Goal: Task Accomplishment & Management: Complete application form

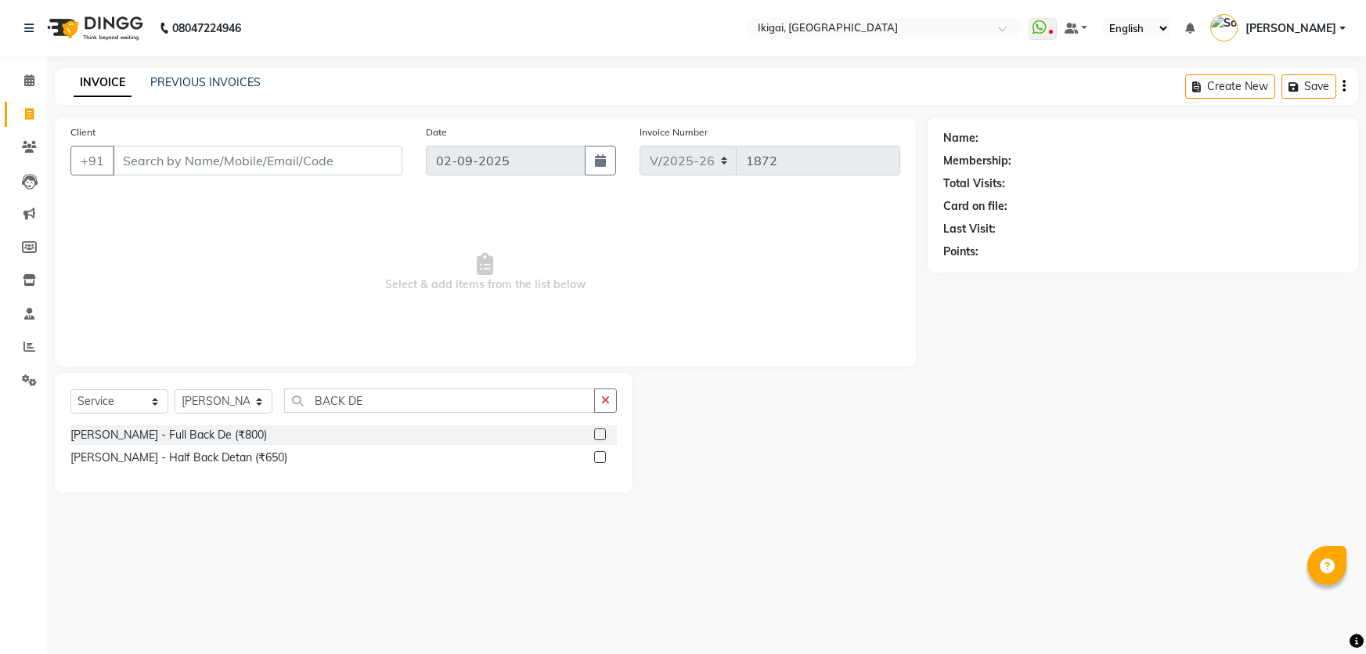
select select "4429"
select select "service"
click at [240, 402] on select "Select Stylist [PERSON_NAME] gopal 2 [PERSON_NAME] [PERSON_NAME] [PERSON_NAME] …" at bounding box center [224, 401] width 98 height 24
select select "24731"
click at [175, 389] on select "Select Stylist [PERSON_NAME] gopal 2 [PERSON_NAME] [PERSON_NAME] [PERSON_NAME] …" at bounding box center [224, 401] width 98 height 24
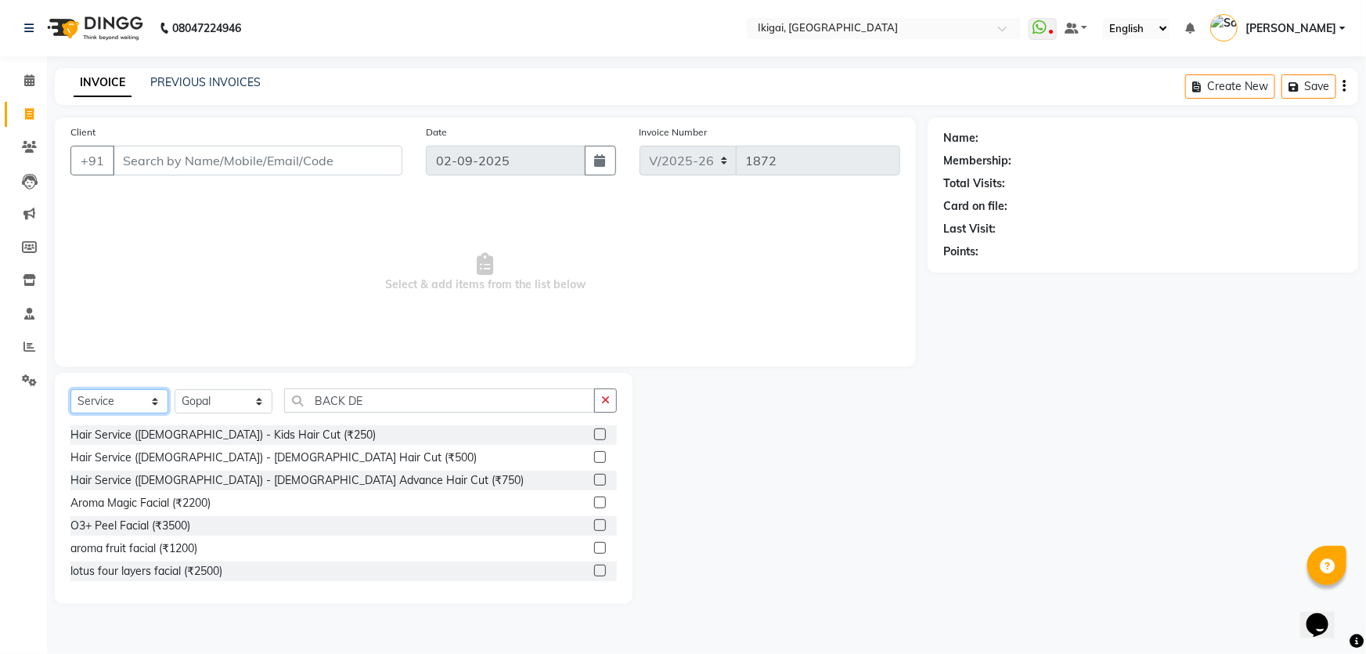
click at [96, 402] on select "Select Service Product Membership Package Voucher Prepaid Gift Card" at bounding box center [119, 401] width 98 height 24
select select "product"
click at [70, 389] on select "Select Service Product Membership Package Voucher Prepaid Gift Card" at bounding box center [119, 401] width 98 height 24
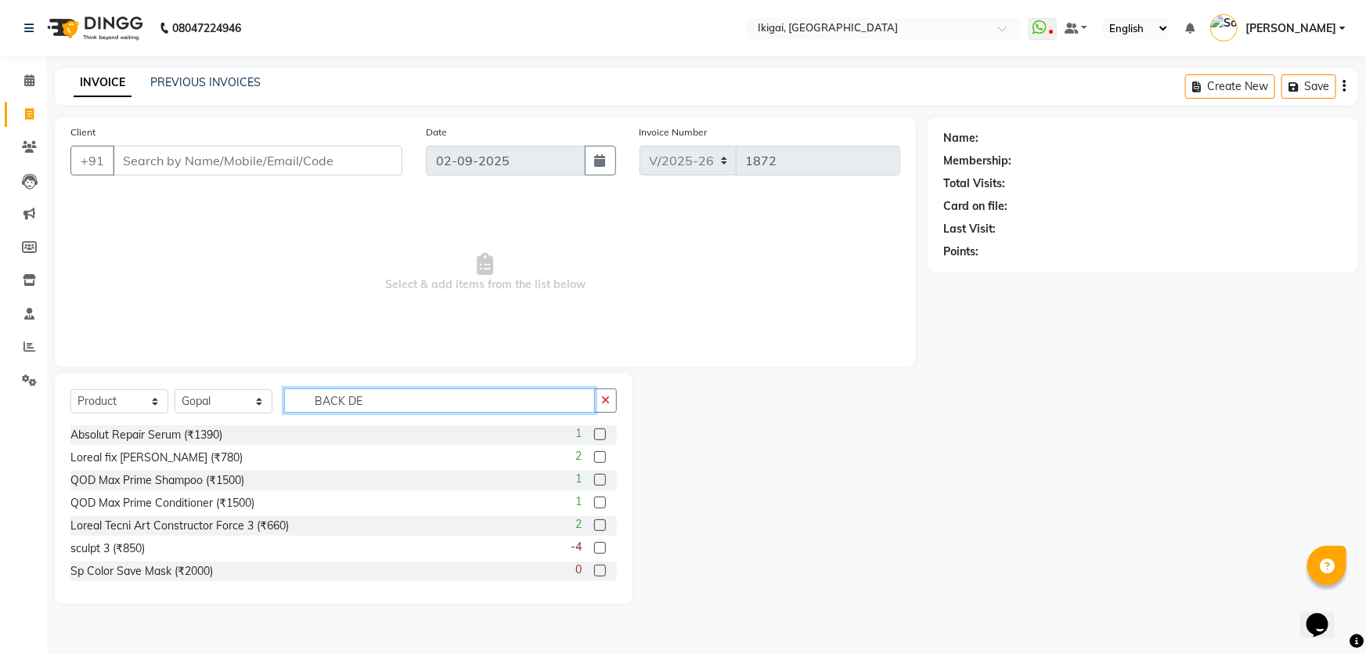
click at [380, 402] on input "BACK DE" at bounding box center [439, 400] width 311 height 24
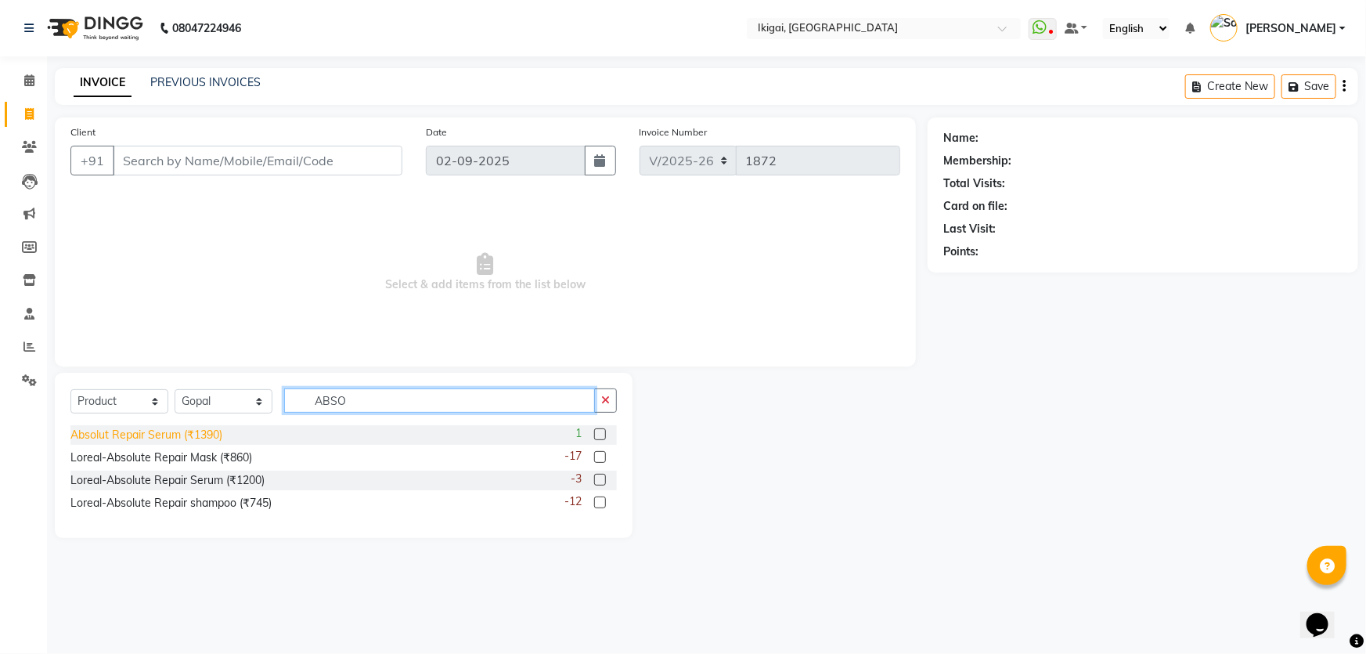
type input "ABSO"
click at [188, 437] on div "Absolut Repair Serum (₹1390)" at bounding box center [146, 435] width 152 height 16
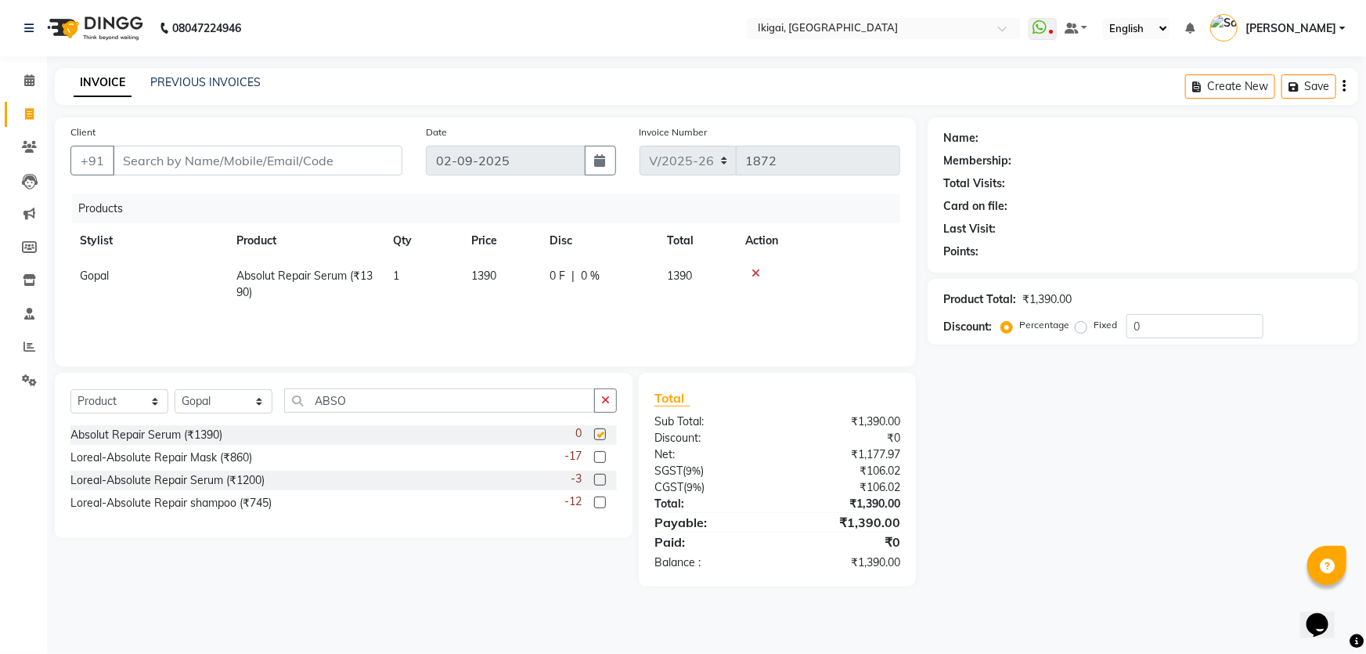
checkbox input "false"
click at [287, 162] on input "Client" at bounding box center [258, 161] width 290 height 30
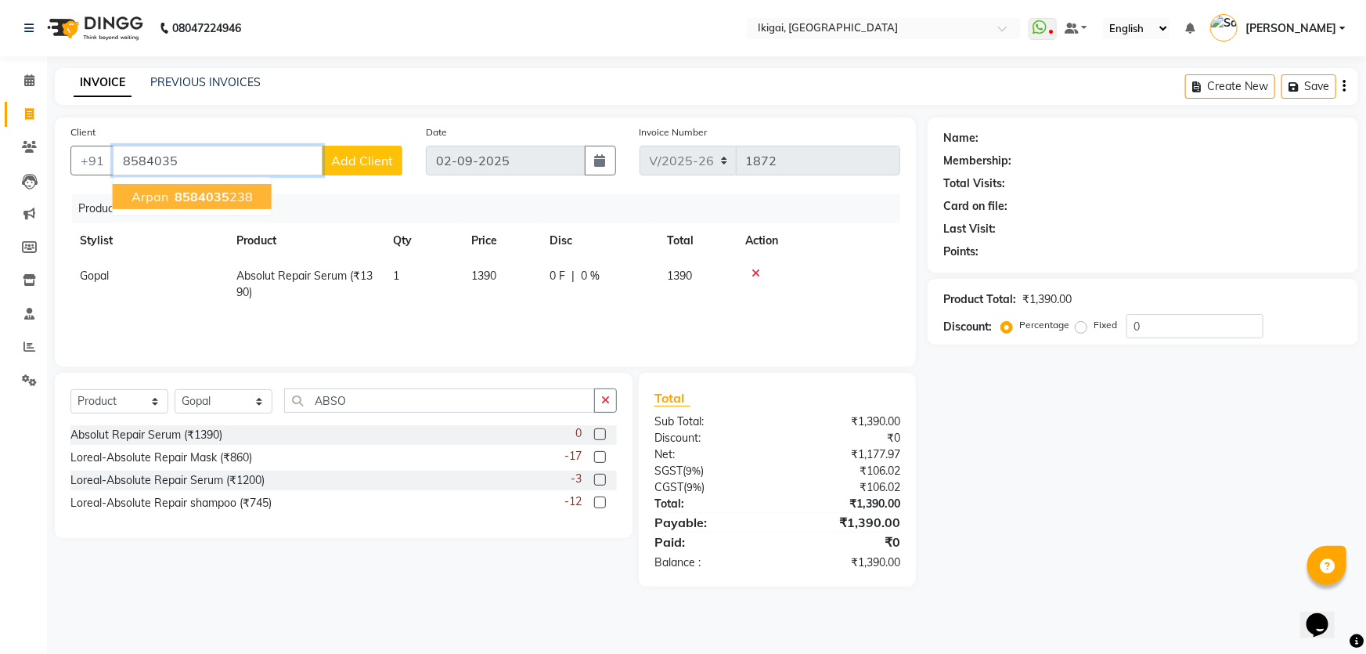
click at [213, 193] on span "8584035" at bounding box center [202, 197] width 55 height 16
type input "8584035238"
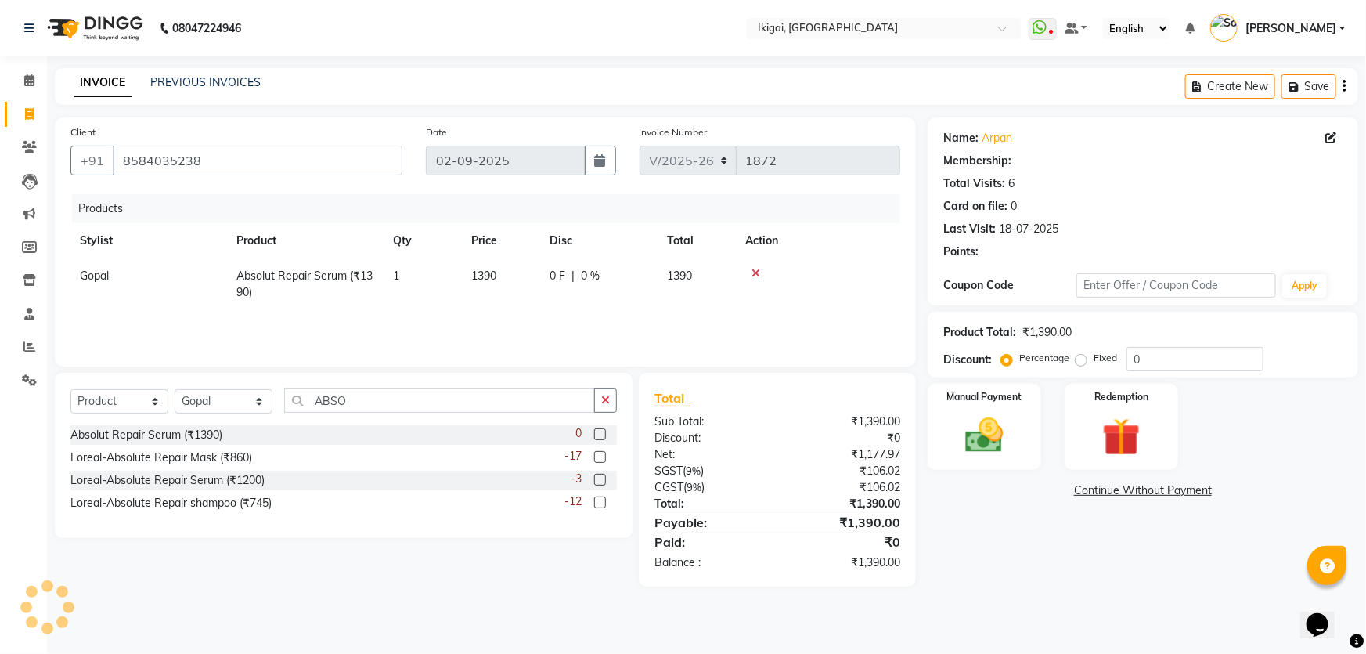
select select "1: Object"
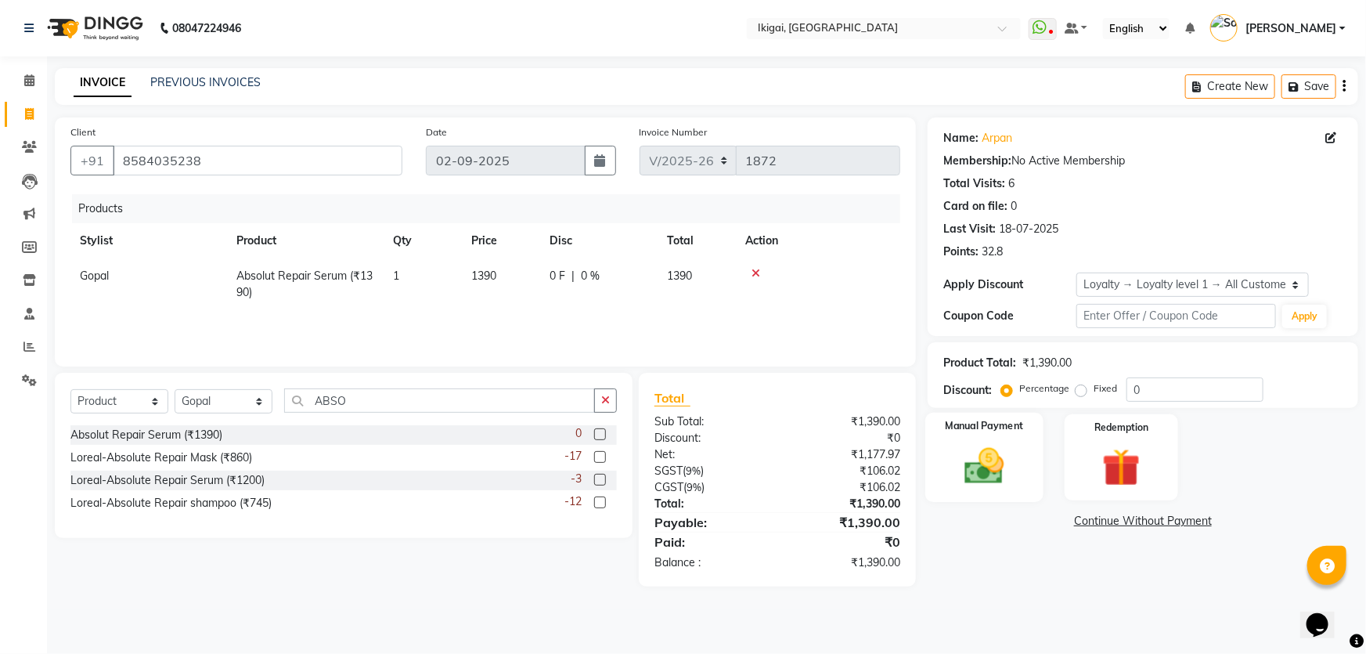
click at [991, 471] on img at bounding box center [985, 465] width 64 height 45
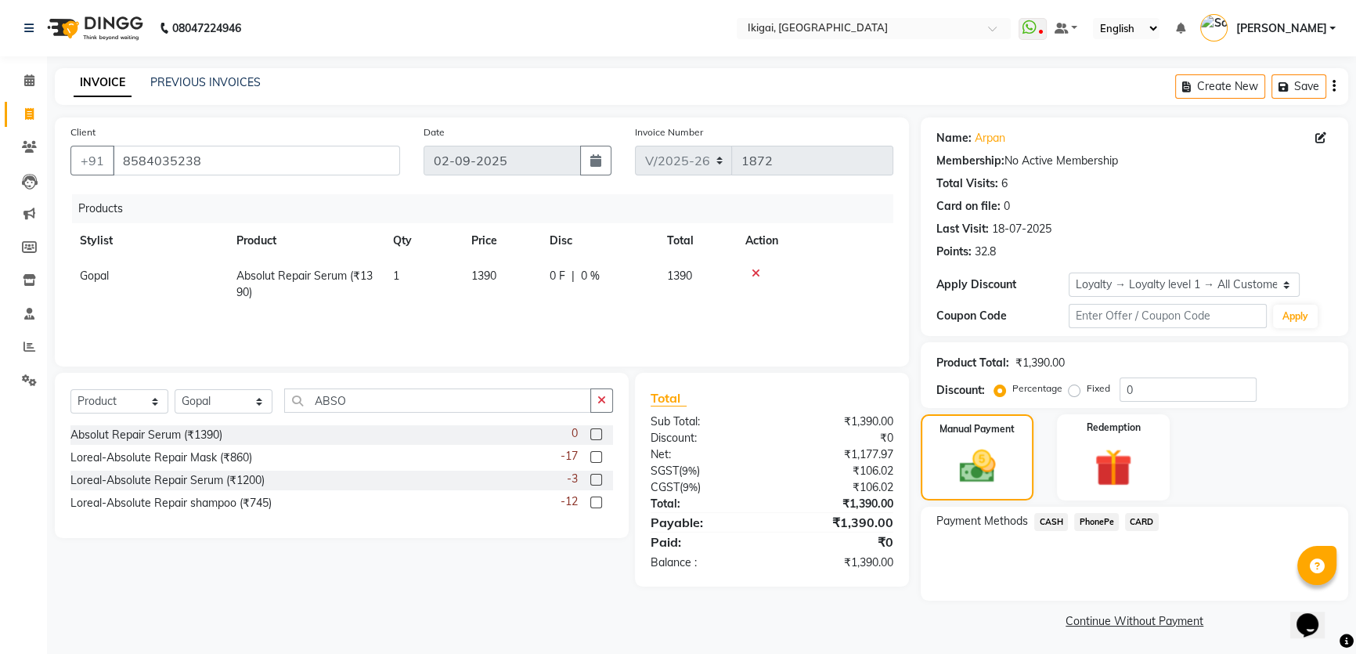
click at [1145, 525] on span "CARD" at bounding box center [1142, 522] width 34 height 18
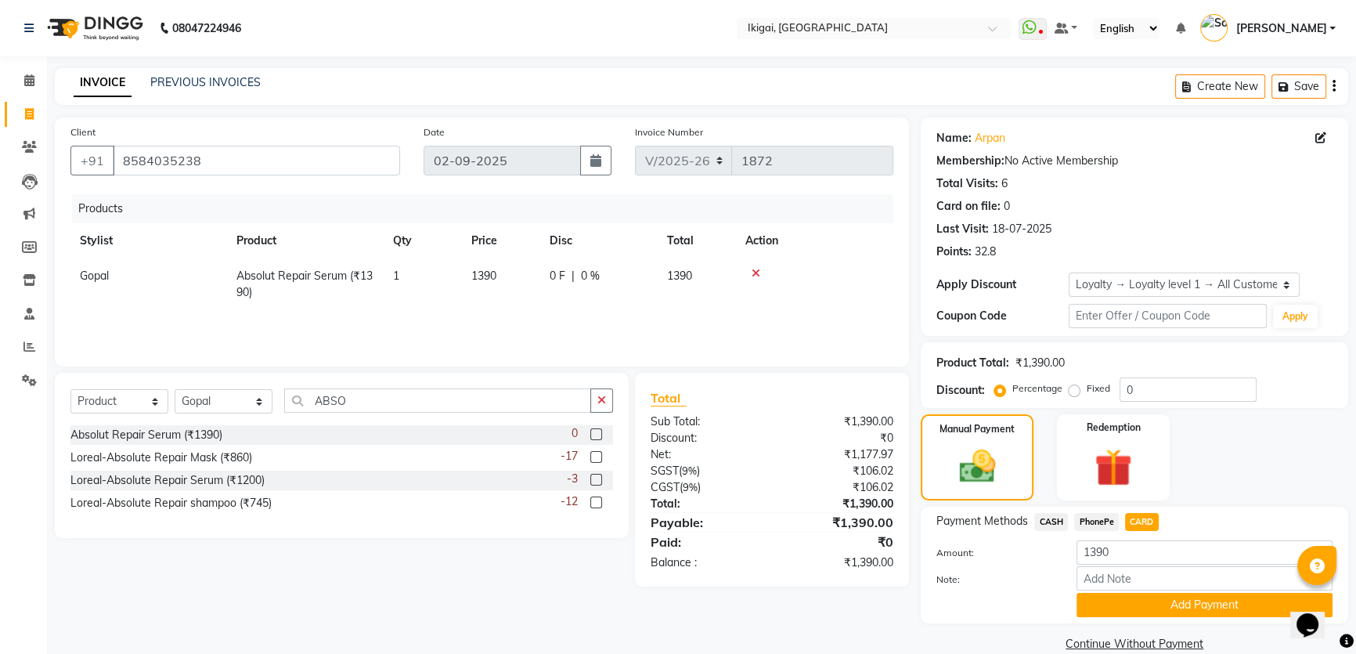
click at [1175, 602] on button "Add Payment" at bounding box center [1205, 605] width 256 height 24
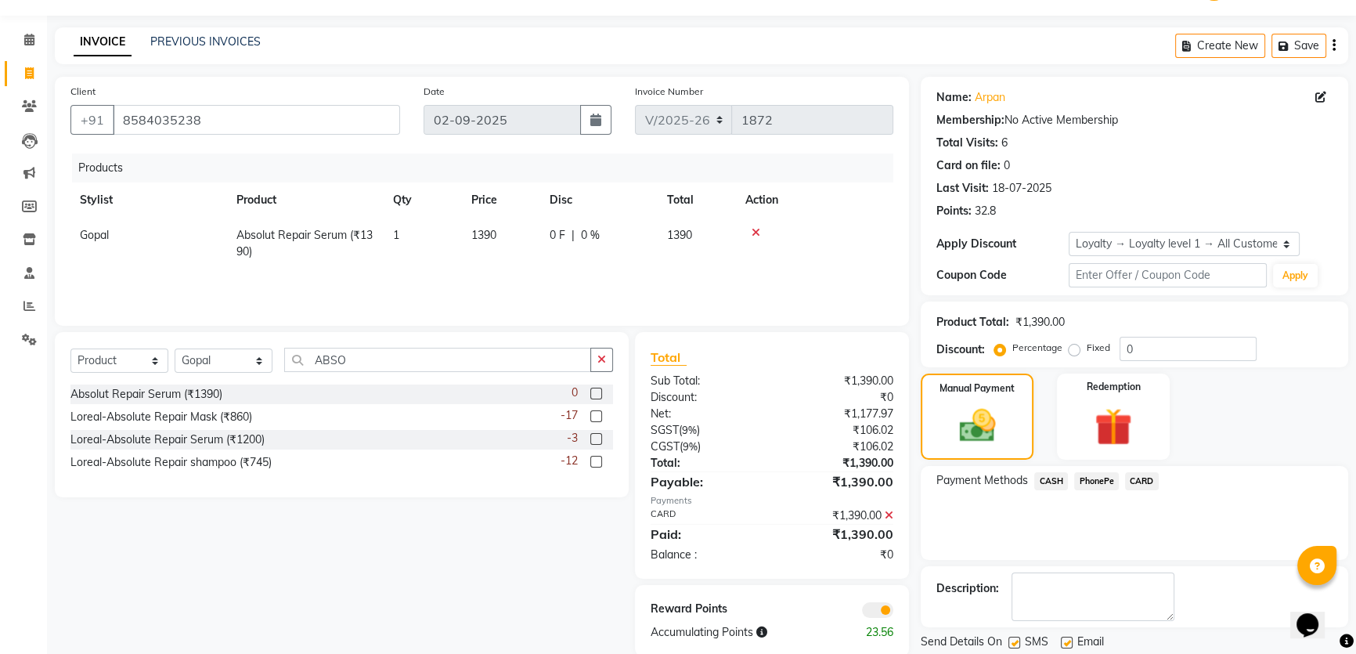
scroll to position [89, 0]
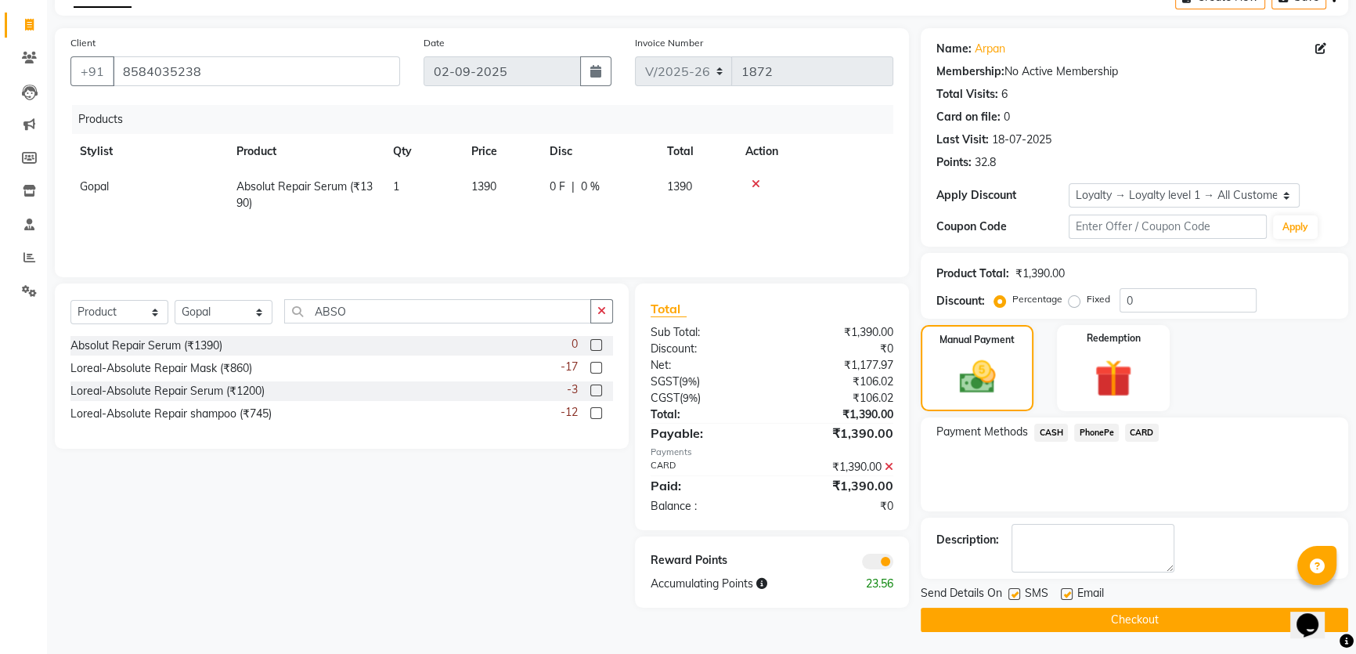
click at [1077, 619] on button "Checkout" at bounding box center [1135, 620] width 428 height 24
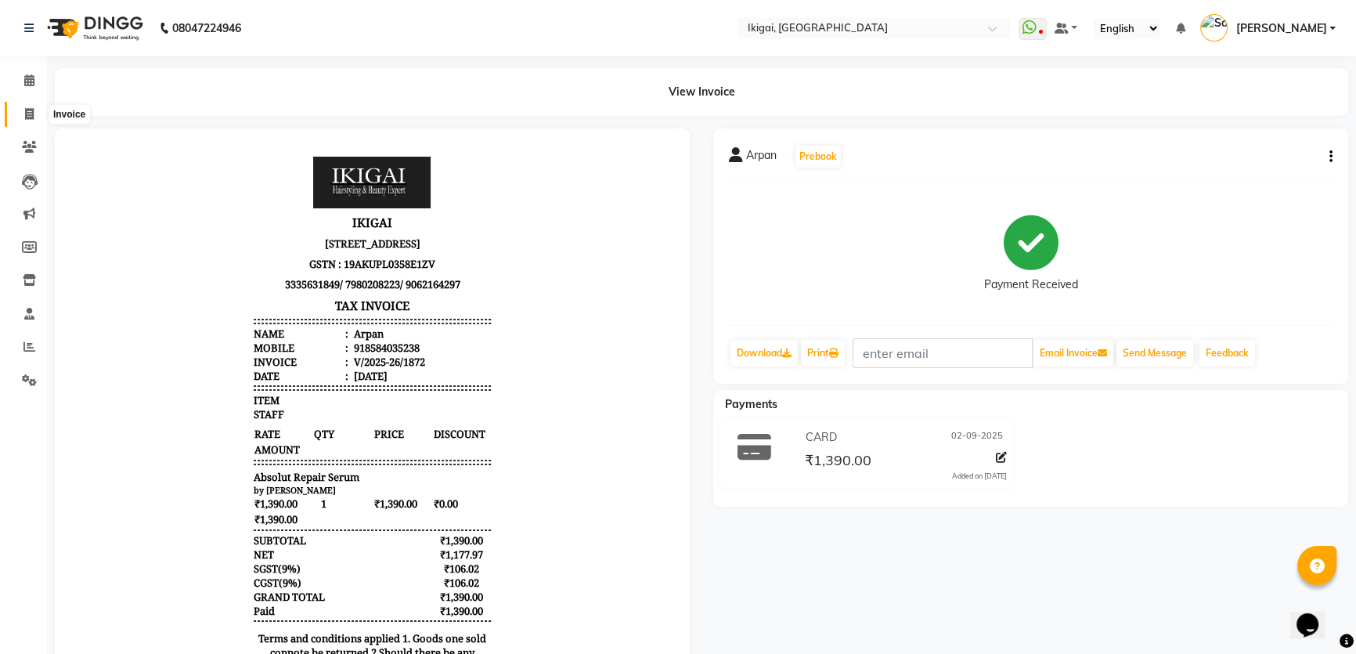
click at [31, 110] on icon at bounding box center [29, 114] width 9 height 12
select select "4429"
select select "service"
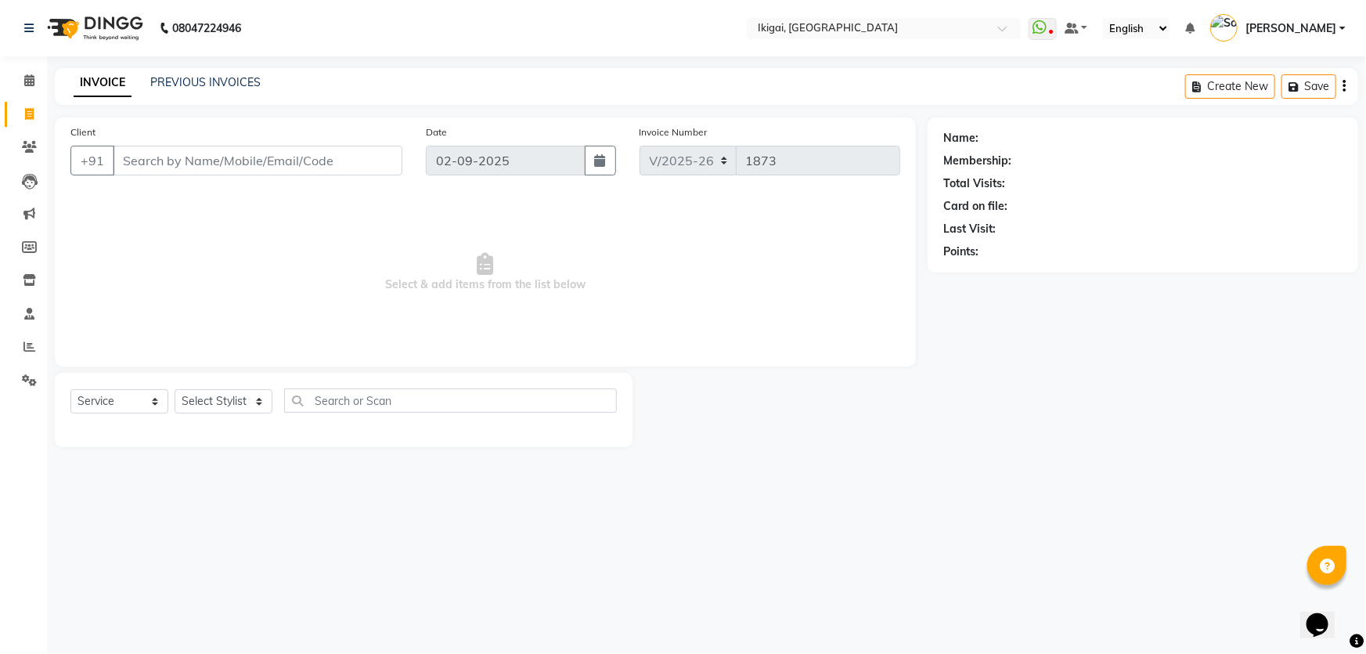
click at [27, 67] on li "Calendar" at bounding box center [23, 81] width 47 height 34
click at [23, 74] on span at bounding box center [29, 81] width 27 height 18
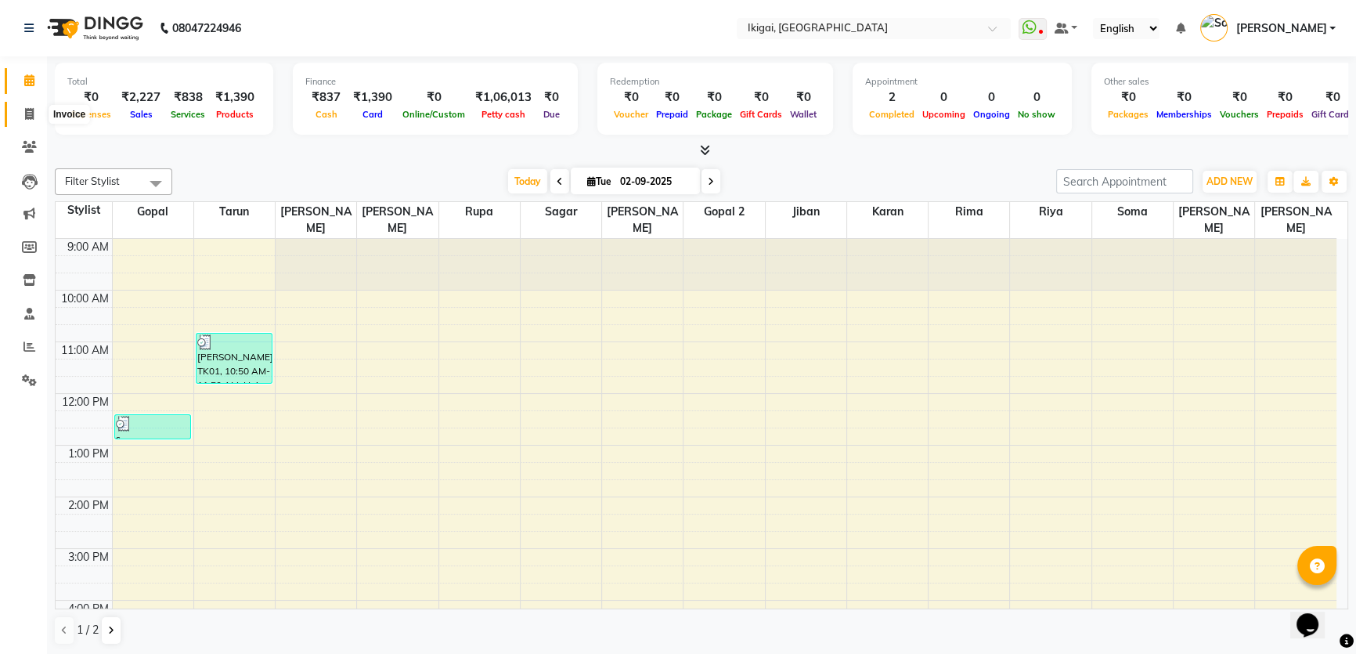
click at [22, 110] on span at bounding box center [29, 115] width 27 height 18
select select "4429"
select select "service"
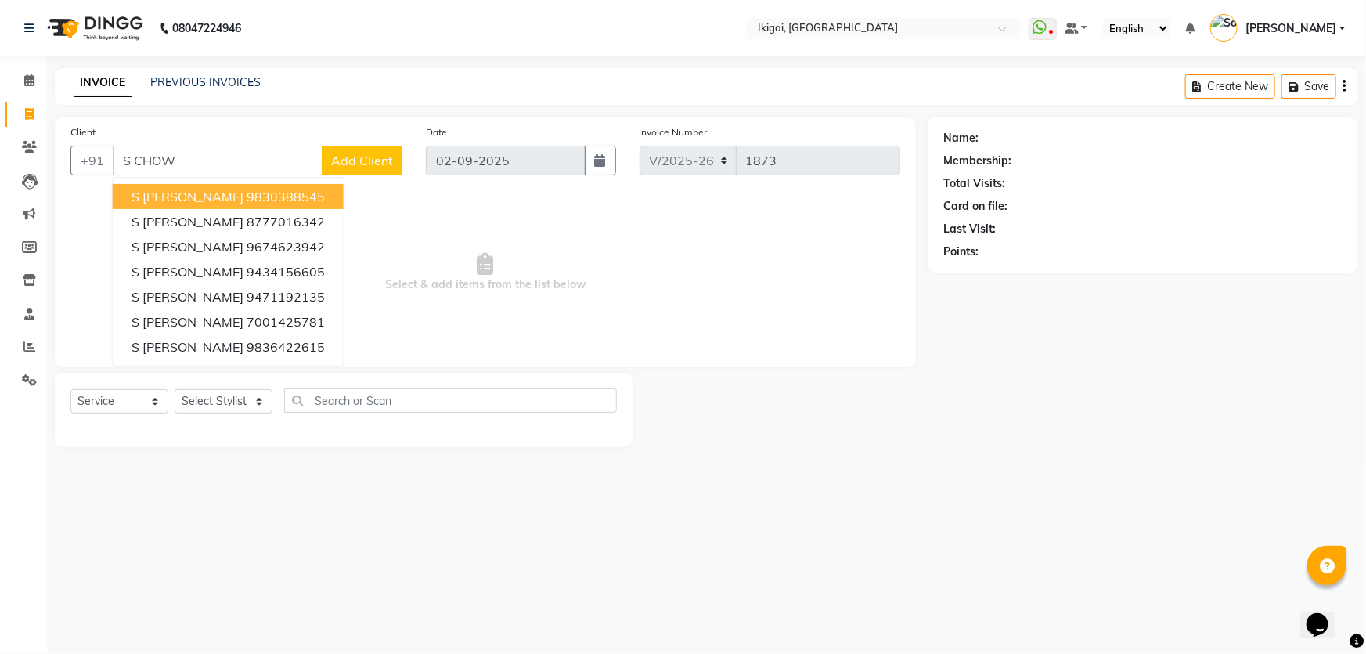
click at [164, 190] on span "s [PERSON_NAME]" at bounding box center [188, 197] width 112 height 16
type input "9830388545"
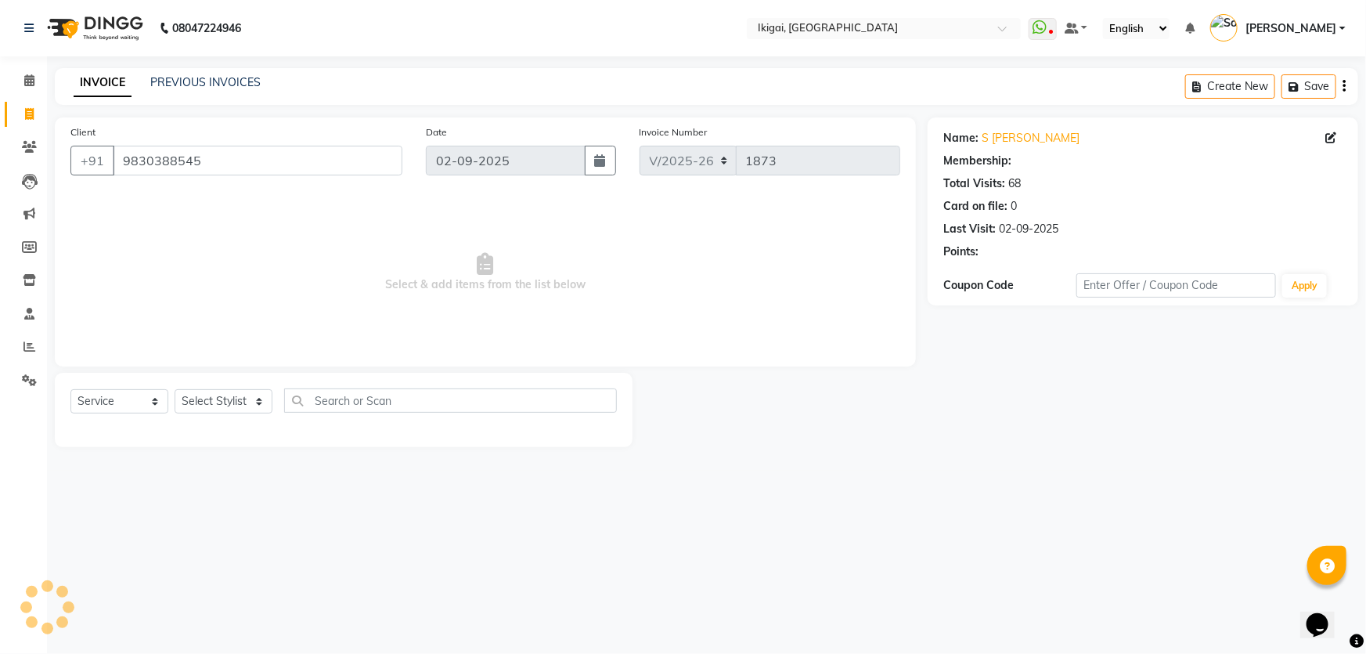
select select "2: Object"
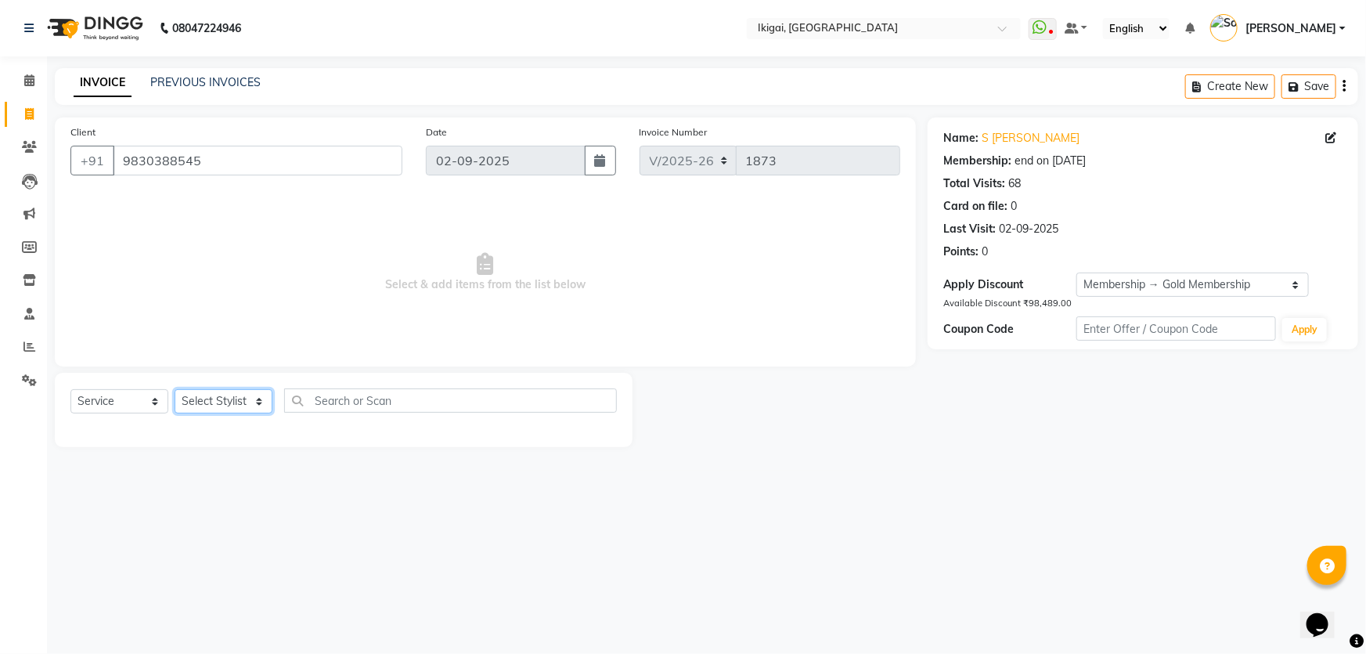
click at [228, 409] on select "Select Stylist [PERSON_NAME] gopal 2 [PERSON_NAME] [PERSON_NAME] [PERSON_NAME] …" at bounding box center [224, 401] width 98 height 24
select select "24731"
click at [175, 389] on select "Select Stylist [PERSON_NAME] gopal 2 [PERSON_NAME] [PERSON_NAME] [PERSON_NAME] …" at bounding box center [224, 401] width 98 height 24
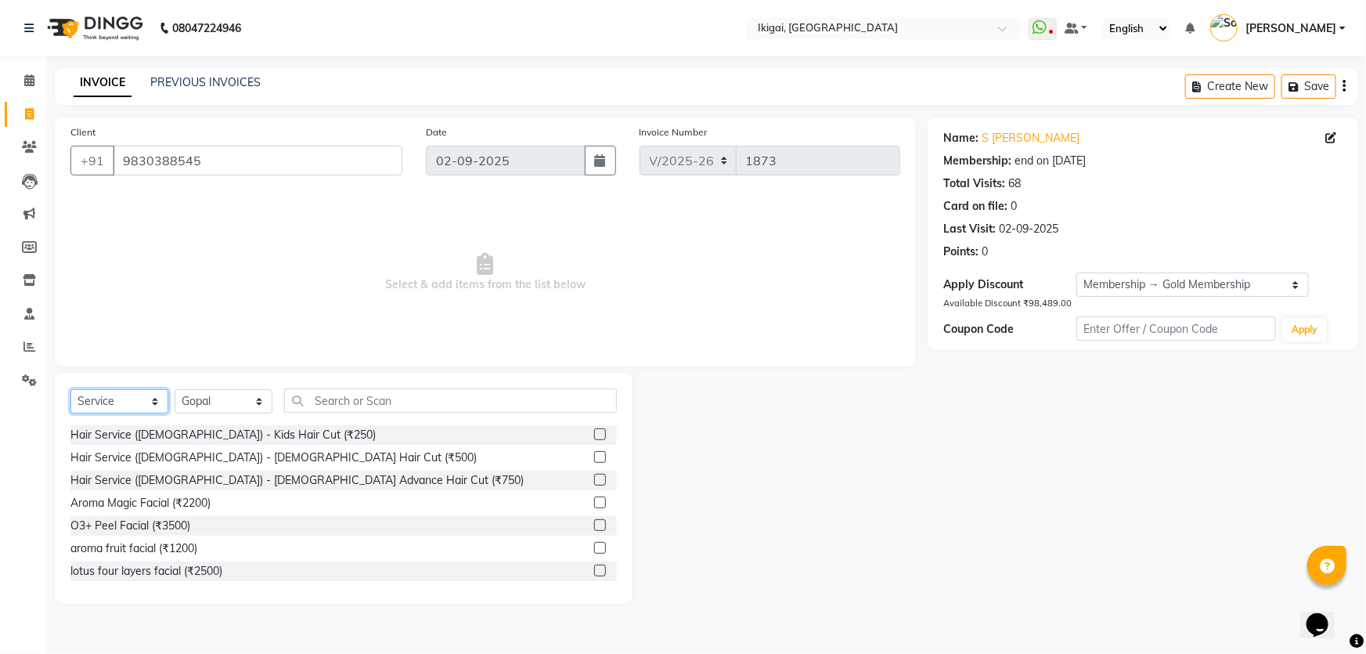
drag, startPoint x: 107, startPoint y: 402, endPoint x: 112, endPoint y: 413, distance: 11.9
click at [108, 403] on select "Select Service Product Membership Package Voucher Prepaid Gift Card" at bounding box center [119, 401] width 98 height 24
select select "product"
click at [70, 389] on select "Select Service Product Membership Package Voucher Prepaid Gift Card" at bounding box center [119, 401] width 98 height 24
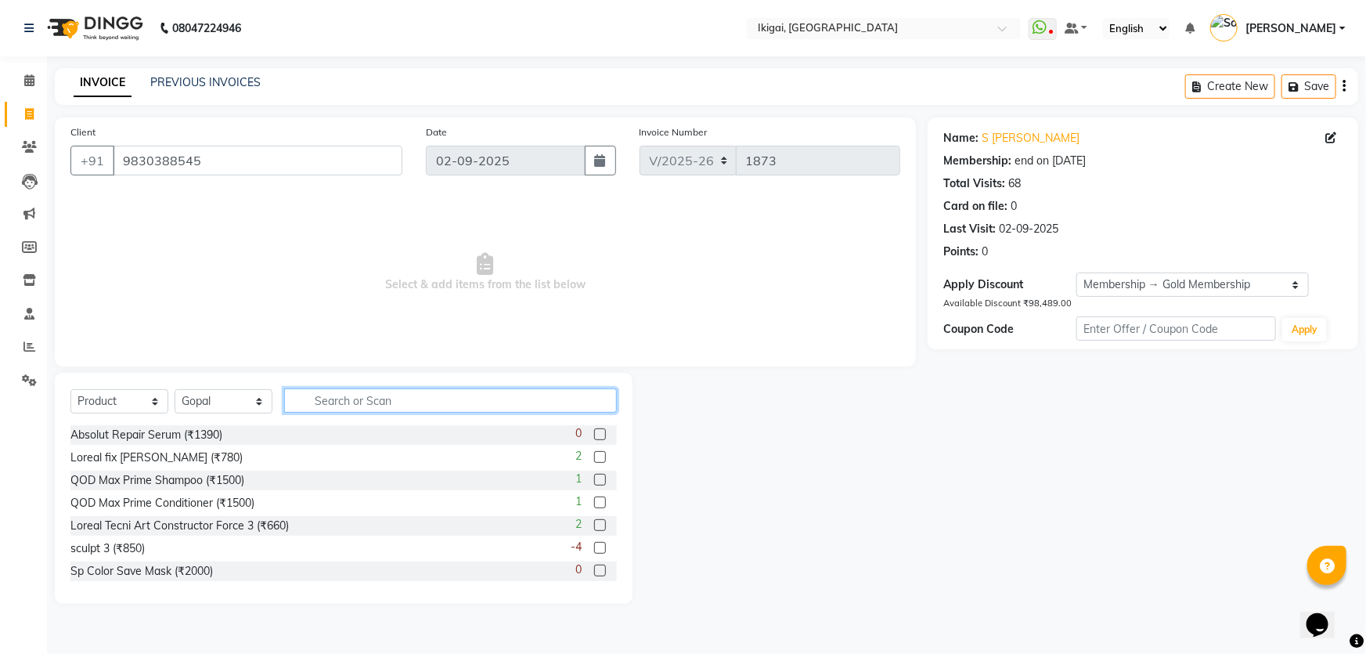
click at [298, 392] on input "text" at bounding box center [450, 400] width 333 height 24
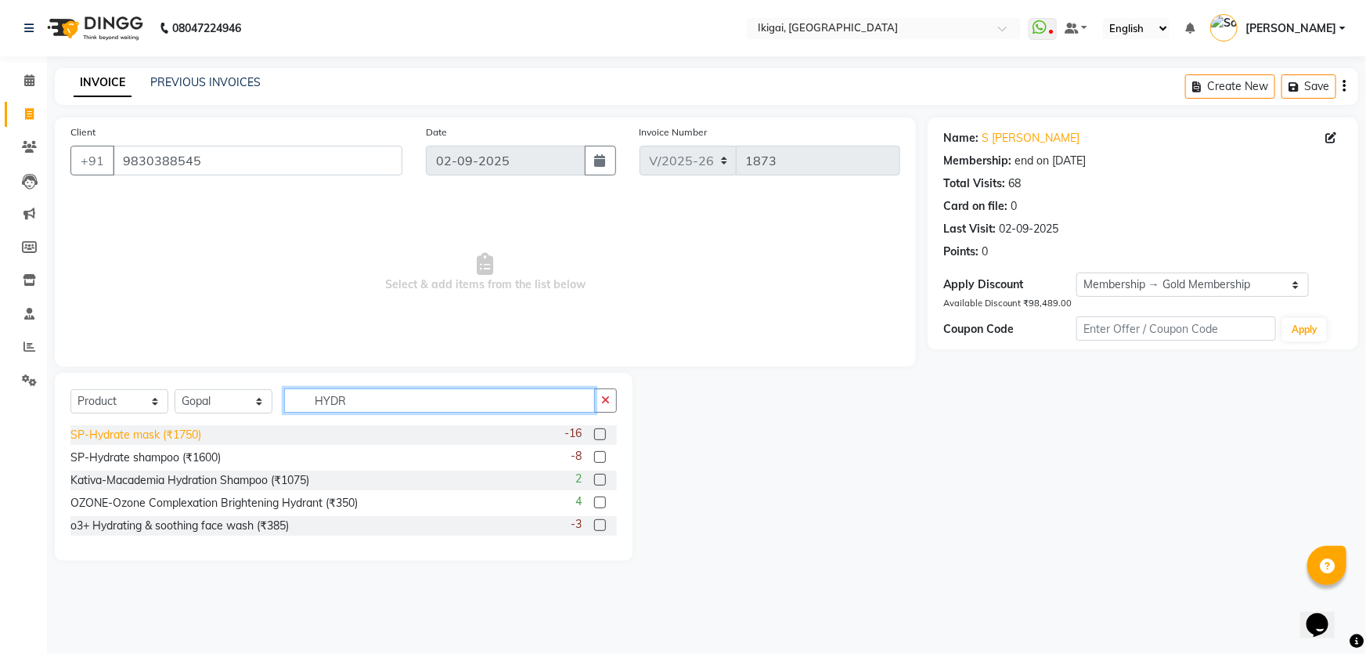
type input "HYDR"
click at [157, 433] on div "SP-Hydrate mask (₹1750)" at bounding box center [135, 435] width 131 height 16
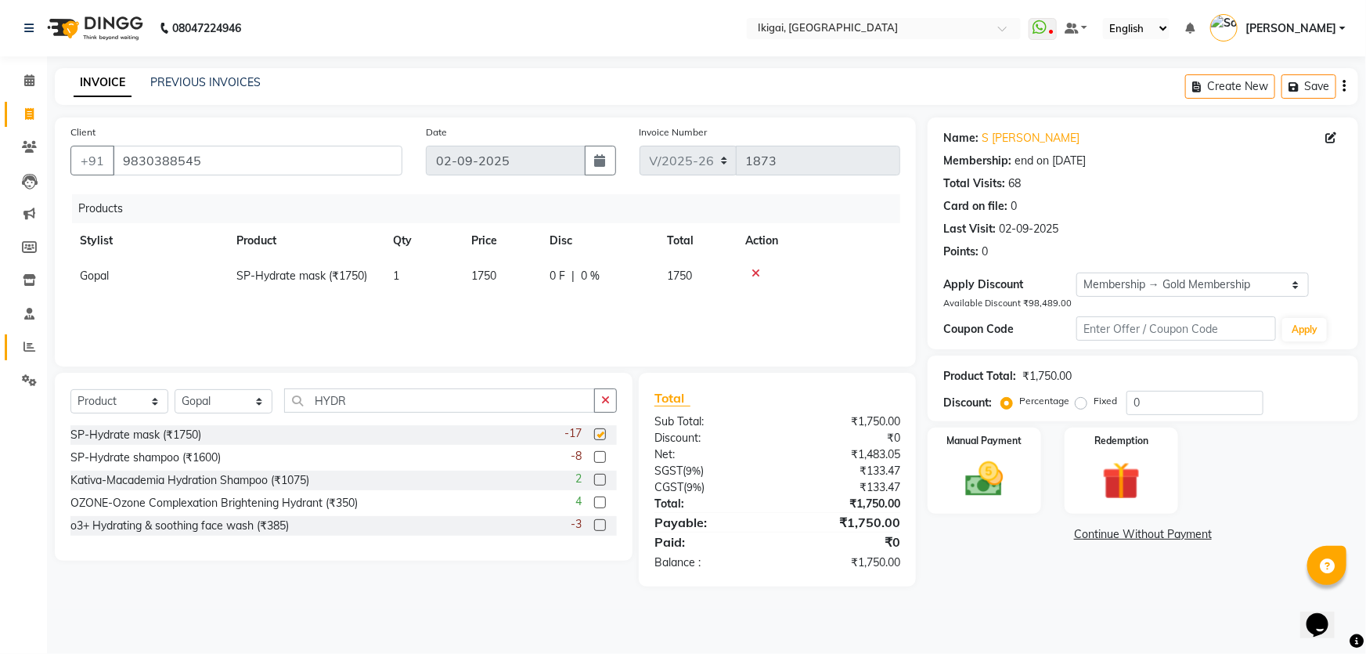
checkbox input "false"
click at [477, 270] on span "1750" at bounding box center [483, 276] width 25 height 14
select select "24731"
click at [491, 272] on input "1750" at bounding box center [501, 280] width 60 height 24
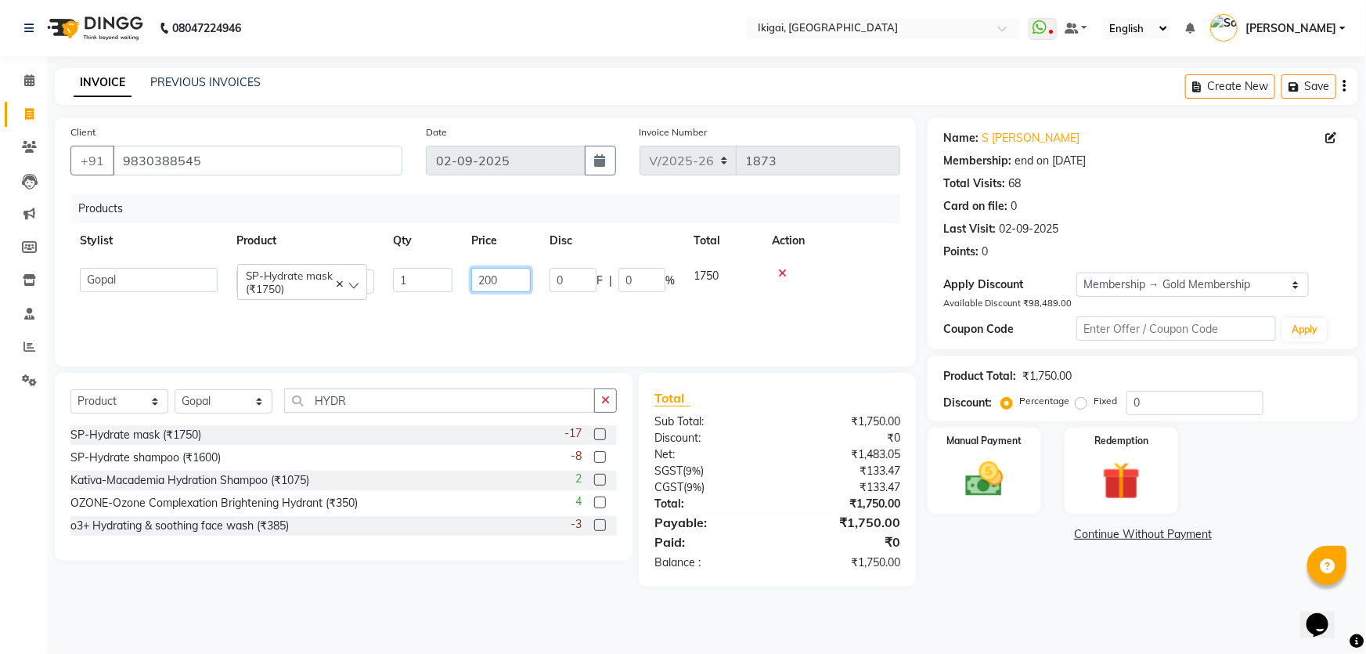
type input "2000"
click at [567, 601] on main "INVOICE PREVIOUS INVOICES Create New Save Client [PHONE_NUMBER] Date [DATE] Inv…" at bounding box center [706, 339] width 1319 height 542
click at [987, 487] on img at bounding box center [985, 479] width 64 height 45
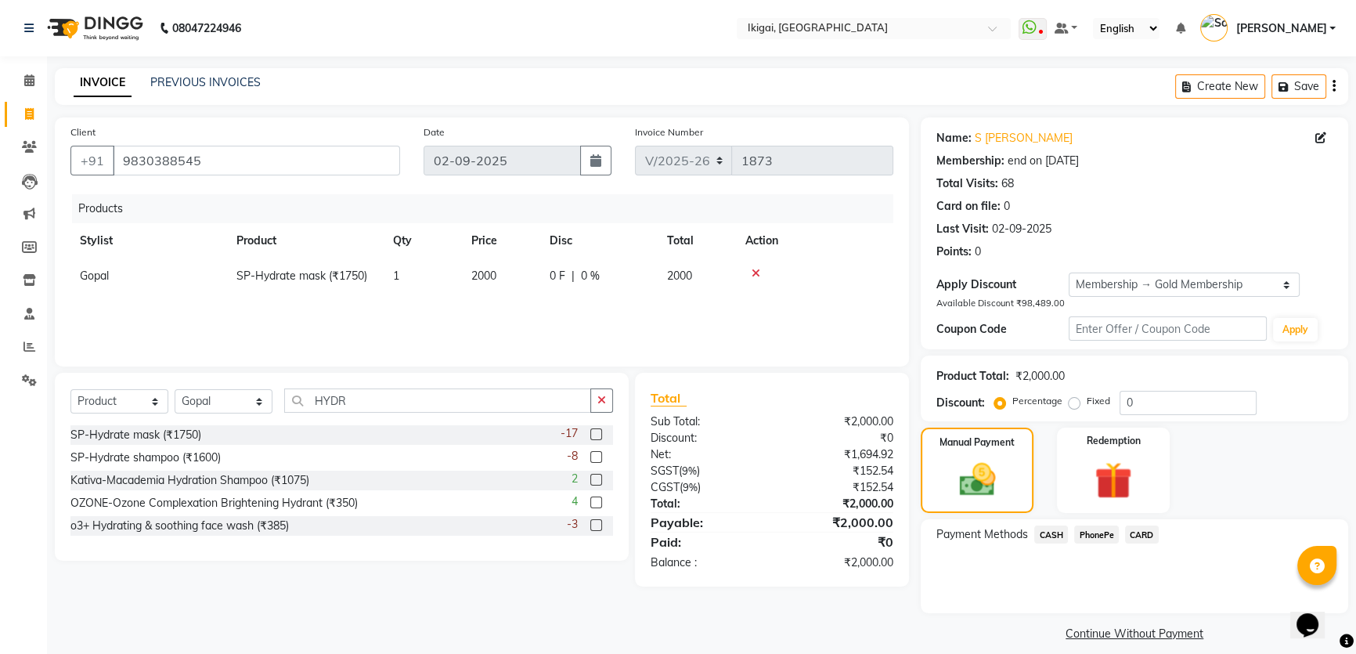
click at [1086, 529] on span "PhonePe" at bounding box center [1096, 534] width 45 height 18
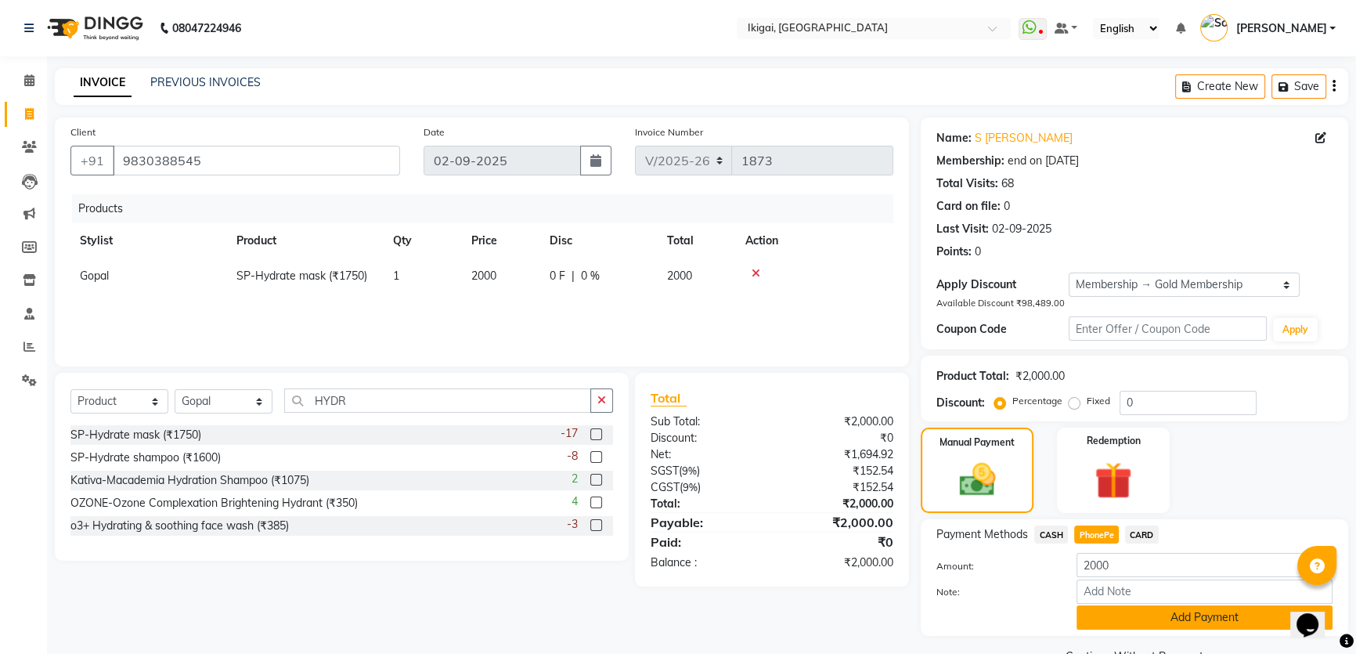
click at [1124, 606] on button "Add Payment" at bounding box center [1205, 617] width 256 height 24
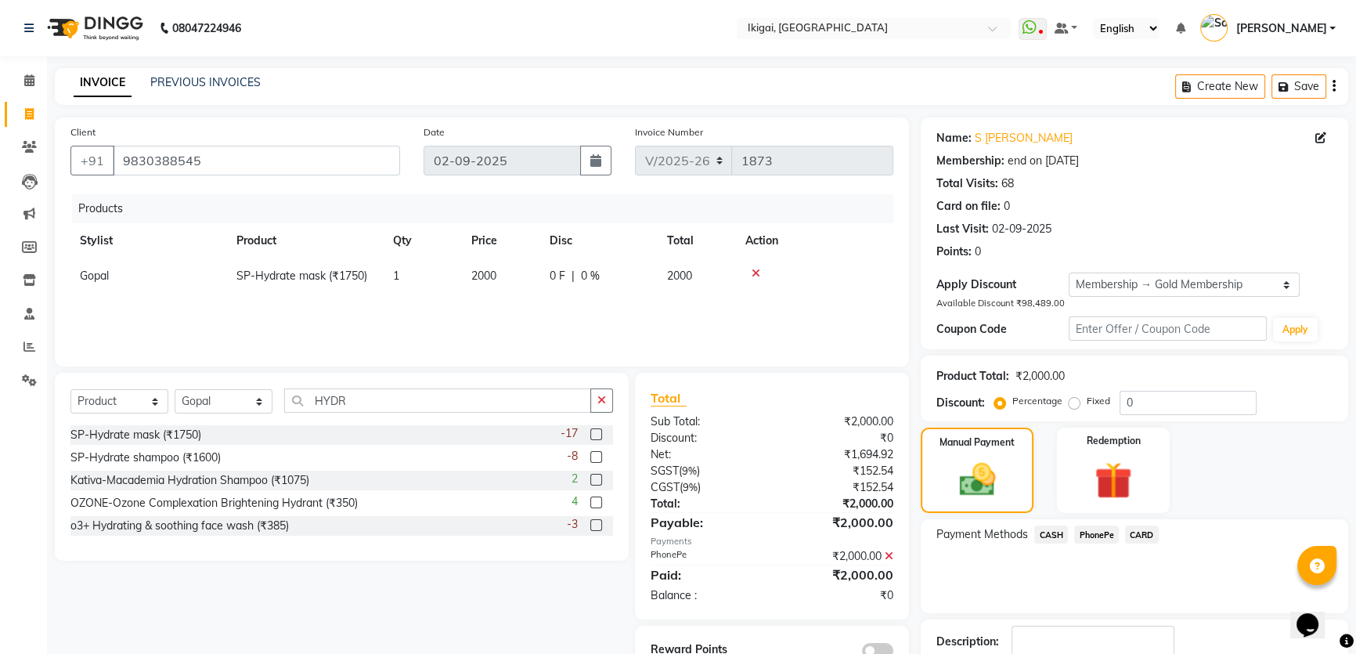
scroll to position [102, 0]
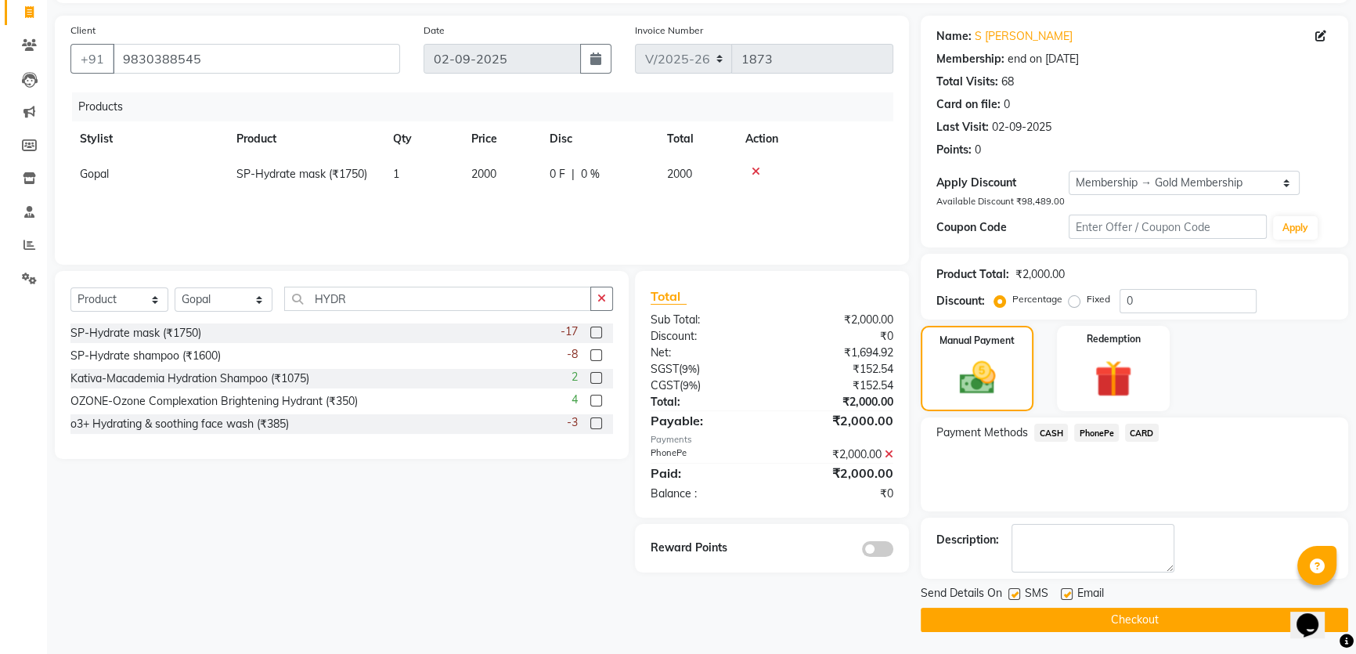
click at [1092, 619] on button "Checkout" at bounding box center [1135, 620] width 428 height 24
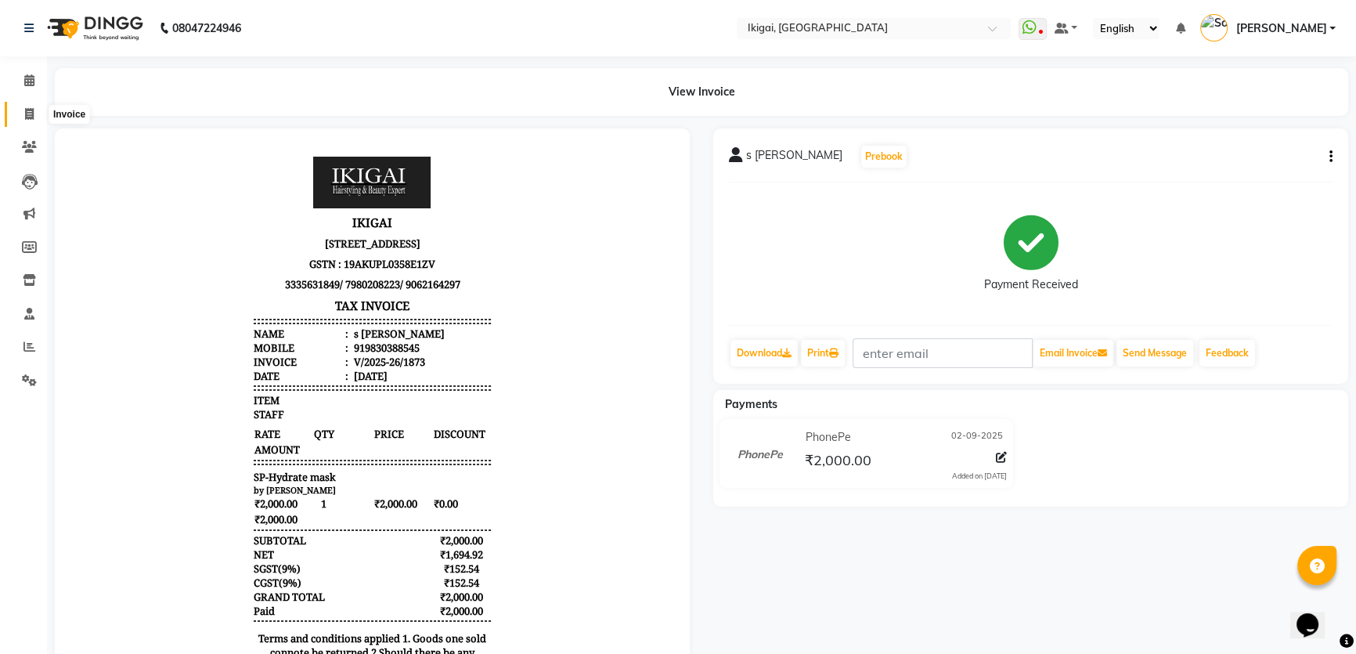
click at [31, 112] on icon at bounding box center [29, 114] width 9 height 12
select select "service"
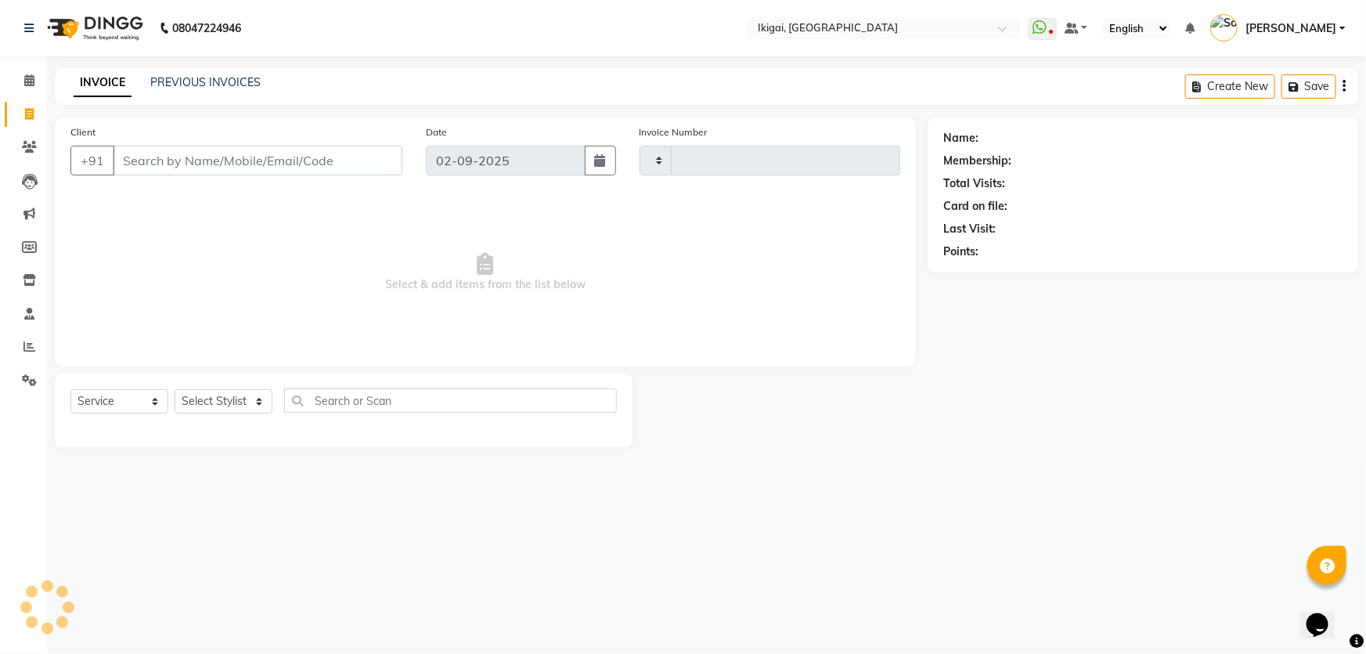
type input "1874"
select select "4429"
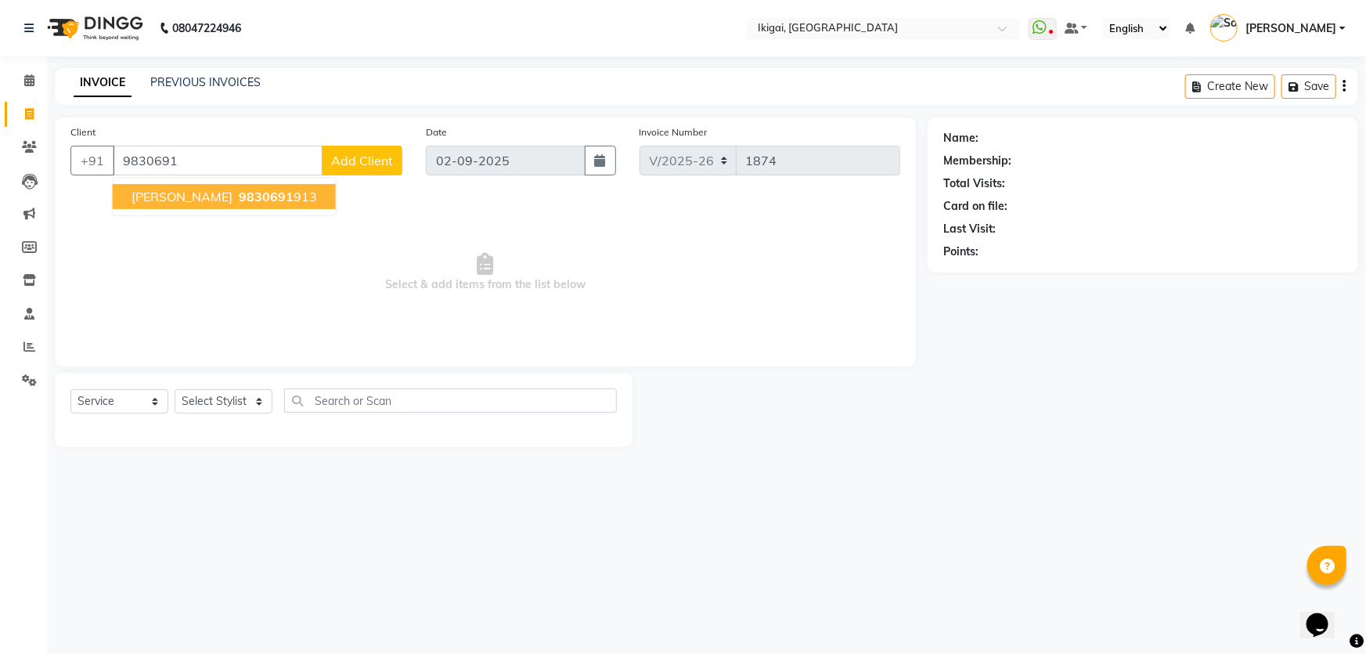
click at [185, 193] on span "[PERSON_NAME]" at bounding box center [182, 197] width 101 height 16
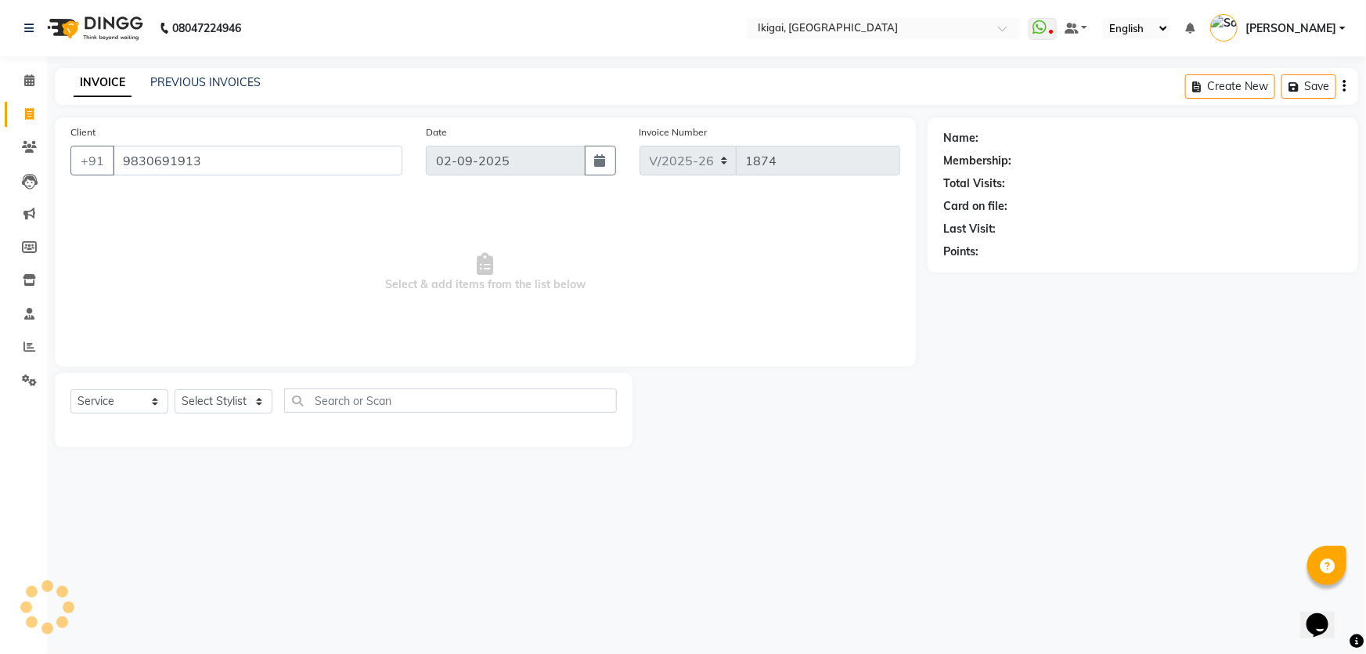
type input "9830691913"
select select "1: Object"
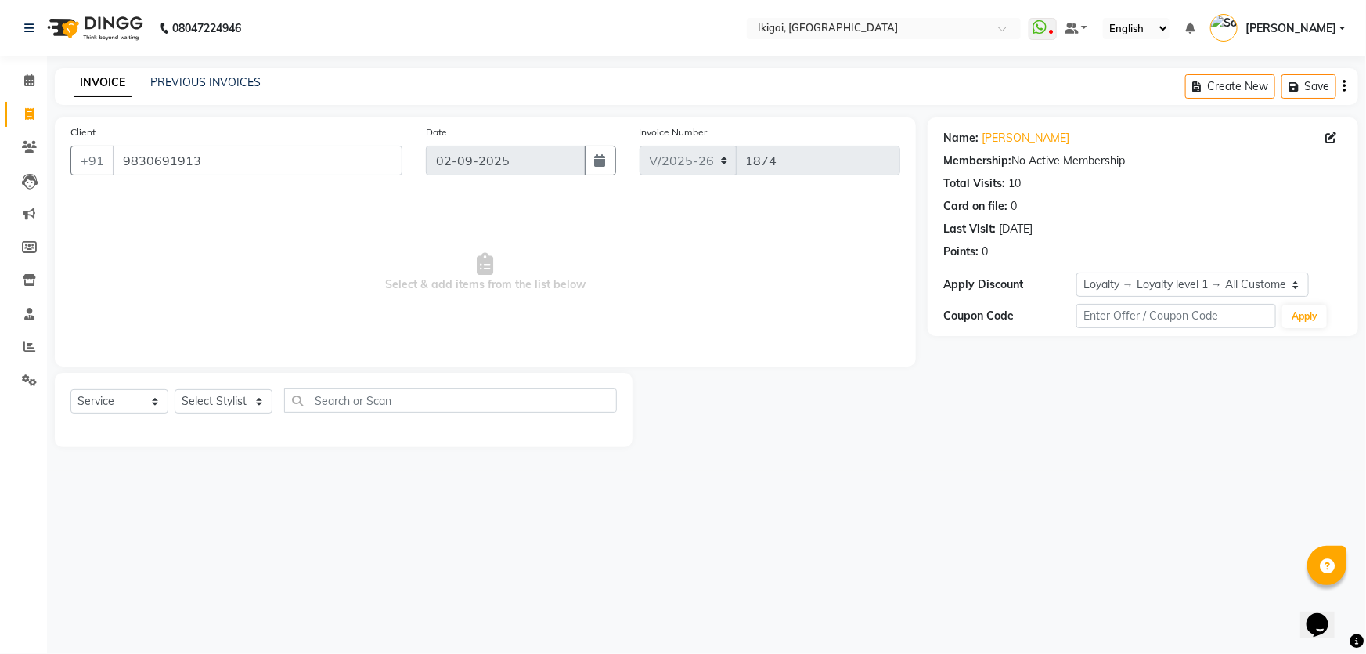
click at [235, 420] on div "Select Service Product Membership Package Voucher Prepaid Gift Card Select Styl…" at bounding box center [343, 406] width 547 height 37
click at [236, 402] on select "Select Stylist [PERSON_NAME] gopal 2 [PERSON_NAME] [PERSON_NAME] [PERSON_NAME] …" at bounding box center [224, 401] width 98 height 24
select select "64291"
click at [175, 389] on select "Select Stylist [PERSON_NAME] gopal 2 [PERSON_NAME] [PERSON_NAME] [PERSON_NAME] …" at bounding box center [224, 401] width 98 height 24
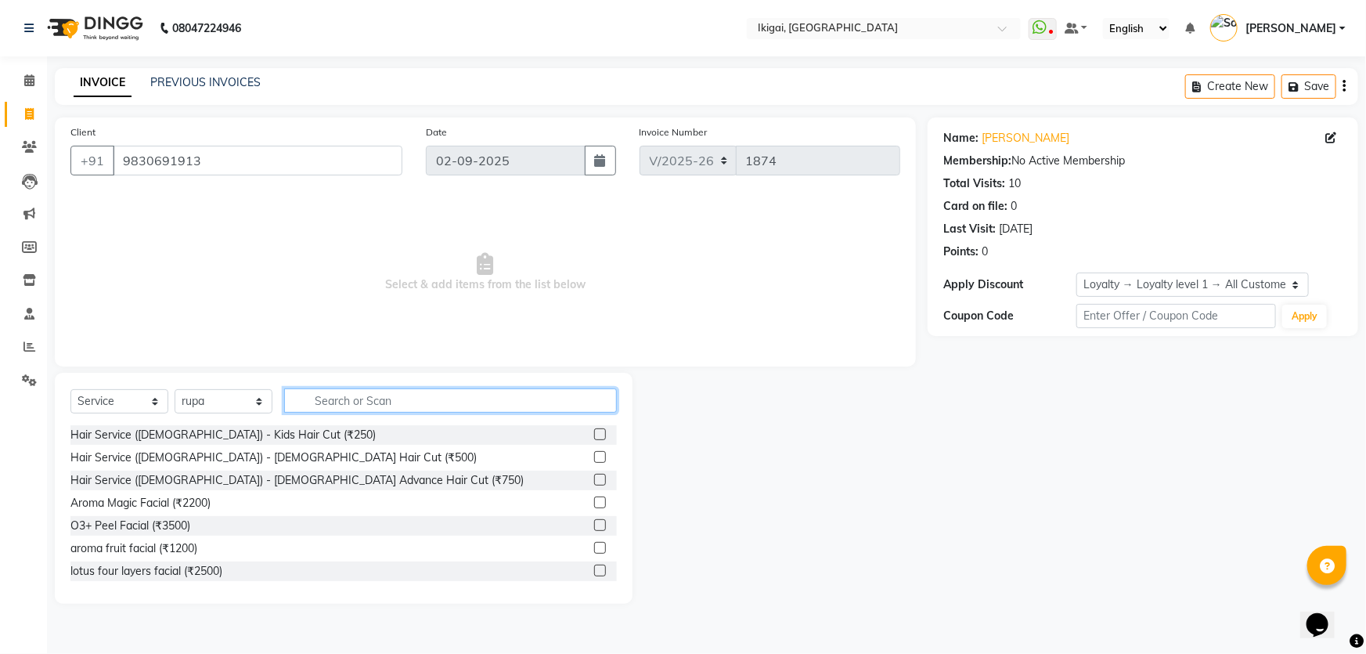
click at [333, 395] on input "text" at bounding box center [450, 400] width 333 height 24
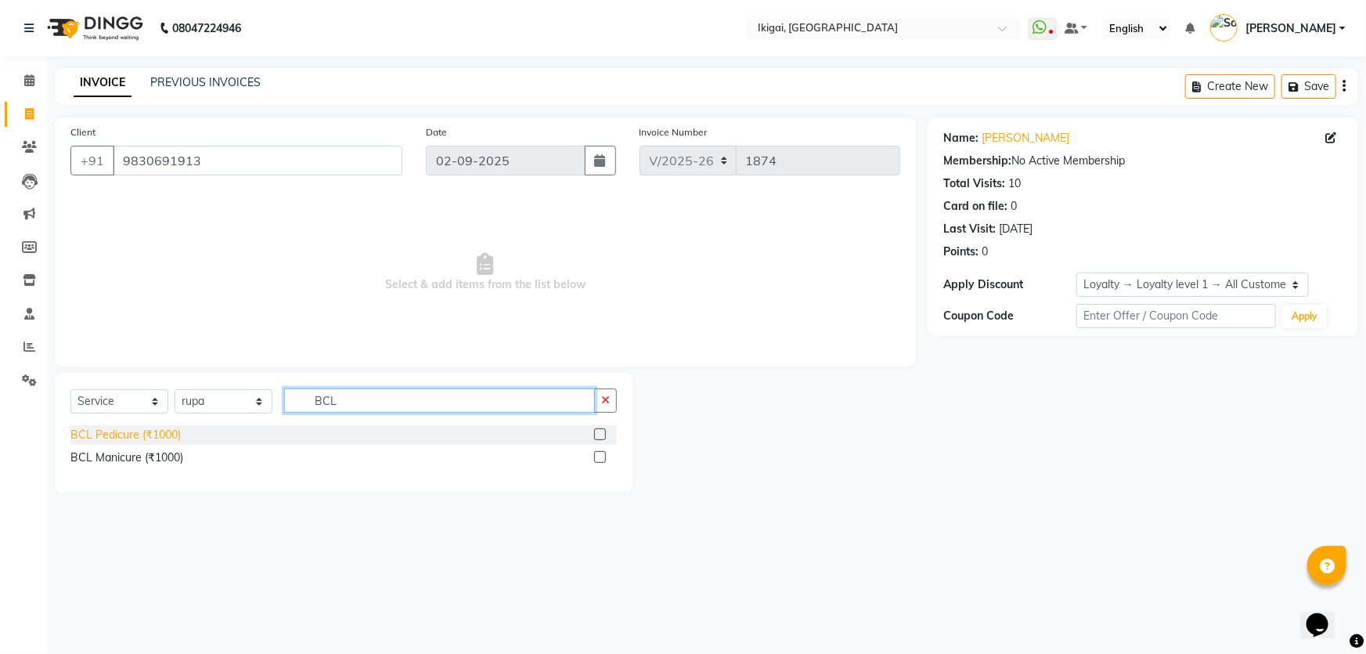
type input "BCL"
click at [123, 432] on div "BCL Pedicure (₹1000)" at bounding box center [125, 435] width 110 height 16
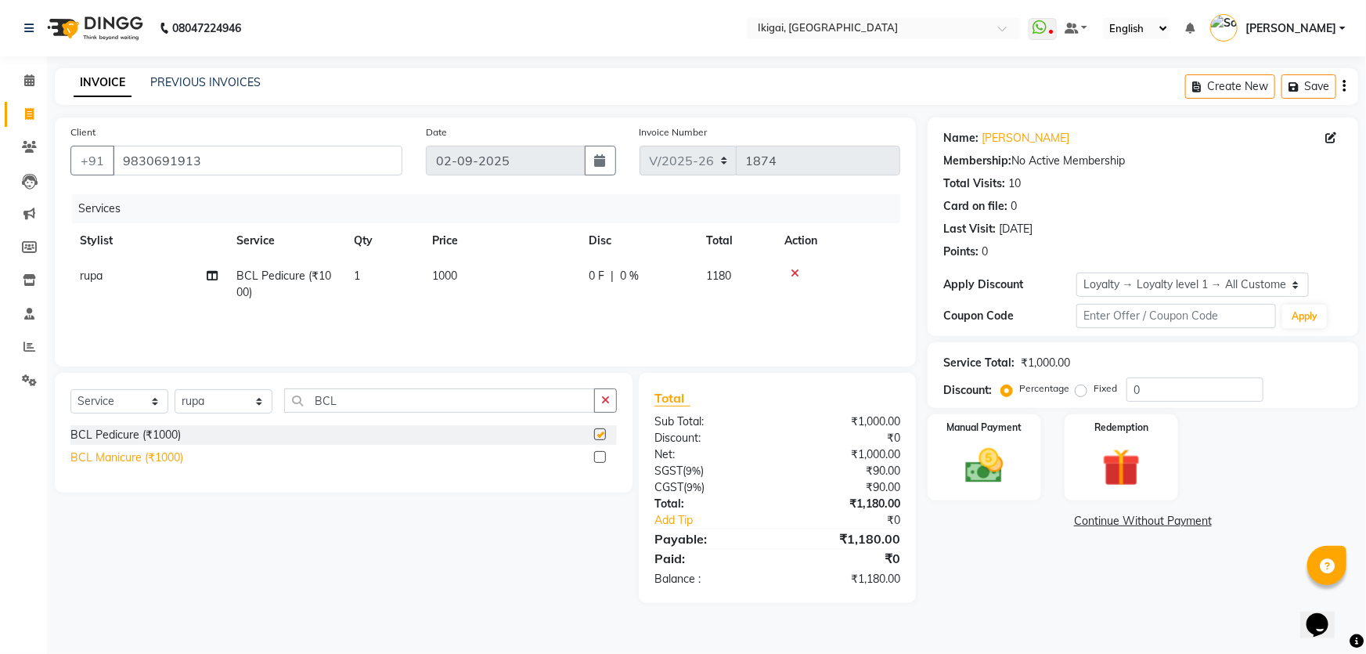
checkbox input "false"
click at [143, 456] on div "BCL Manicure (₹1000)" at bounding box center [126, 457] width 113 height 16
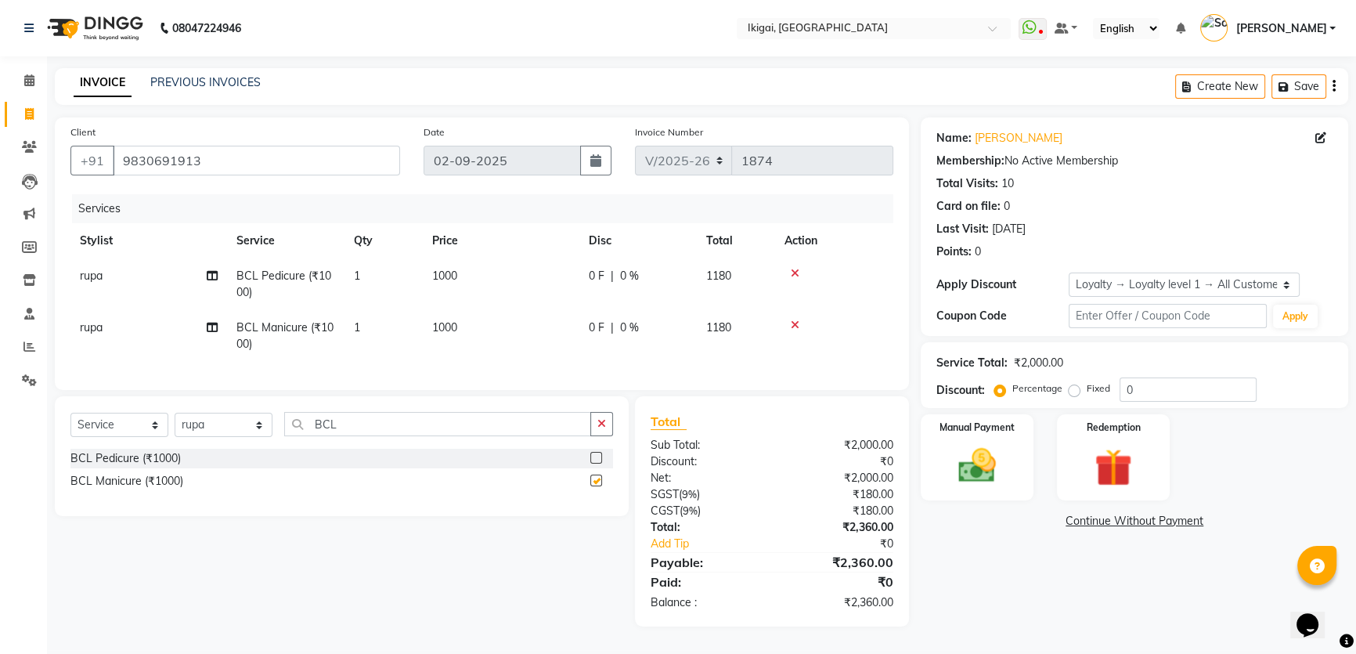
checkbox input "false"
click at [969, 464] on img at bounding box center [977, 465] width 63 height 45
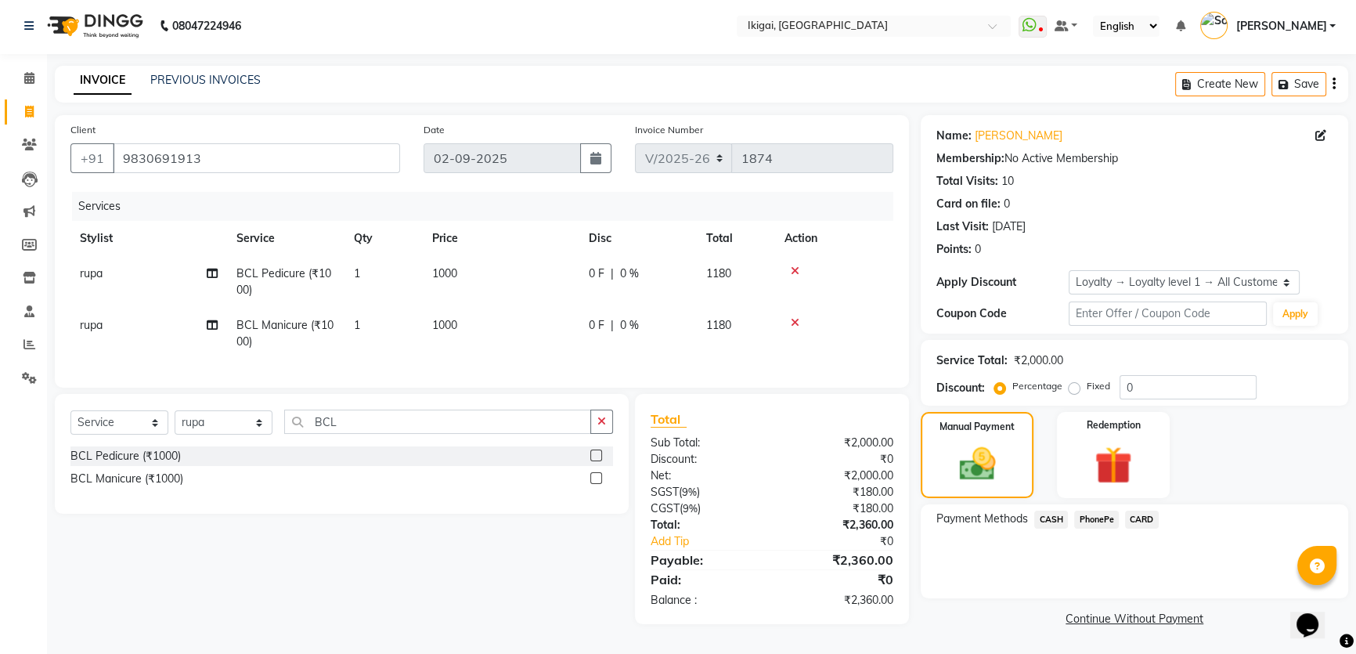
click at [1088, 511] on span "PhonePe" at bounding box center [1096, 520] width 45 height 18
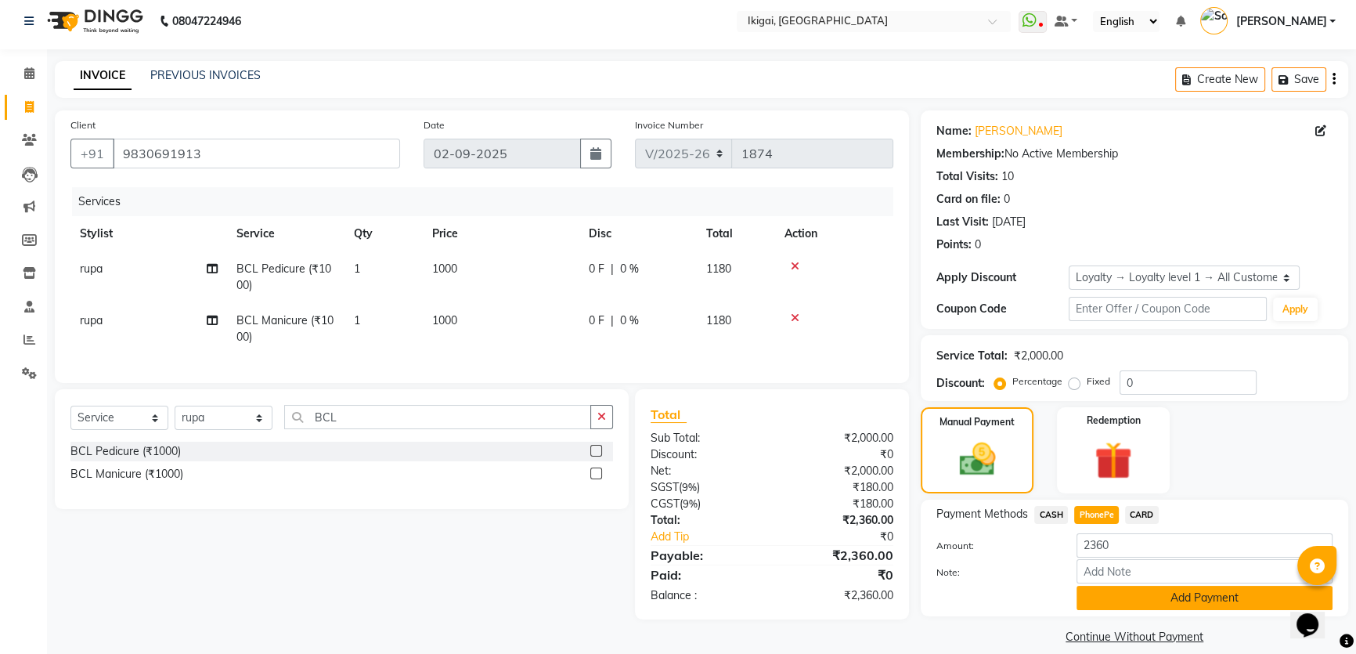
click at [1099, 595] on button "Add Payment" at bounding box center [1205, 598] width 256 height 24
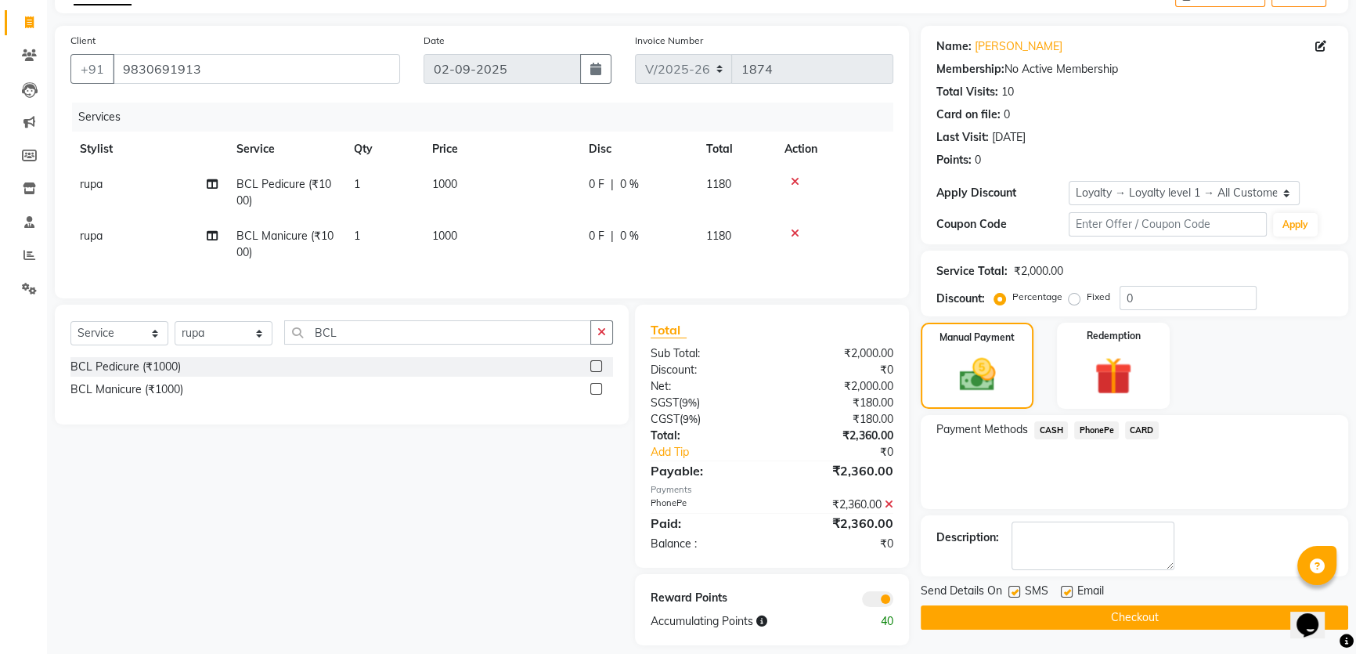
scroll to position [117, 0]
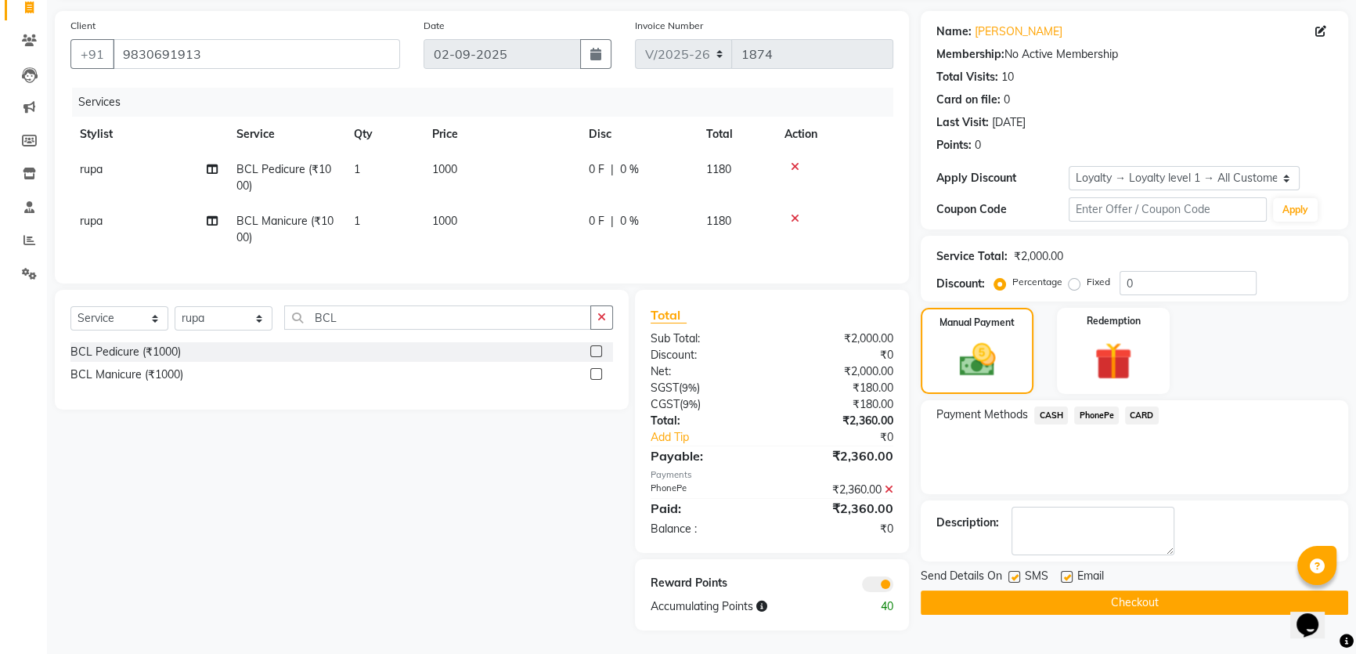
click at [931, 590] on button "Checkout" at bounding box center [1135, 602] width 428 height 24
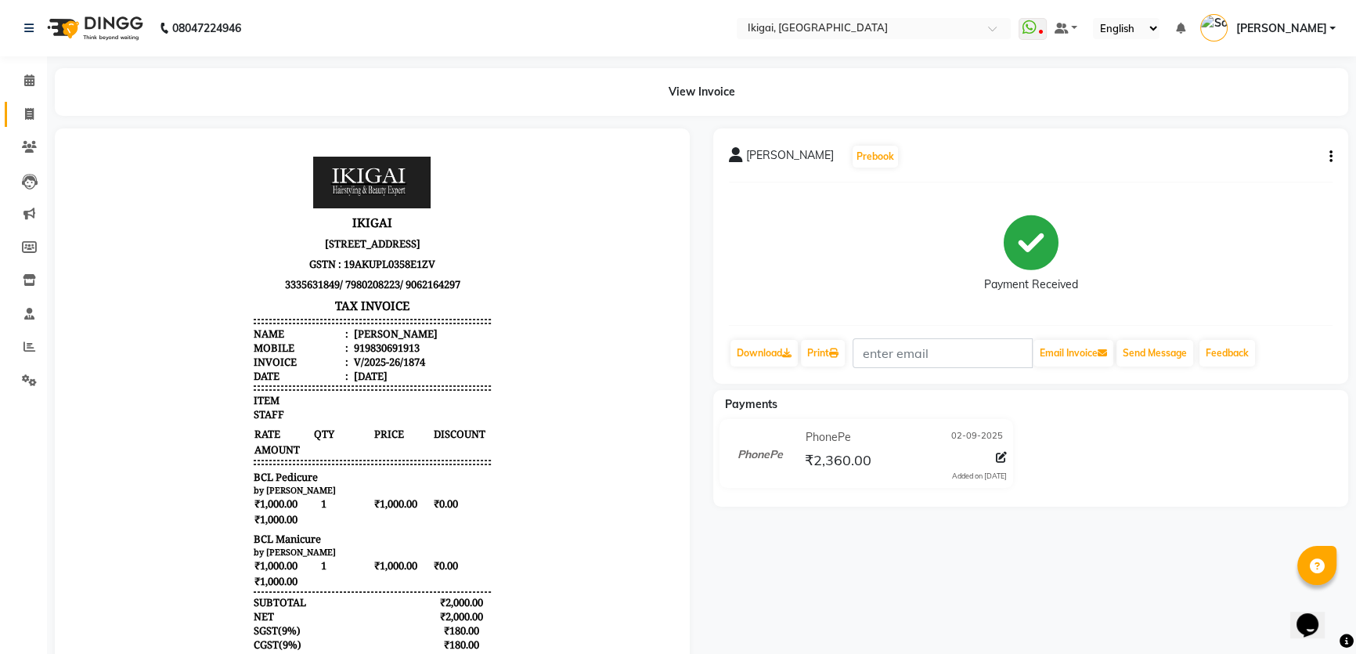
click at [25, 108] on icon at bounding box center [29, 114] width 9 height 12
select select "service"
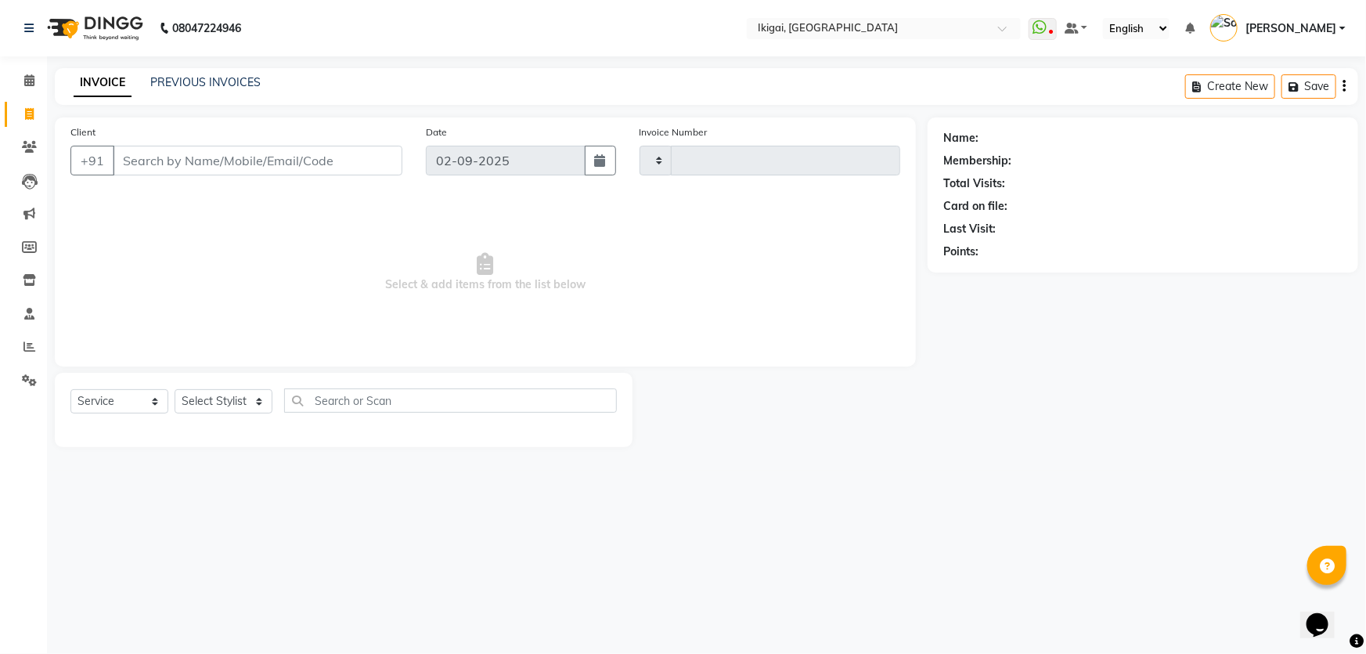
type input "1875"
select select "4429"
click at [185, 403] on select "Select Stylist" at bounding box center [224, 401] width 98 height 24
select select "82254"
click at [175, 389] on select "Select Stylist [PERSON_NAME] gopal 2 [PERSON_NAME] [PERSON_NAME] [PERSON_NAME] …" at bounding box center [224, 401] width 98 height 24
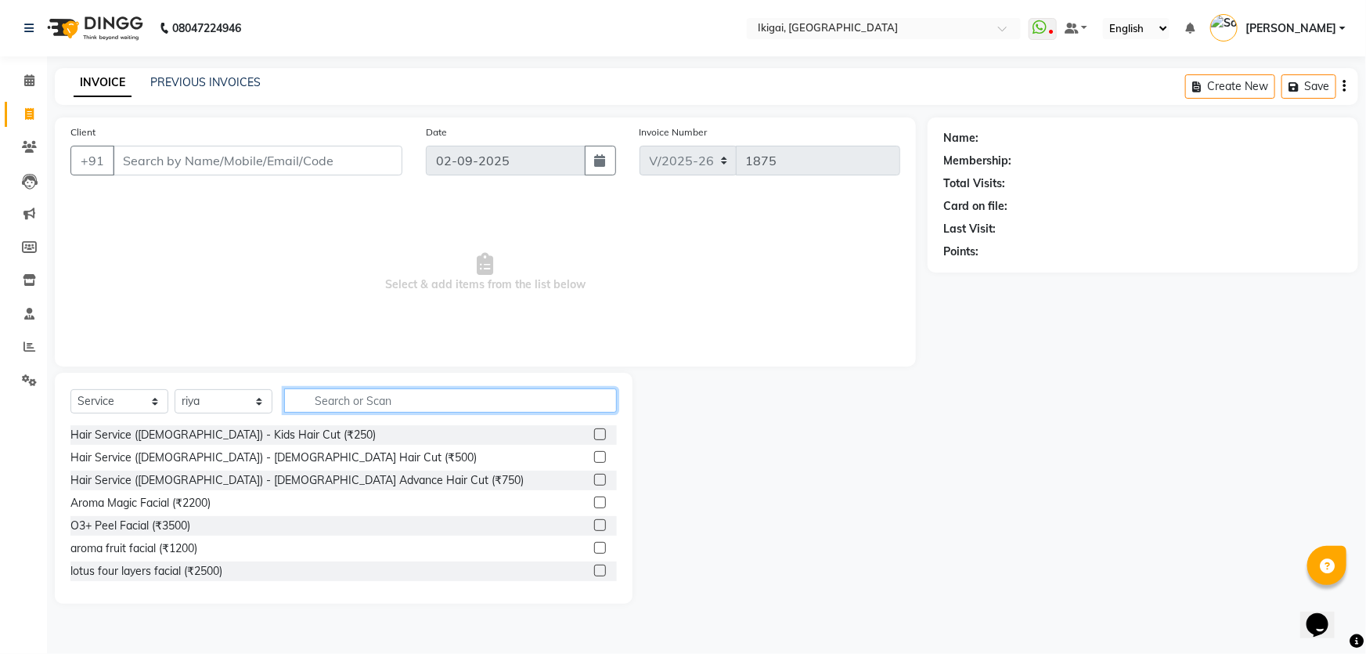
click at [344, 397] on input "text" at bounding box center [450, 400] width 333 height 24
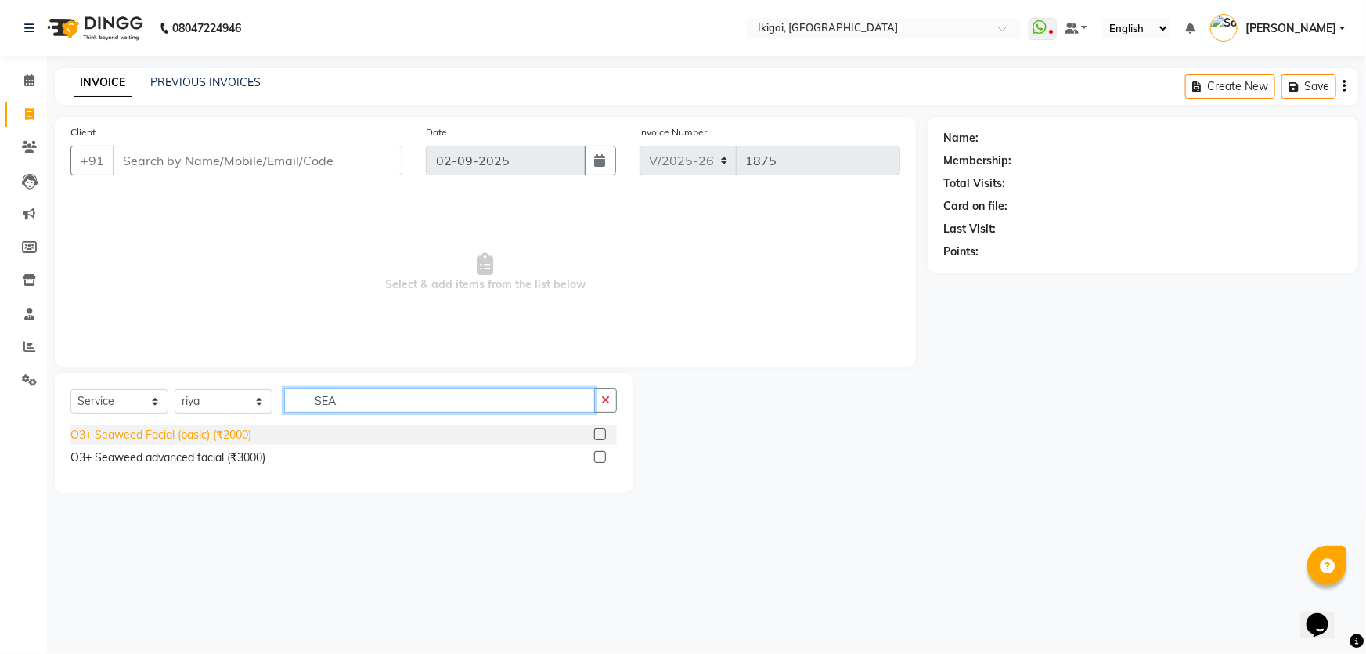
type input "SEA"
click at [227, 436] on div "O3+ Seaweed Facial (basic) (₹2000)" at bounding box center [160, 435] width 181 height 16
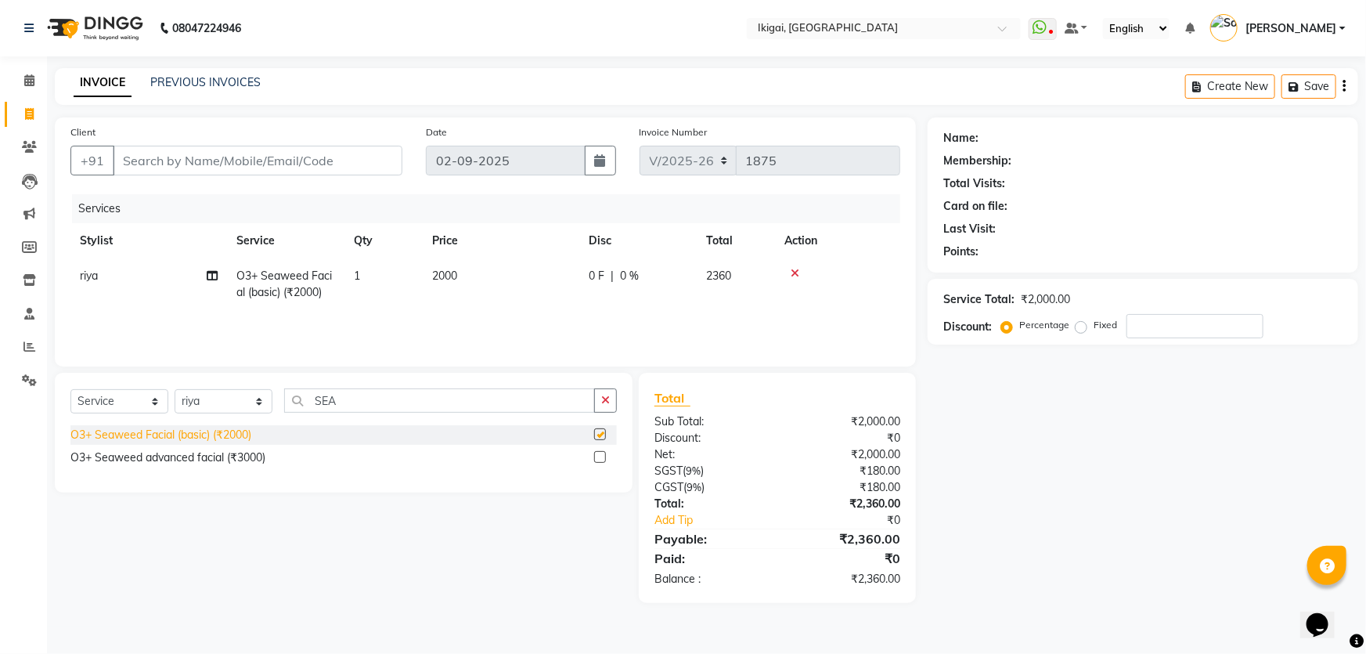
checkbox input "false"
click at [344, 407] on input "SEA" at bounding box center [439, 400] width 311 height 24
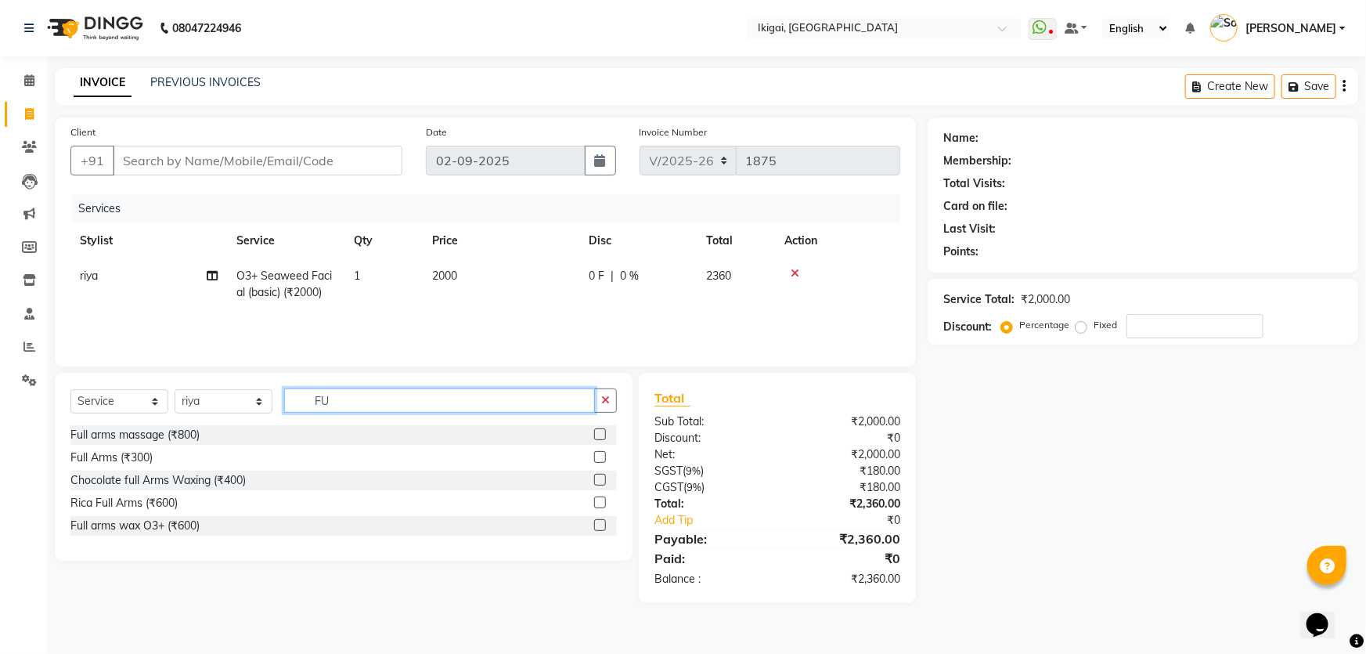
type input "F"
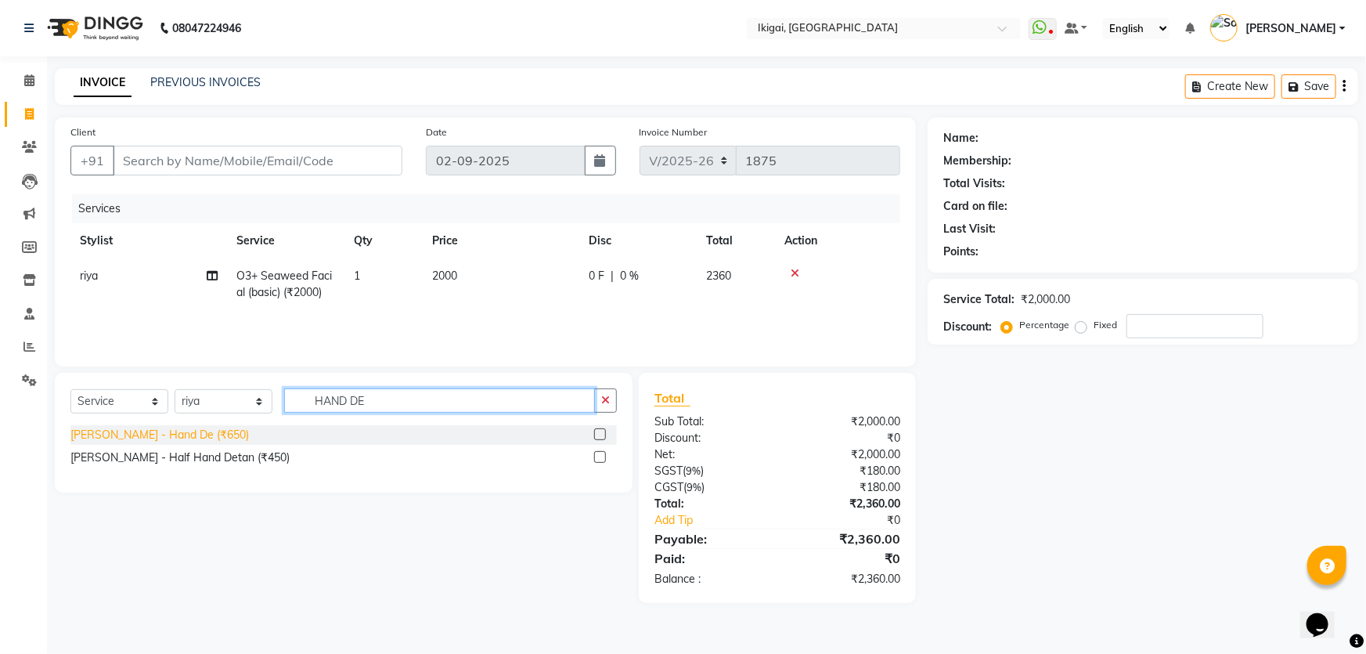
type input "HAND DE"
click at [166, 428] on div "[PERSON_NAME] - Hand De (₹650)" at bounding box center [159, 435] width 179 height 16
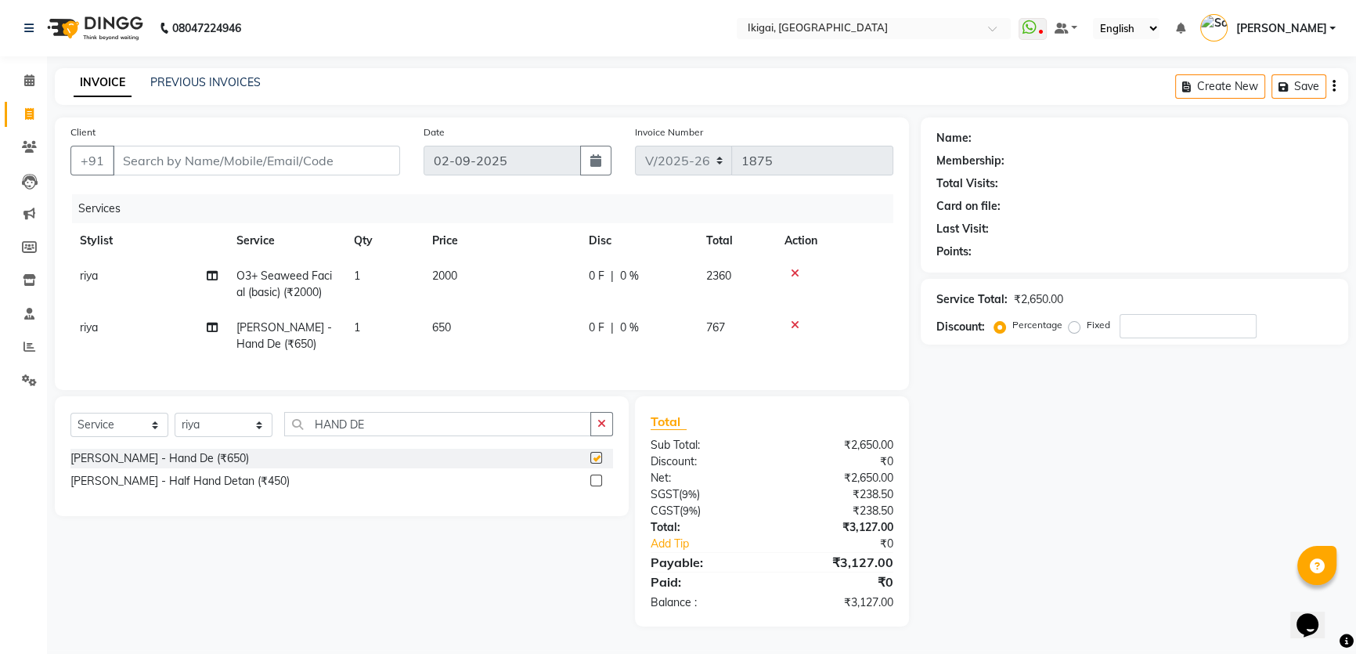
checkbox input "false"
click at [401, 436] on input "HAND DE" at bounding box center [437, 424] width 307 height 24
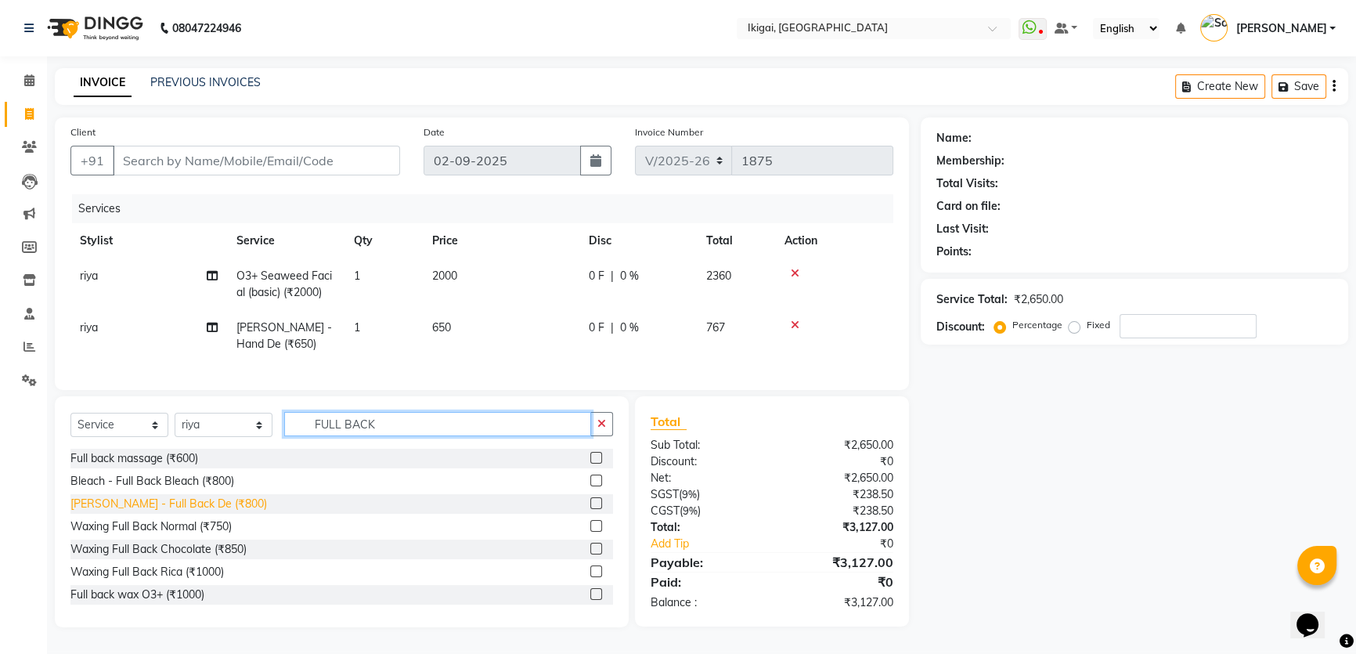
type input "FULL BACK"
click at [193, 512] on div "[PERSON_NAME] - Full Back De (₹800)" at bounding box center [168, 504] width 197 height 16
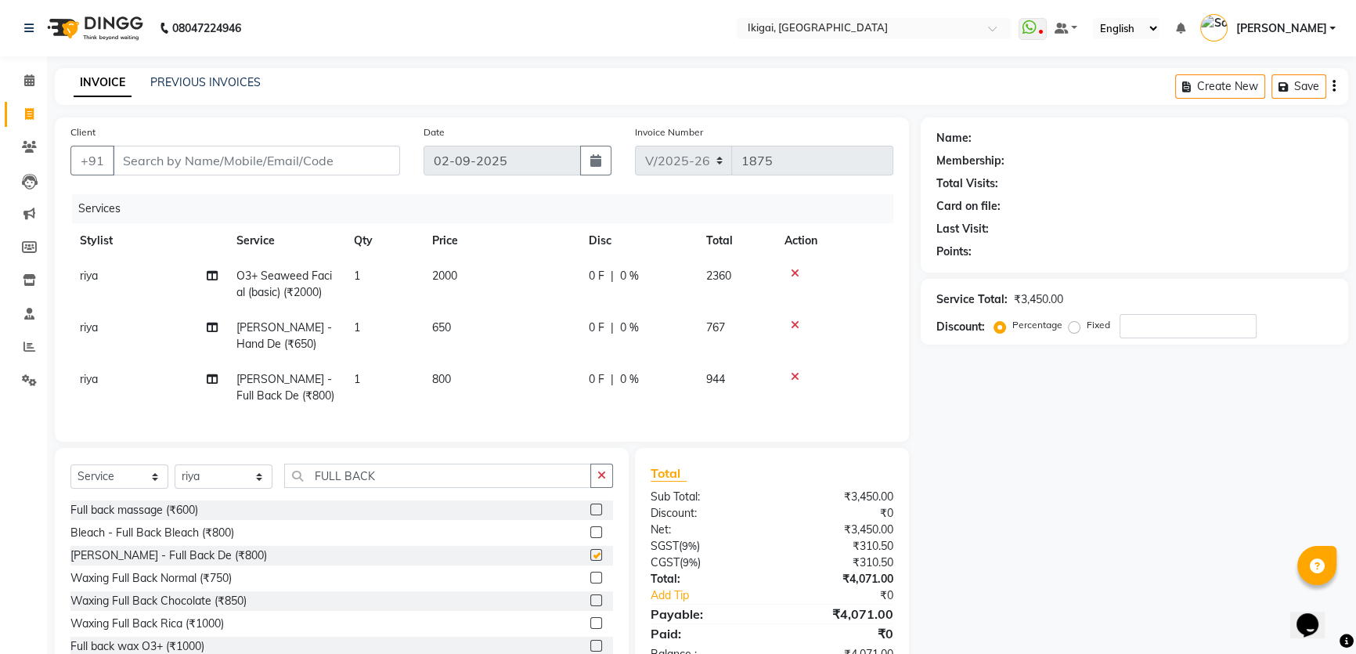
checkbox input "false"
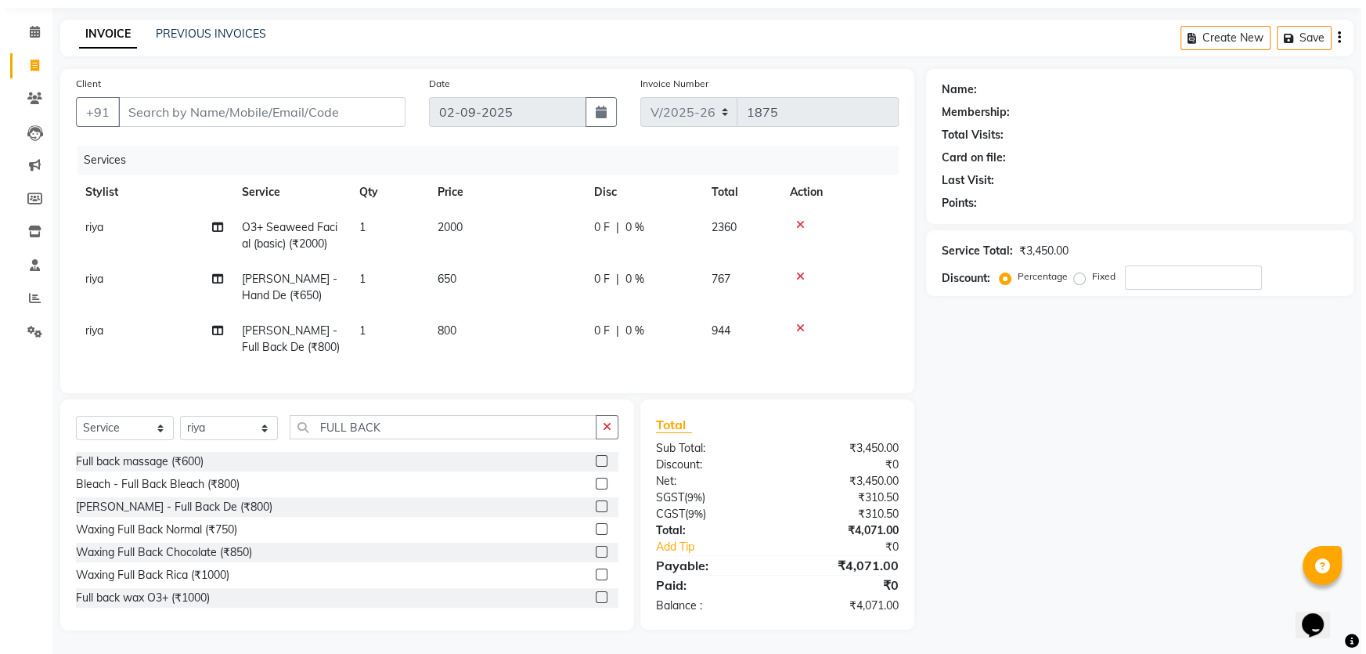
scroll to position [59, 0]
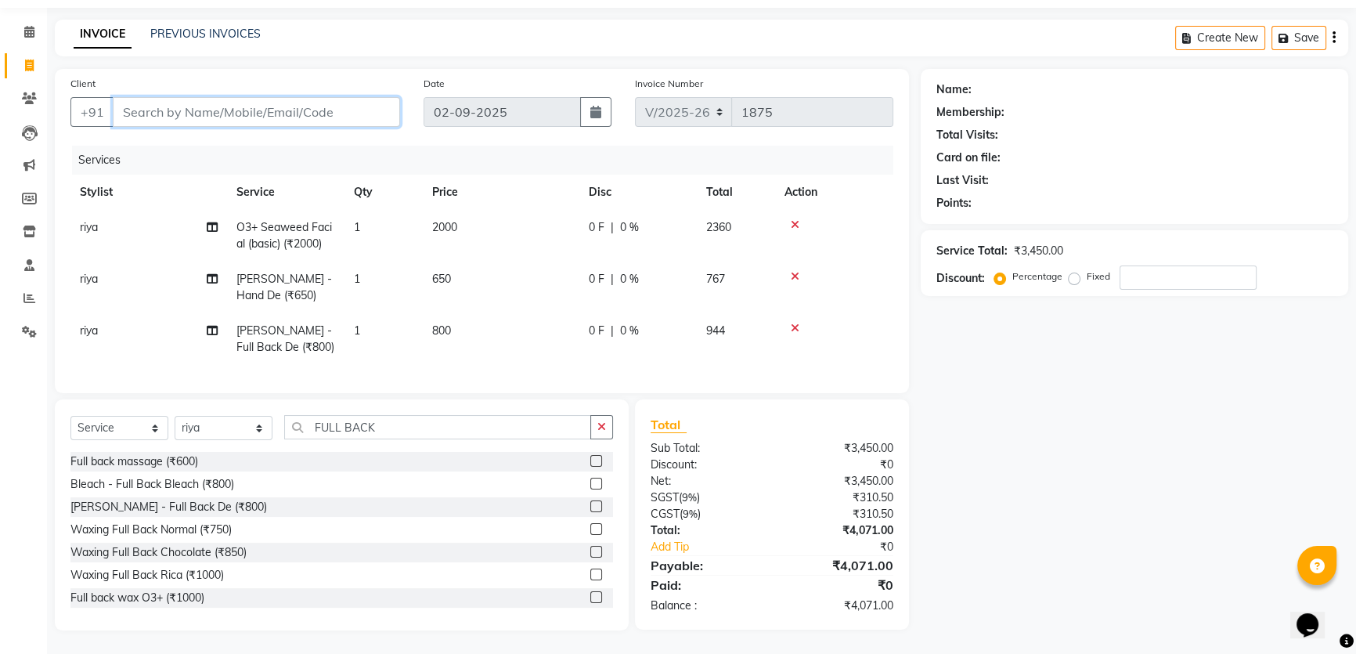
click at [194, 97] on input "Client" at bounding box center [256, 112] width 287 height 30
type input "9"
type input "0"
type input "9083590163"
click at [361, 104] on span "Add Client" at bounding box center [360, 112] width 62 height 16
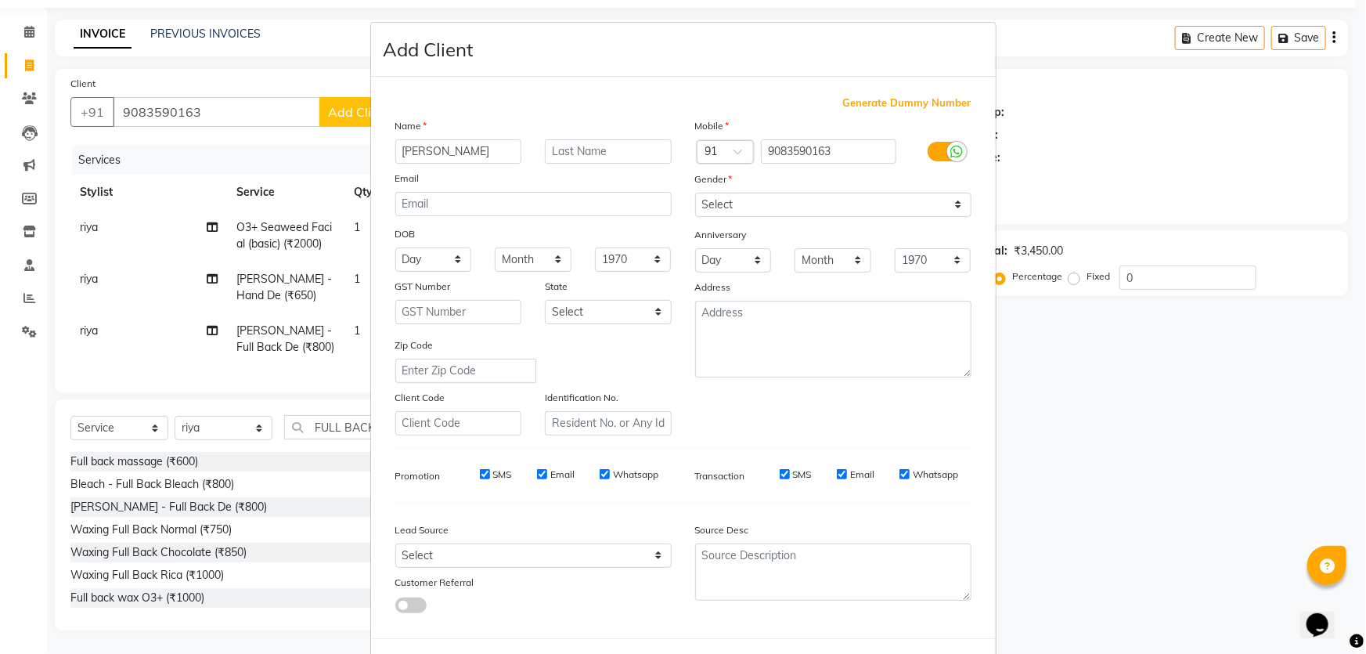
type input "[PERSON_NAME]"
click at [821, 210] on select "Select [DEMOGRAPHIC_DATA] [DEMOGRAPHIC_DATA] Other Prefer Not To Say" at bounding box center [833, 205] width 276 height 24
select select "[DEMOGRAPHIC_DATA]"
click at [695, 193] on select "Select [DEMOGRAPHIC_DATA] [DEMOGRAPHIC_DATA] Other Prefer Not To Say" at bounding box center [833, 205] width 276 height 24
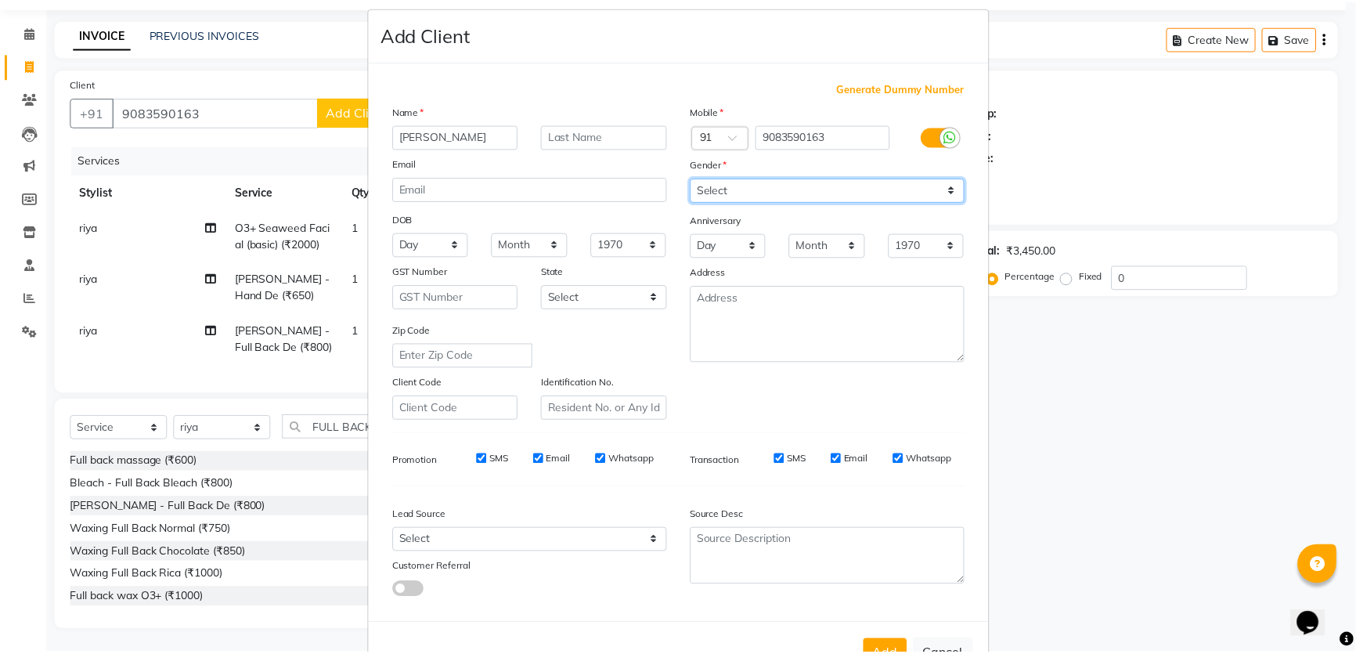
scroll to position [73, 0]
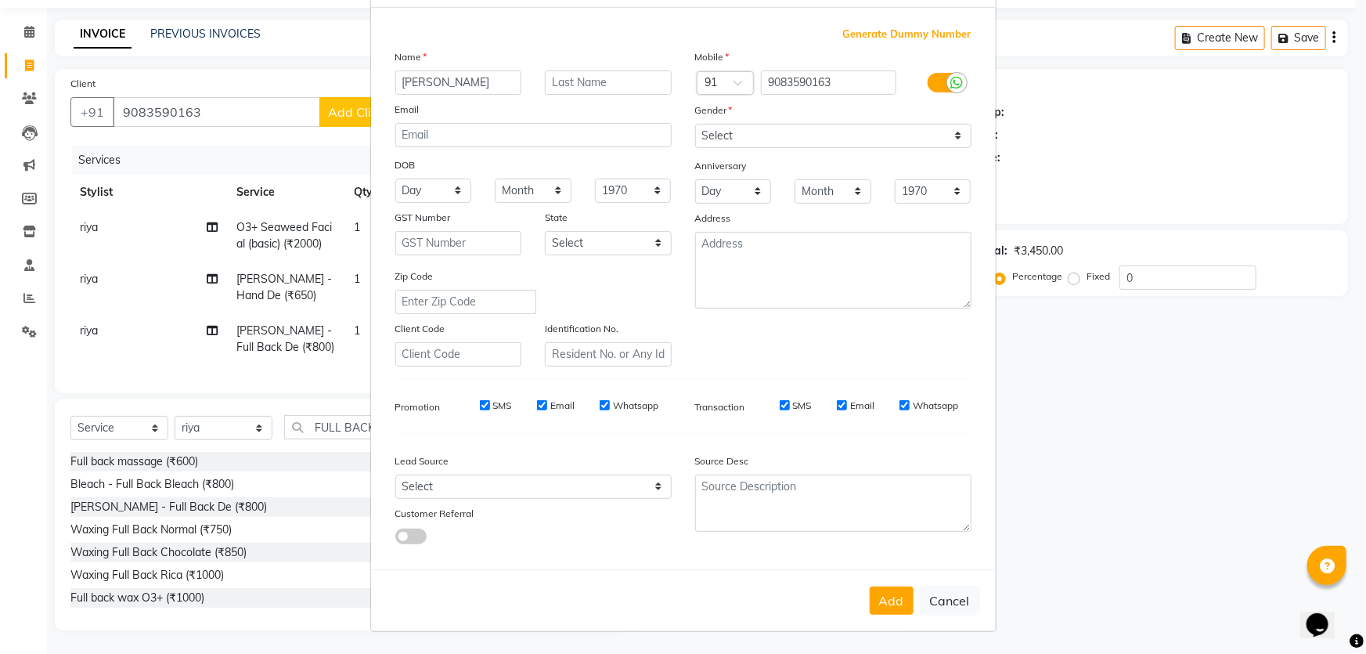
click at [882, 597] on button "Add" at bounding box center [892, 600] width 44 height 28
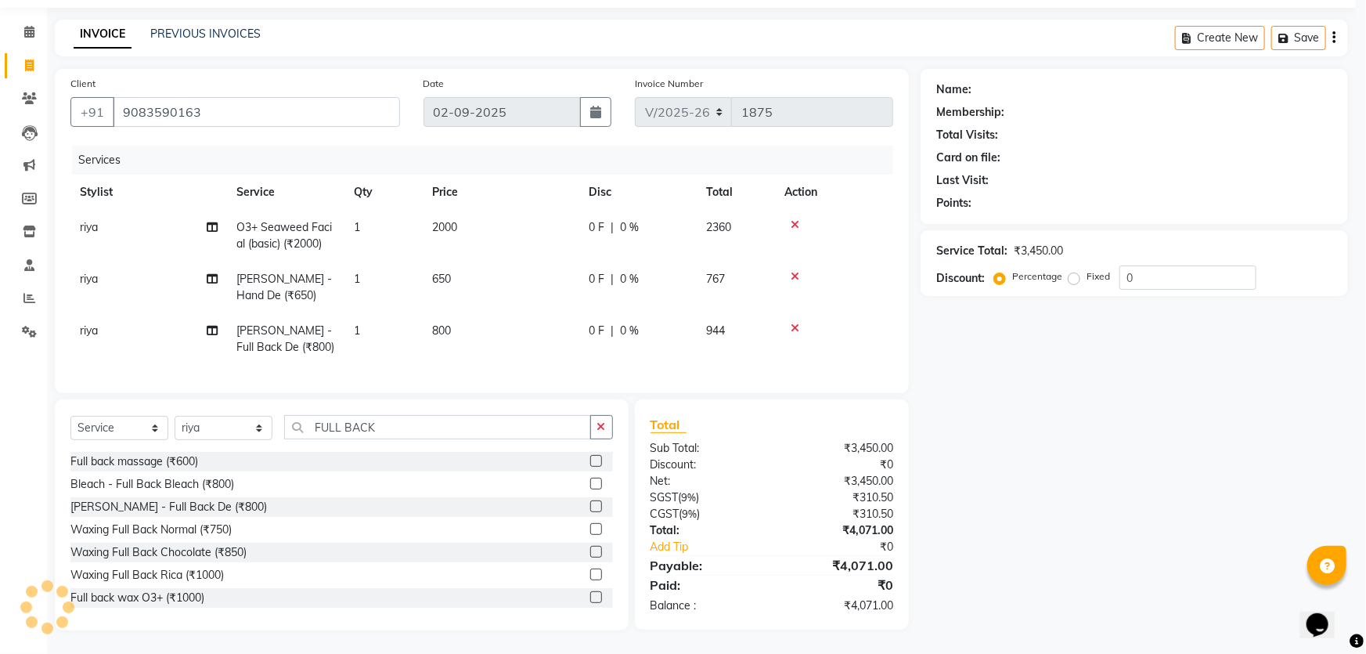
select select
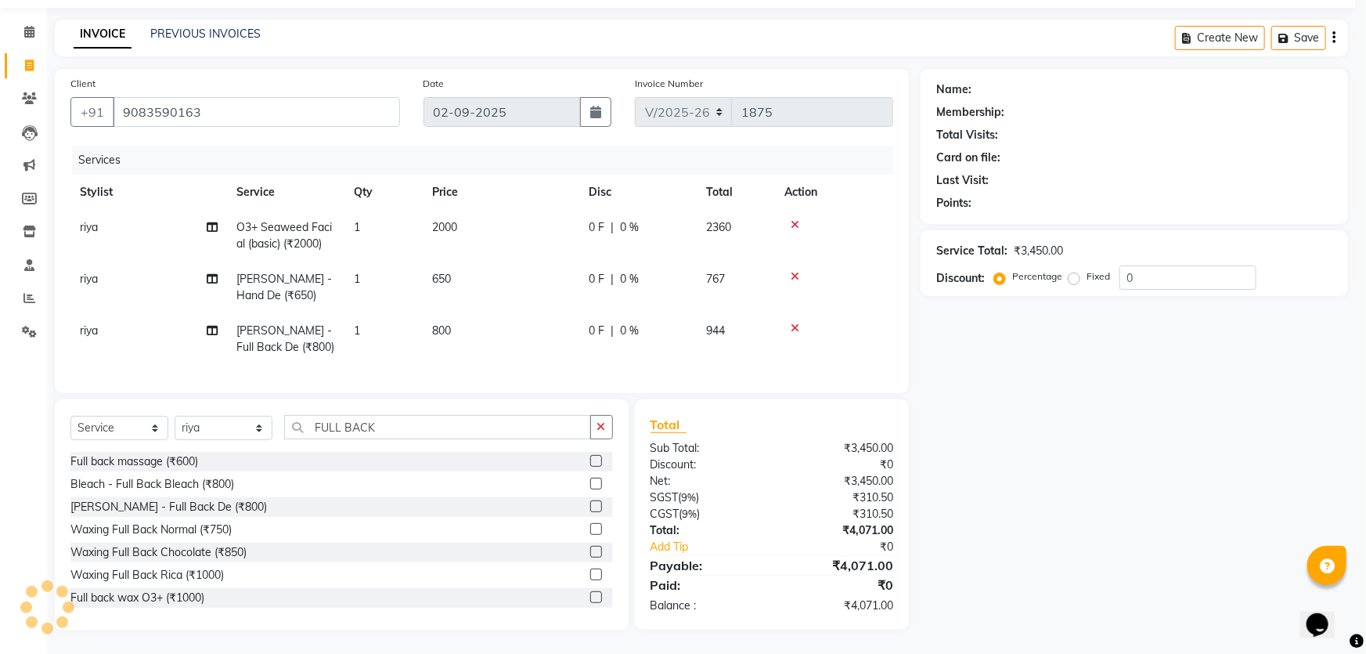
select select
checkbox input "false"
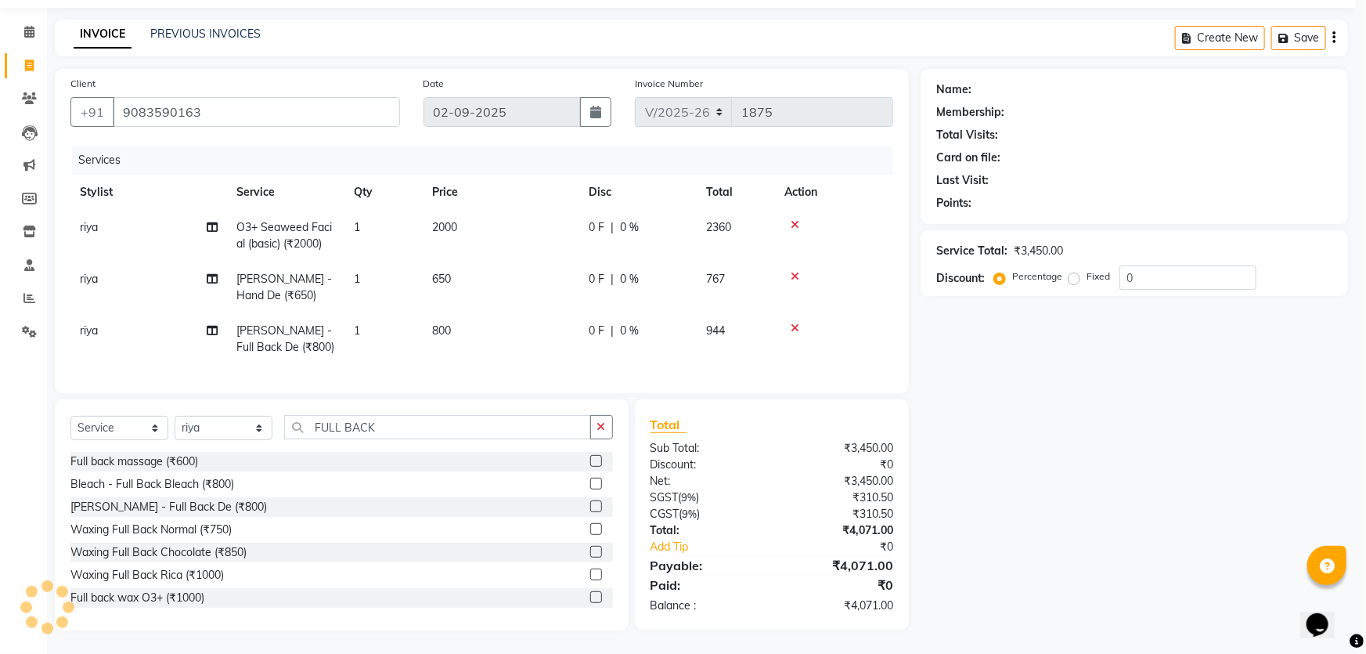
checkbox input "false"
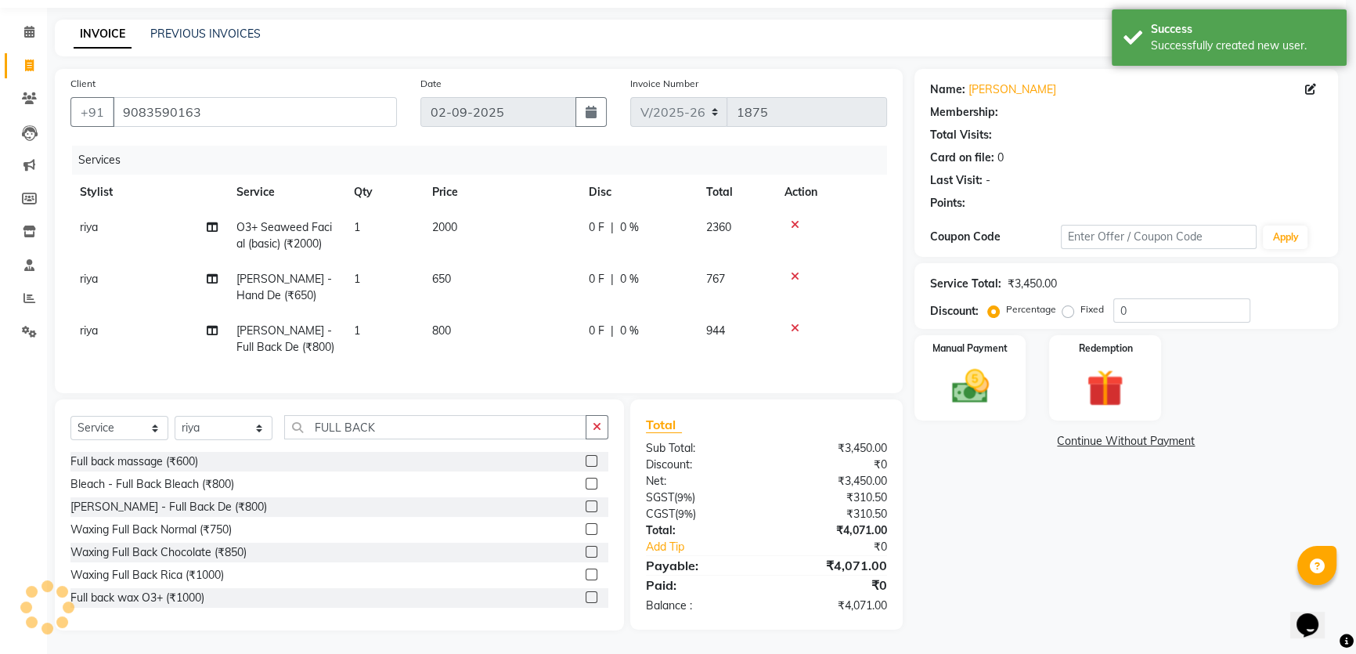
select select "1: Object"
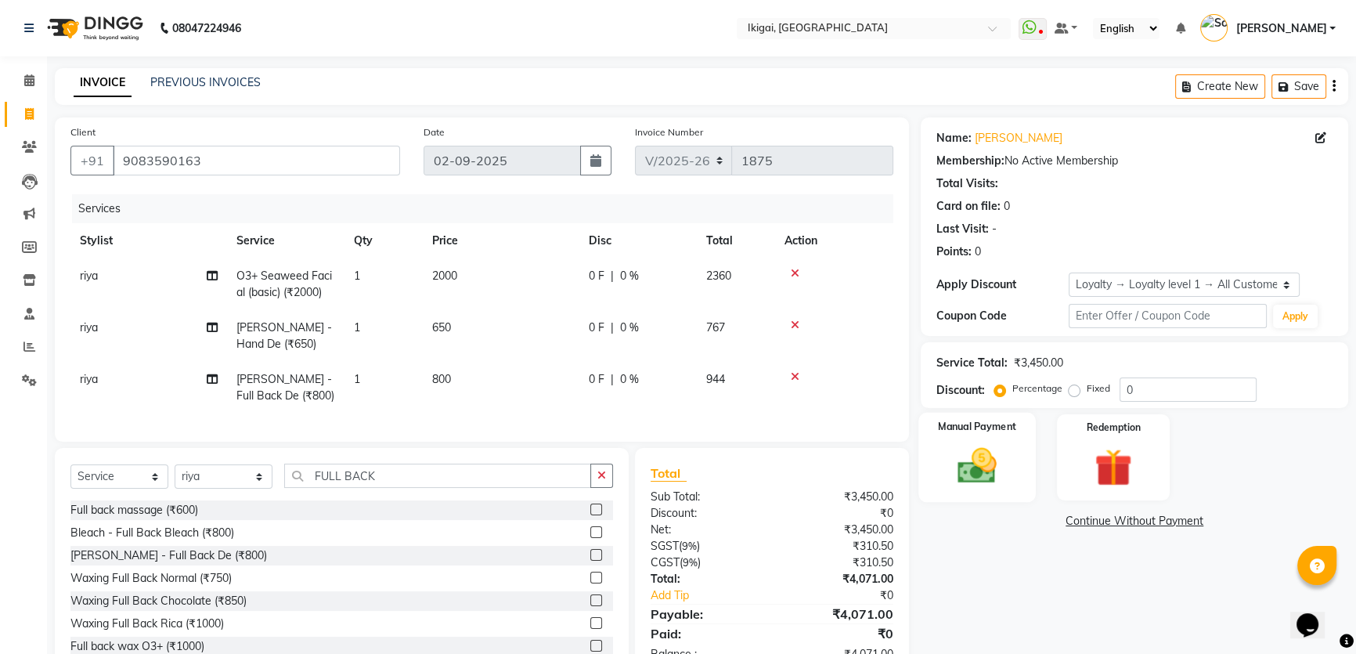
scroll to position [59, 0]
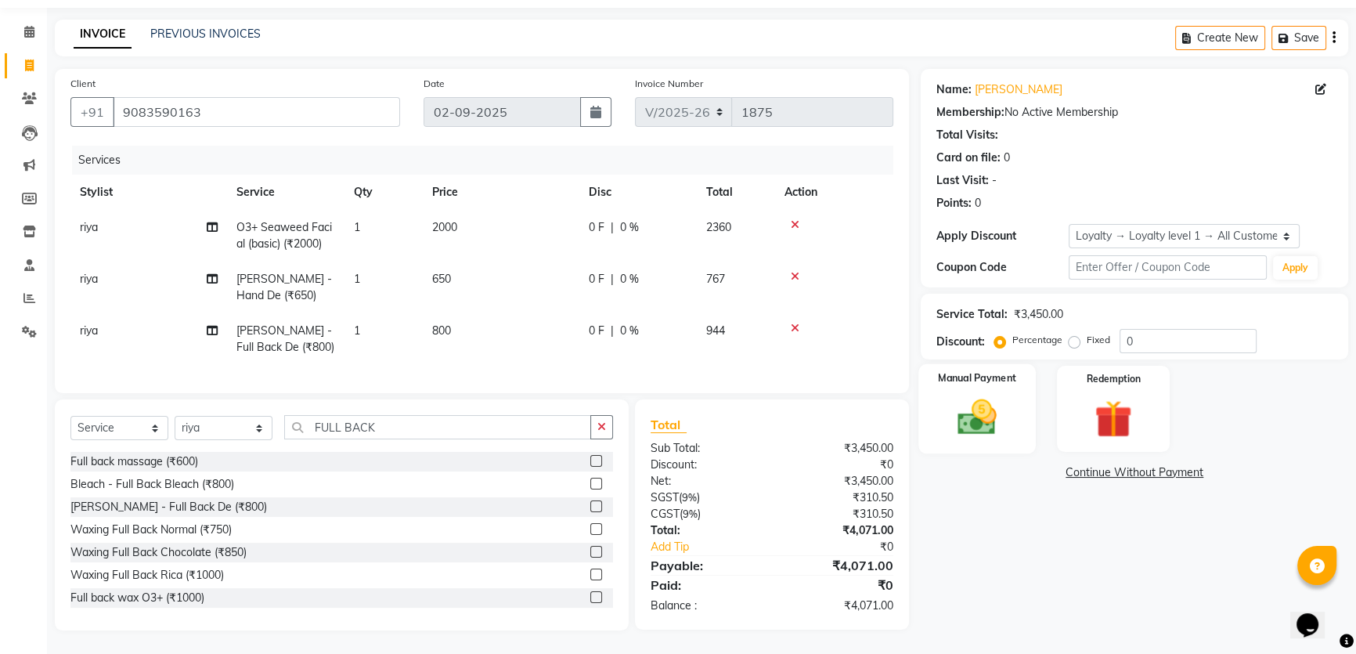
click at [985, 410] on img at bounding box center [977, 417] width 63 height 45
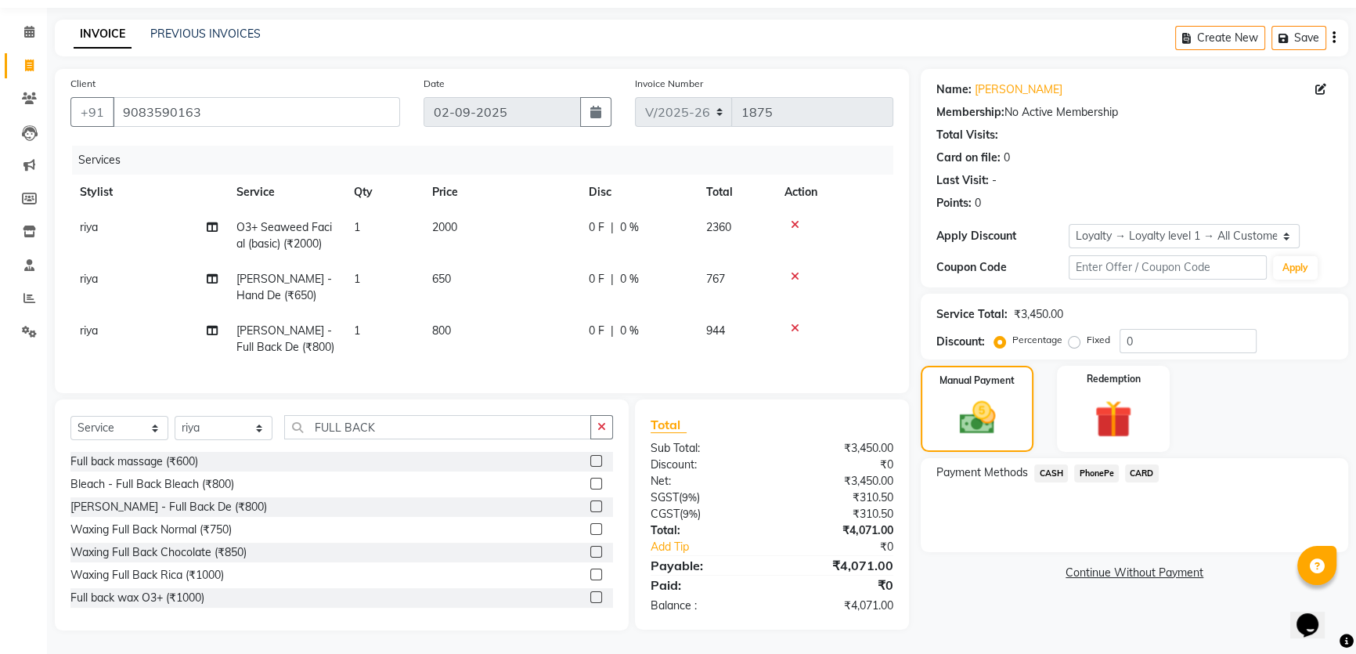
click at [1105, 464] on span "PhonePe" at bounding box center [1096, 473] width 45 height 18
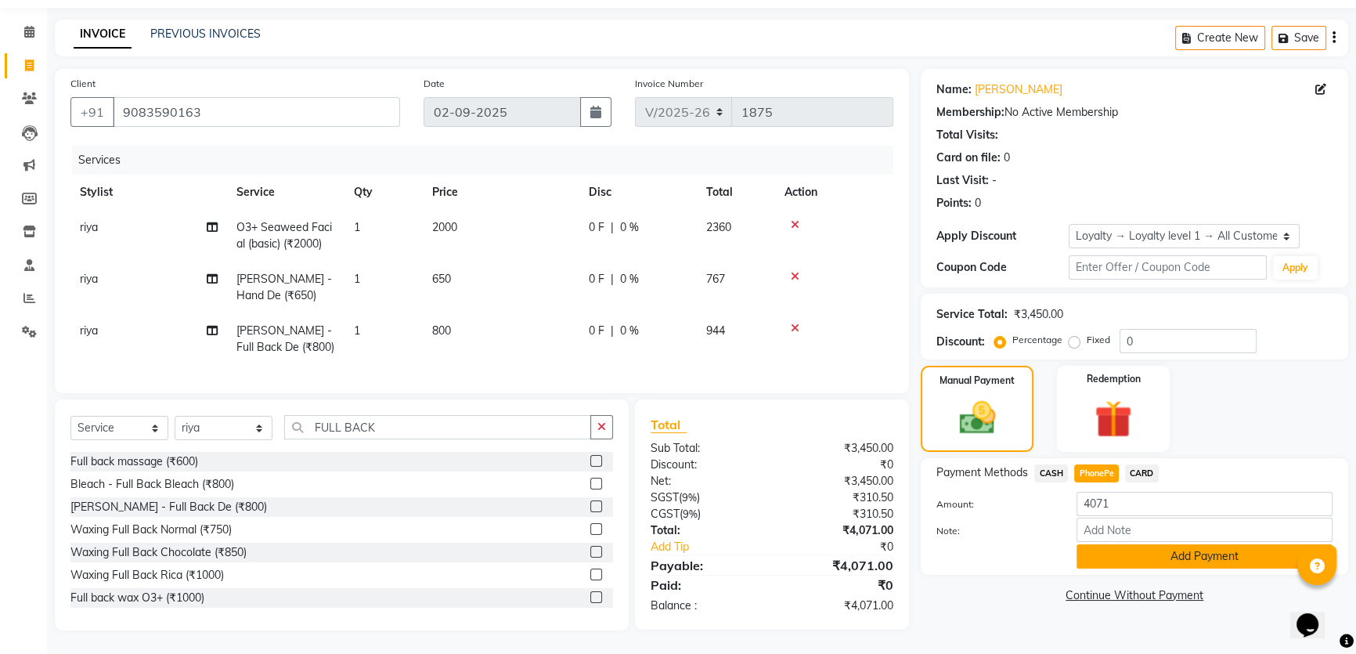
click at [1124, 547] on button "Add Payment" at bounding box center [1205, 556] width 256 height 24
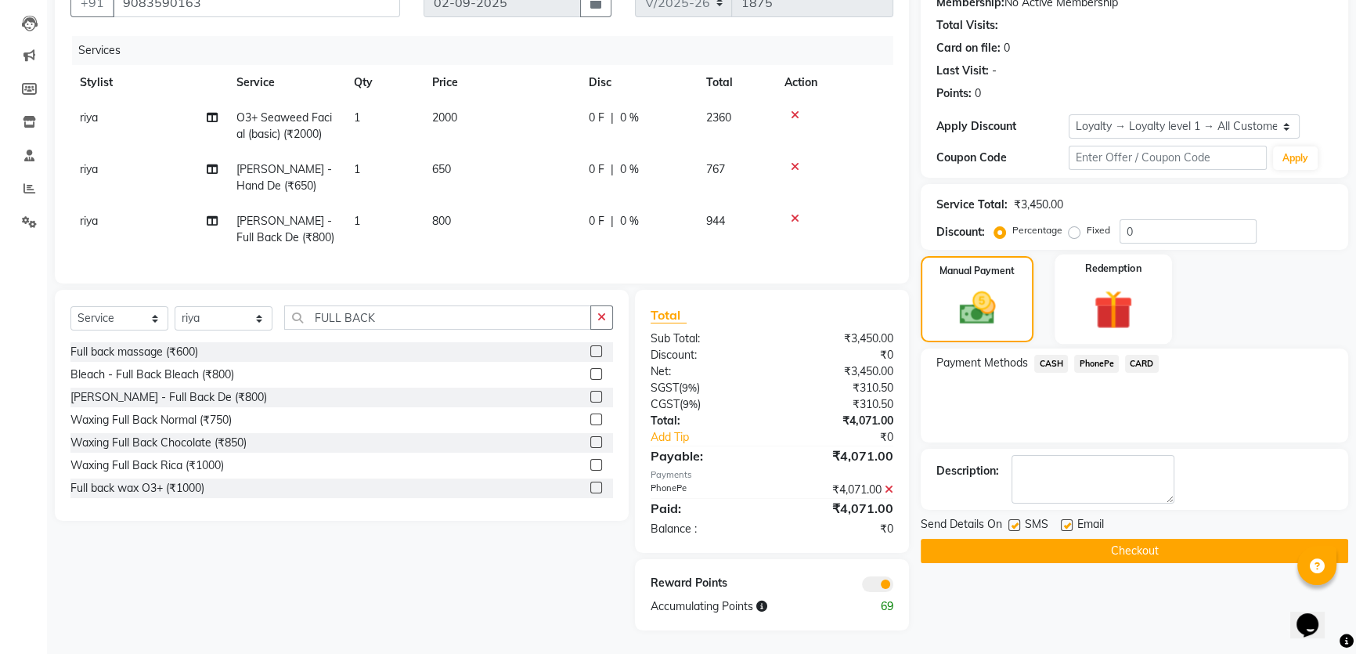
scroll to position [169, 0]
click at [1017, 540] on button "Checkout" at bounding box center [1135, 551] width 428 height 24
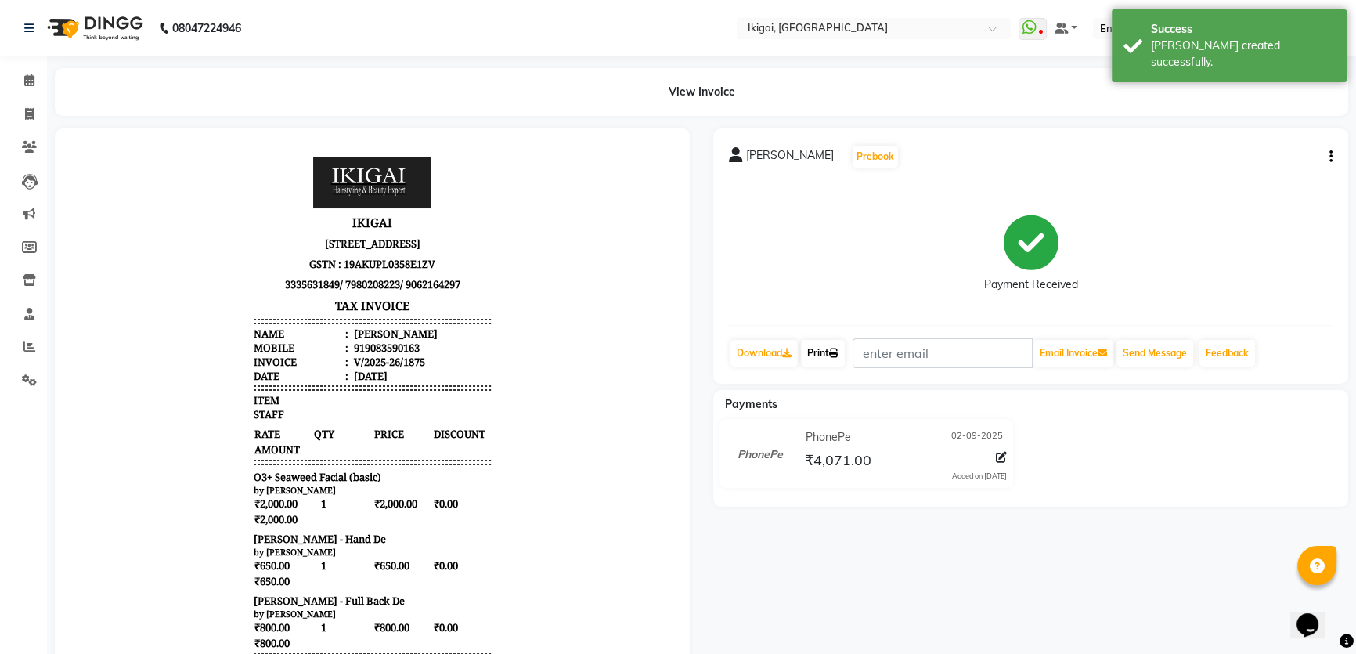
click at [836, 345] on link "Print" at bounding box center [823, 353] width 44 height 27
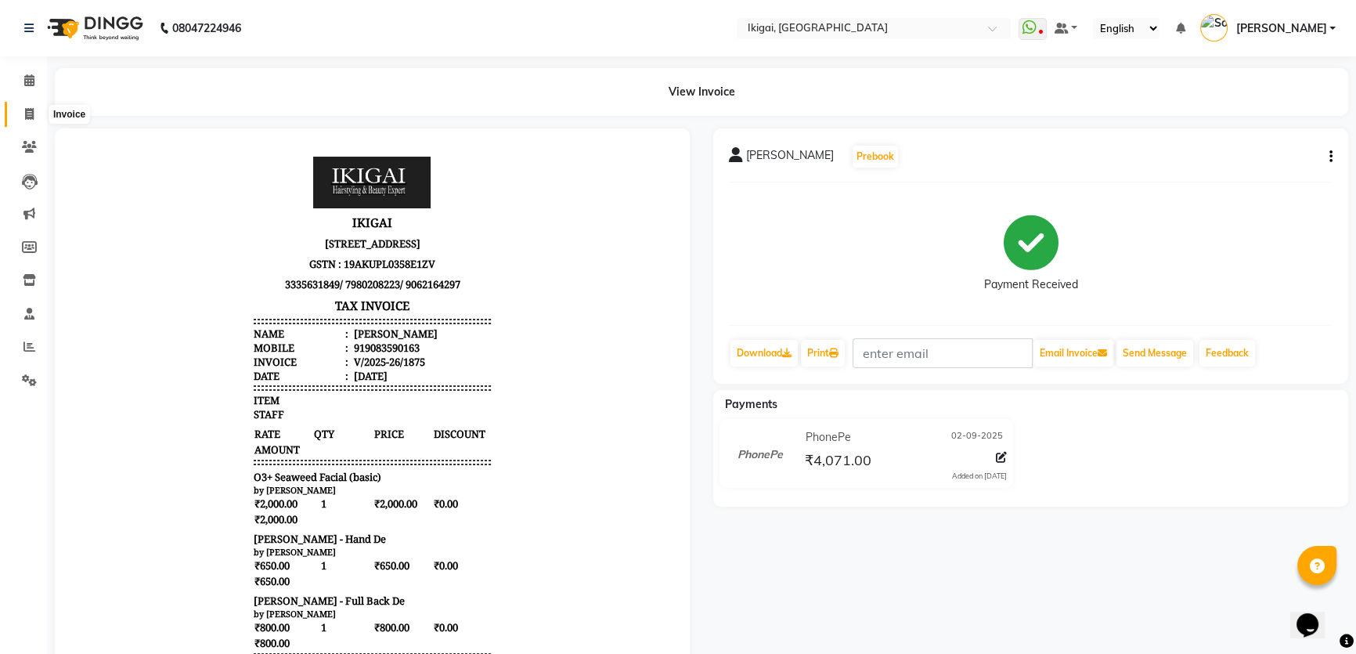
click at [23, 113] on span at bounding box center [29, 115] width 27 height 18
select select "service"
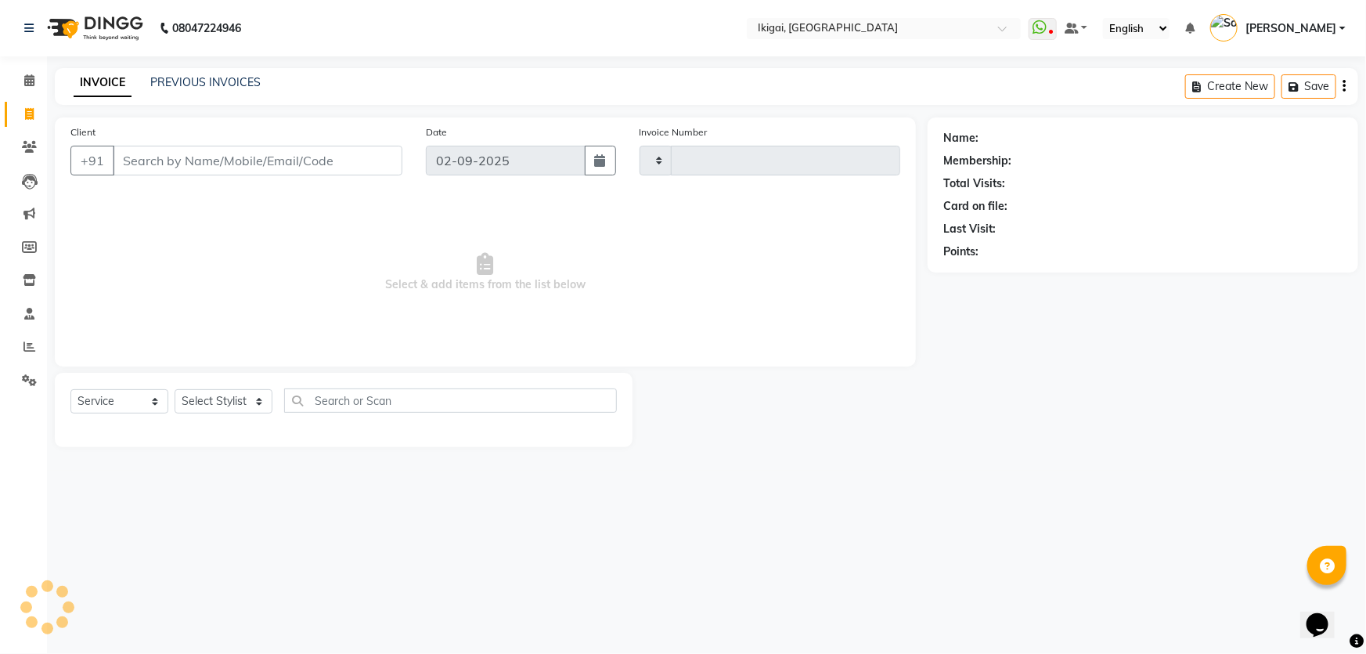
type input "1876"
select select "4429"
click at [219, 399] on select "Select Stylist [PERSON_NAME] gopal 2 [PERSON_NAME] [PERSON_NAME] [PERSON_NAME] …" at bounding box center [224, 401] width 98 height 24
select select "24732"
click at [175, 389] on select "Select Stylist [PERSON_NAME] gopal 2 [PERSON_NAME] [PERSON_NAME] [PERSON_NAME] …" at bounding box center [224, 401] width 98 height 24
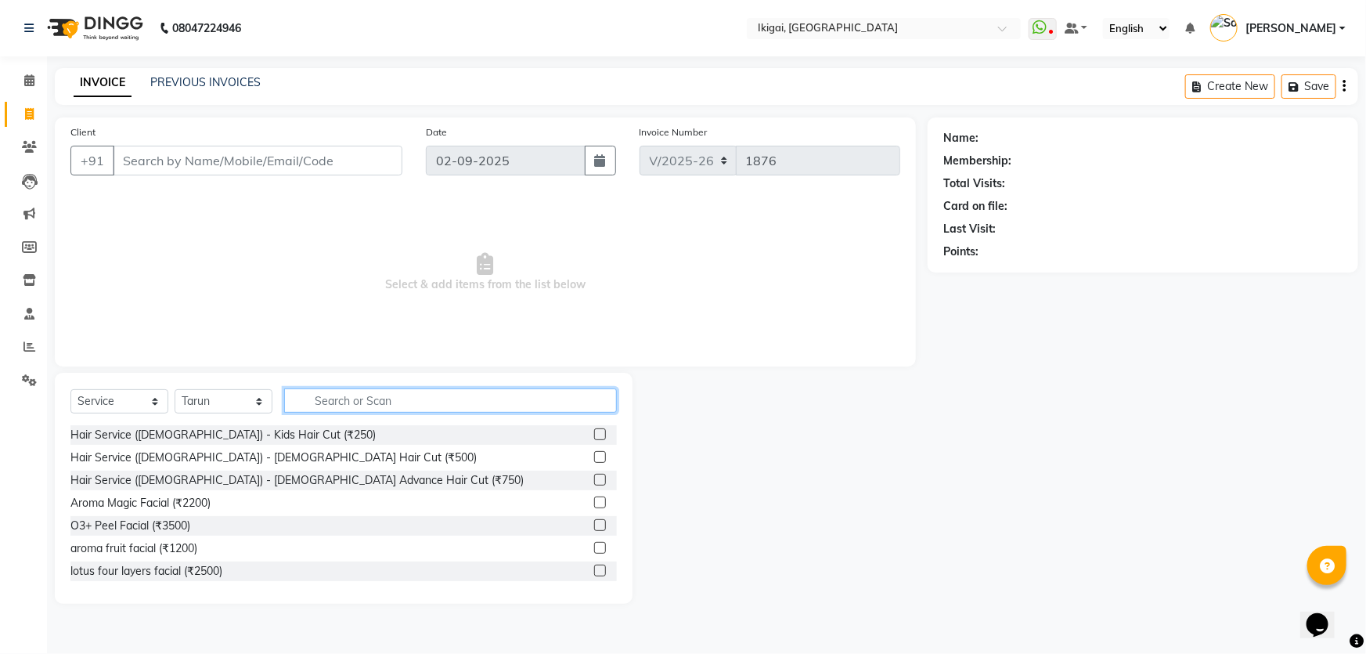
click at [368, 395] on input "text" at bounding box center [450, 400] width 333 height 24
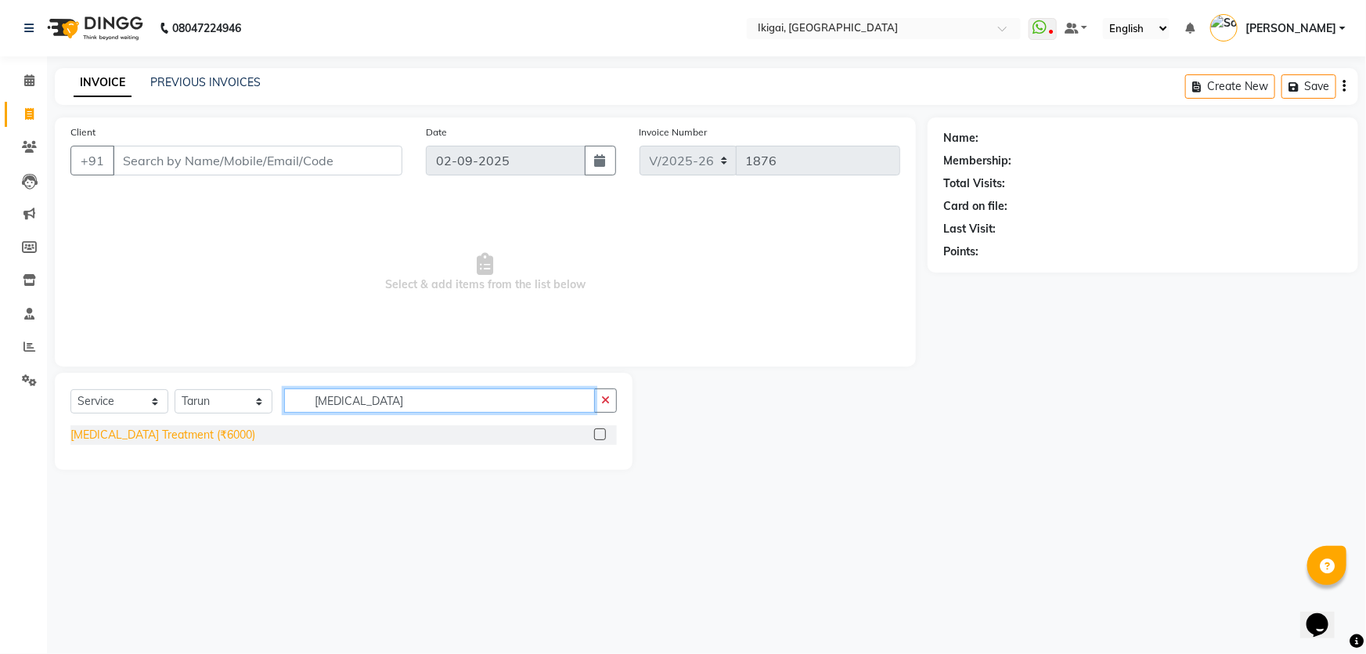
type input "[MEDICAL_DATA]"
click at [177, 434] on div "[MEDICAL_DATA] Treatment (₹6000)" at bounding box center [162, 435] width 185 height 16
checkbox input "false"
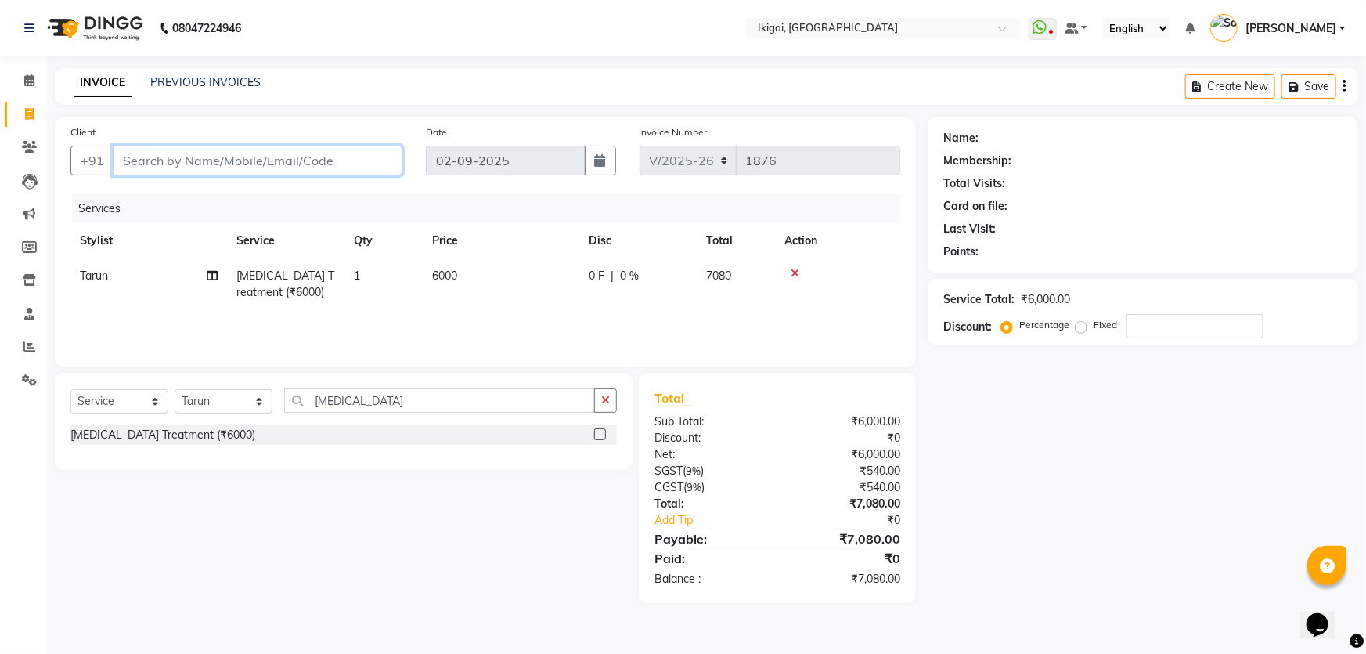
click at [252, 161] on input "Client" at bounding box center [258, 161] width 290 height 30
type input "9"
type input "0"
type input "9831579587"
click at [362, 151] on button "Add Client" at bounding box center [362, 161] width 81 height 30
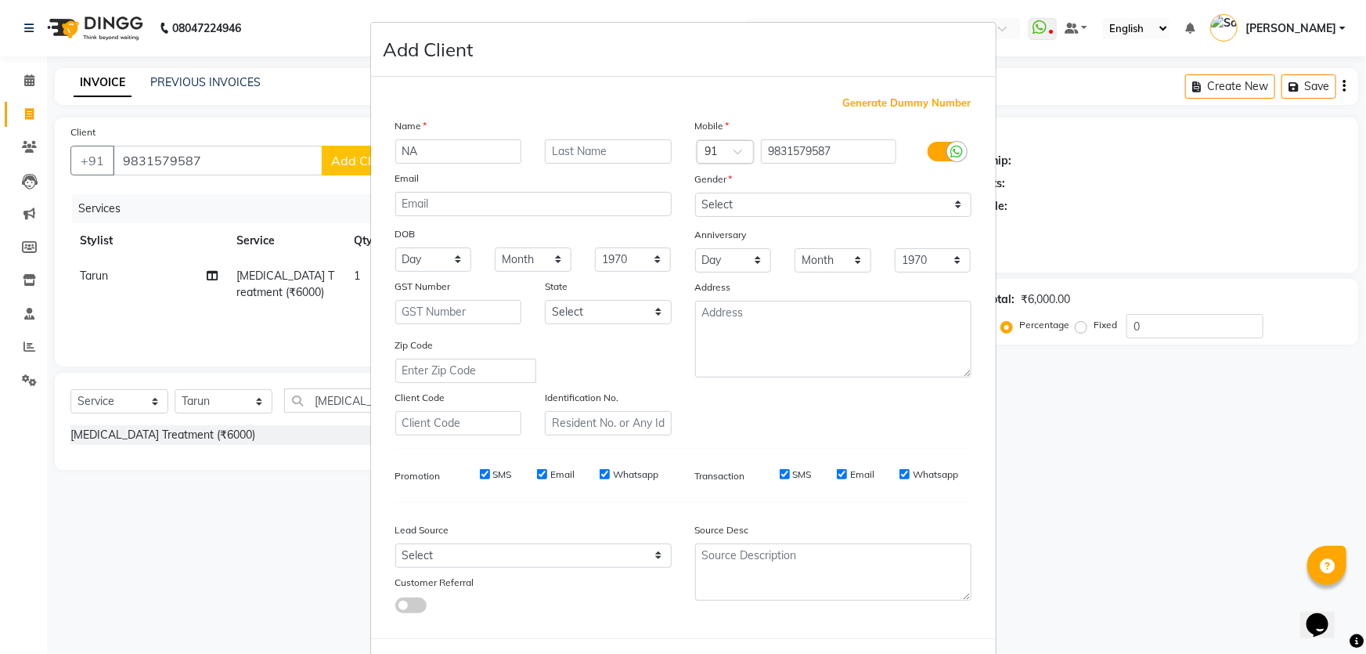
type input "N"
click at [471, 149] on input "text" at bounding box center [458, 151] width 127 height 24
type input "[PERSON_NAME]"
type input "bhattacharya"
click at [749, 208] on select "Select [DEMOGRAPHIC_DATA] [DEMOGRAPHIC_DATA] Other Prefer Not To Say" at bounding box center [833, 205] width 276 height 24
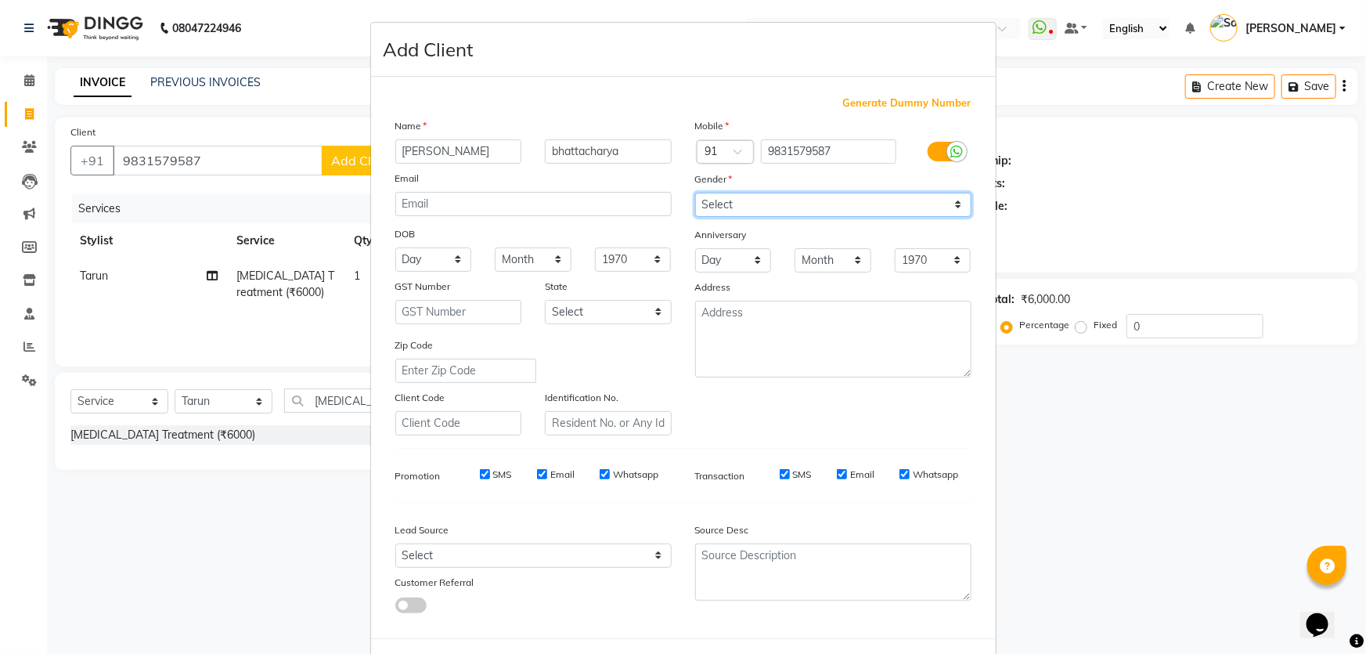
select select "[DEMOGRAPHIC_DATA]"
click at [695, 193] on select "Select [DEMOGRAPHIC_DATA] [DEMOGRAPHIC_DATA] Other Prefer Not To Say" at bounding box center [833, 205] width 276 height 24
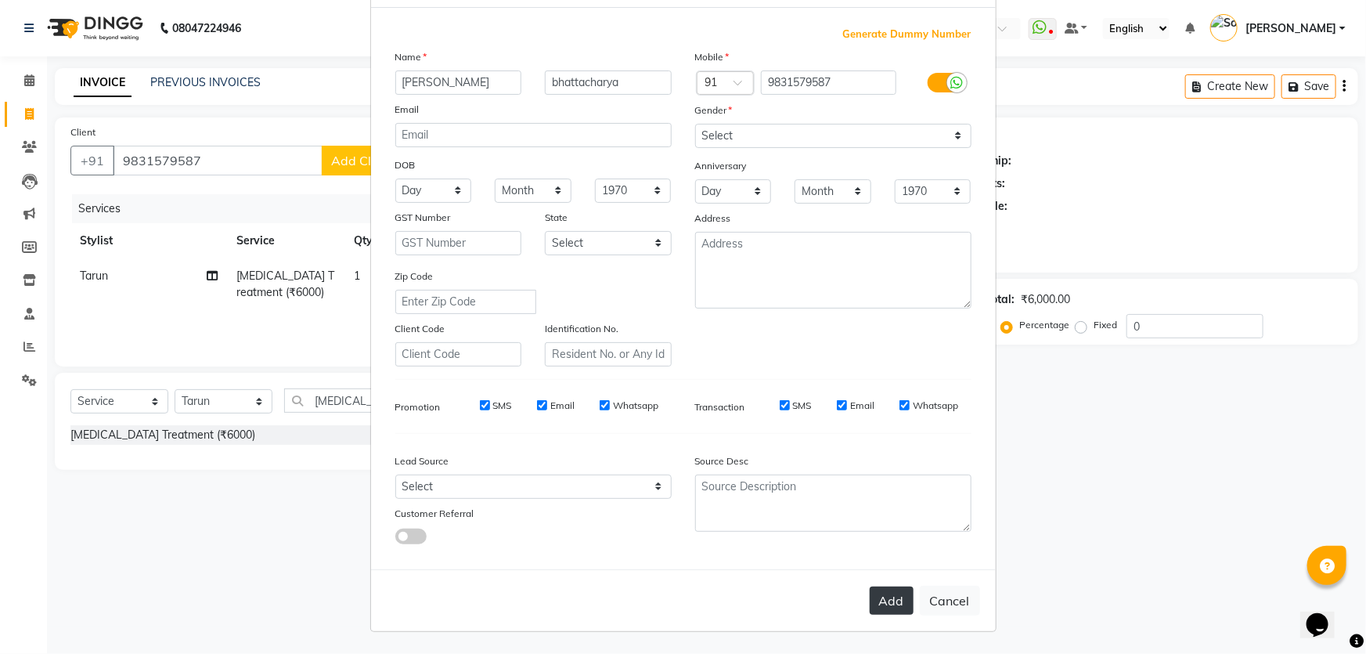
click at [891, 597] on button "Add" at bounding box center [892, 600] width 44 height 28
select select
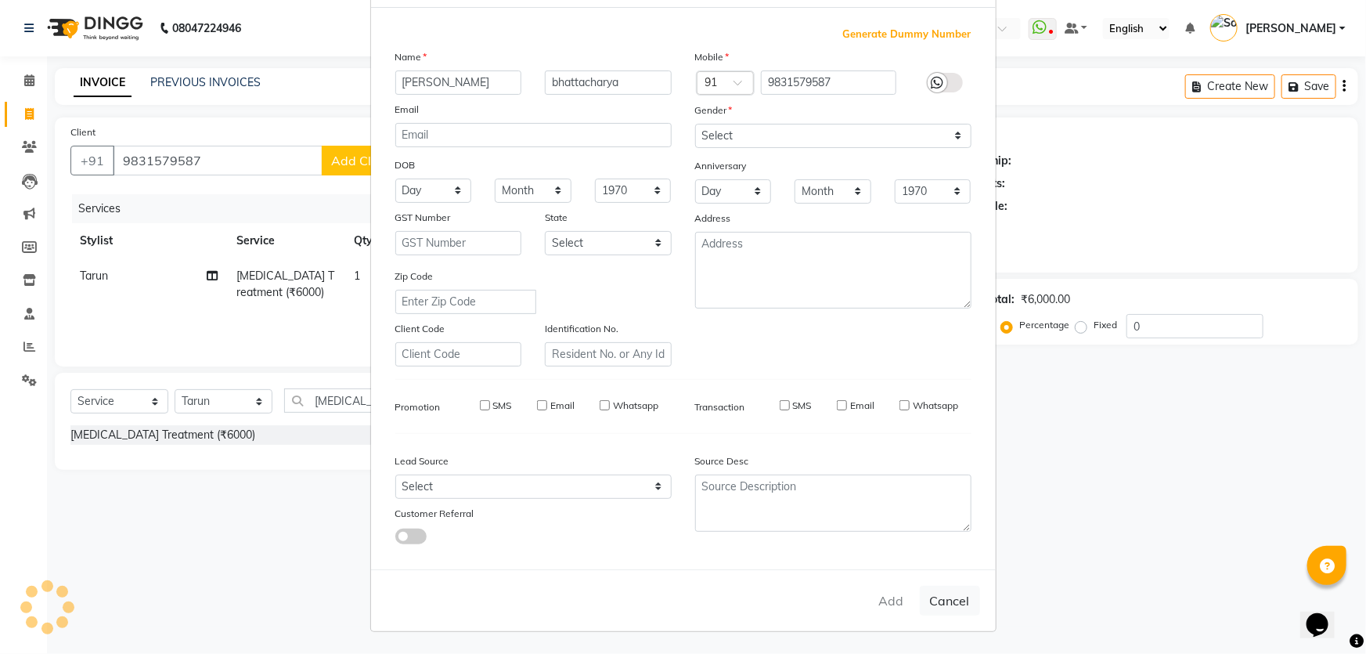
select select
checkbox input "false"
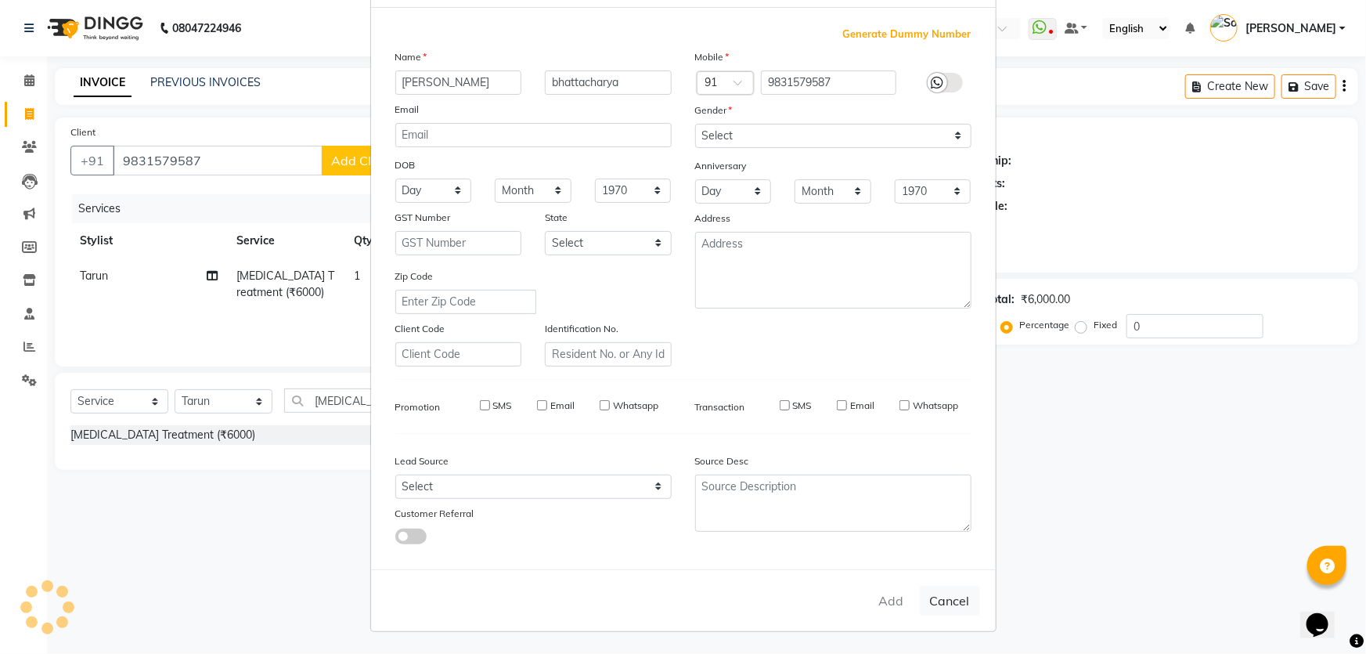
checkbox input "false"
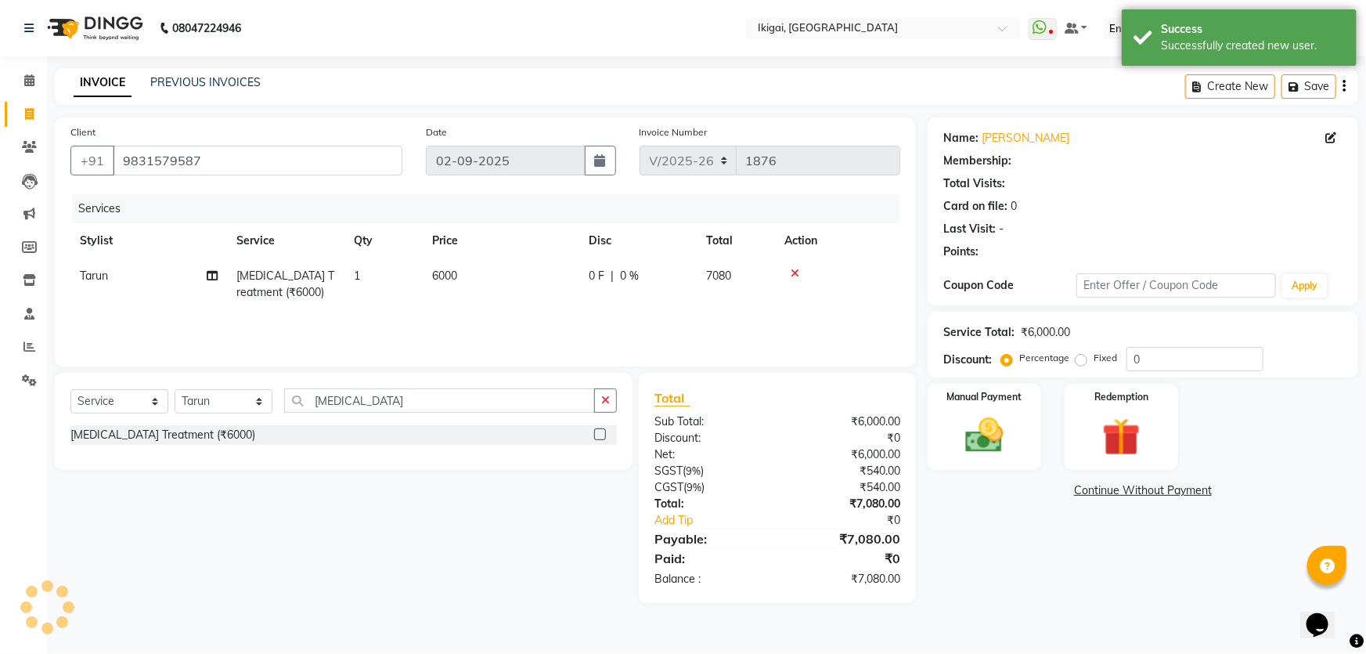
select select "1: Object"
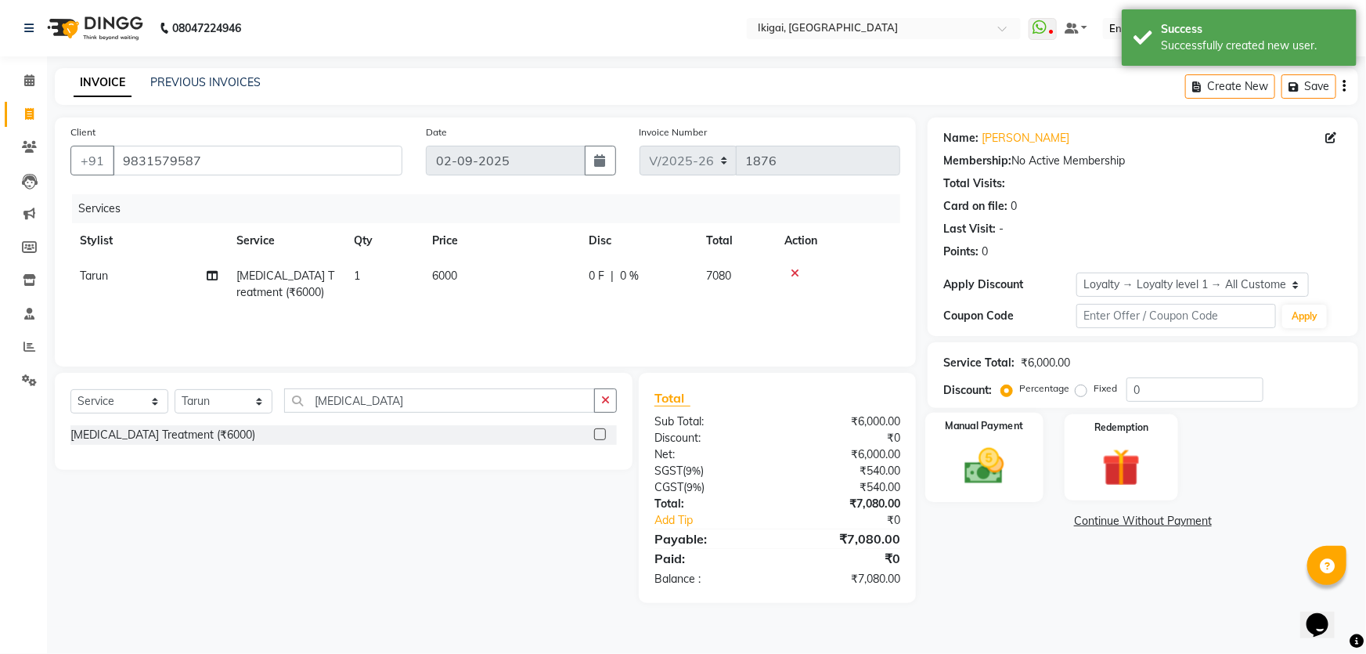
click at [985, 461] on img at bounding box center [985, 465] width 64 height 45
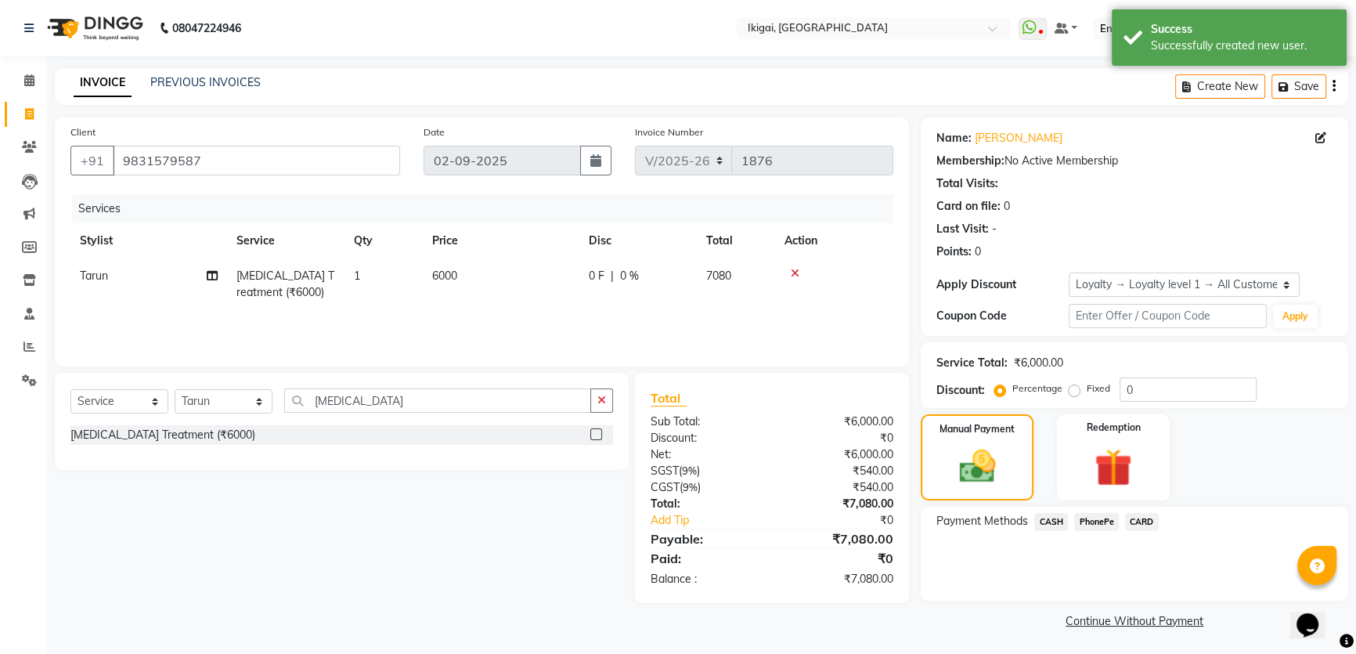
click at [1101, 522] on span "PhonePe" at bounding box center [1096, 522] width 45 height 18
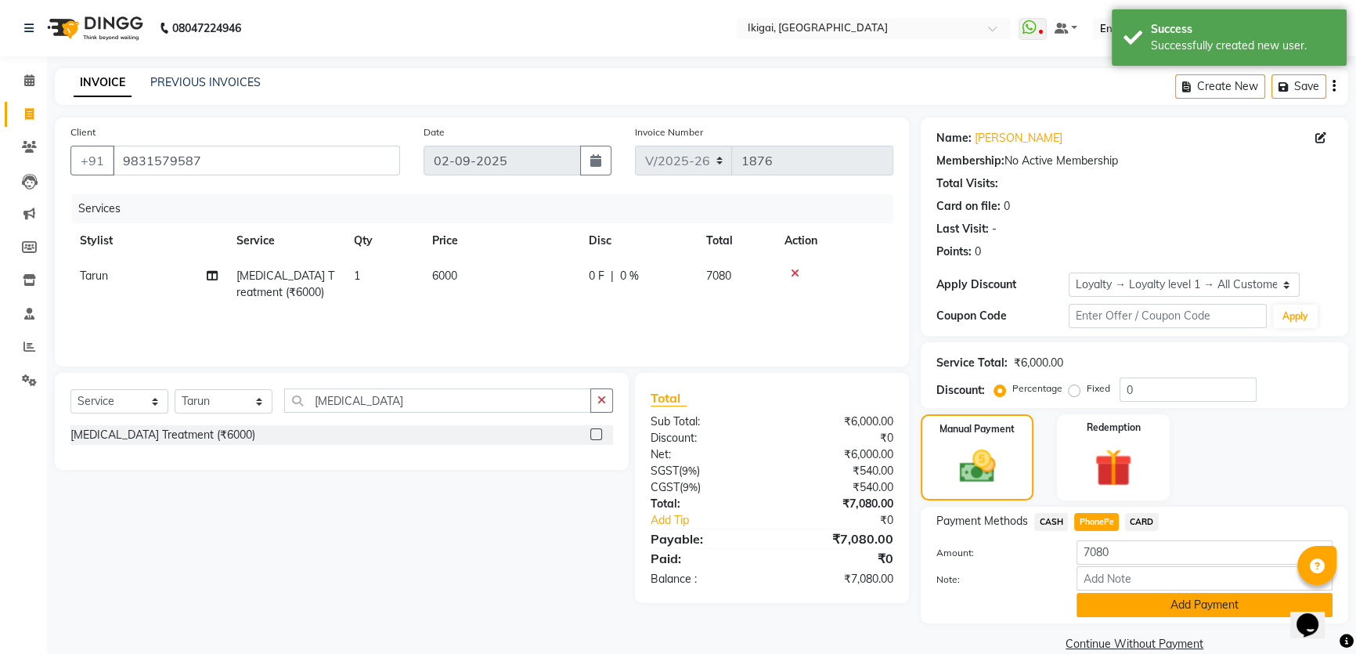
click at [1115, 601] on button "Add Payment" at bounding box center [1205, 605] width 256 height 24
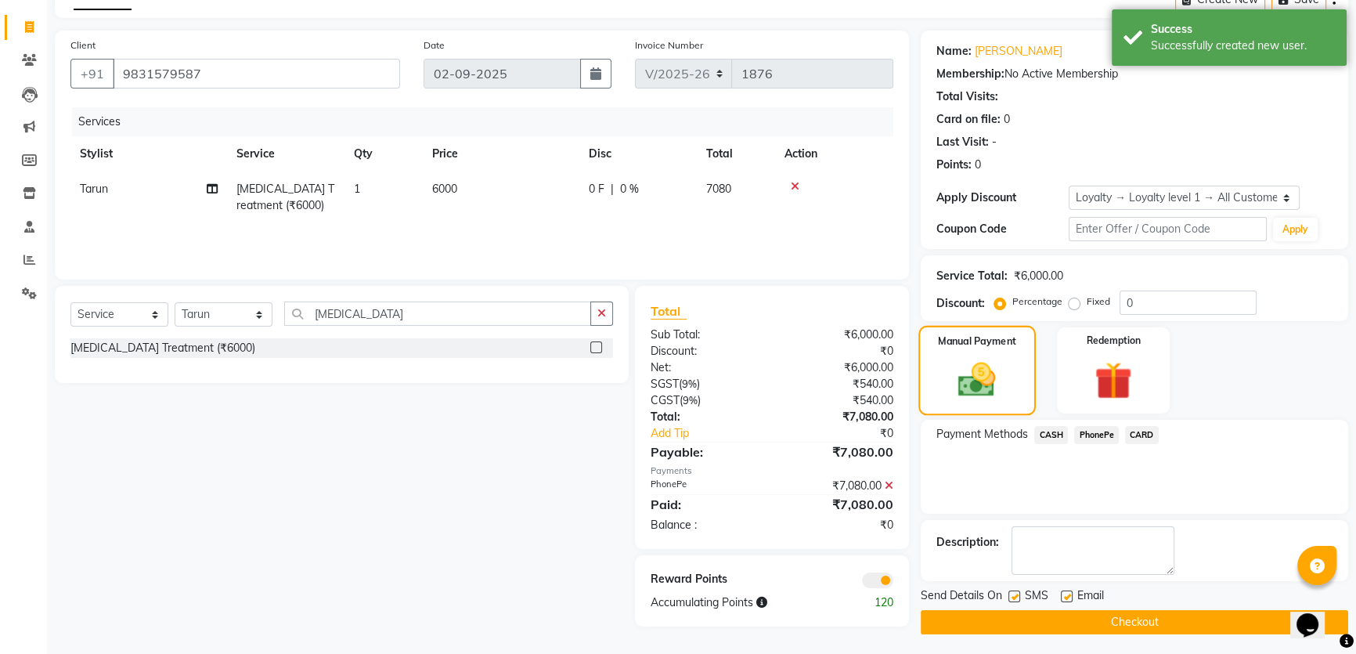
scroll to position [89, 0]
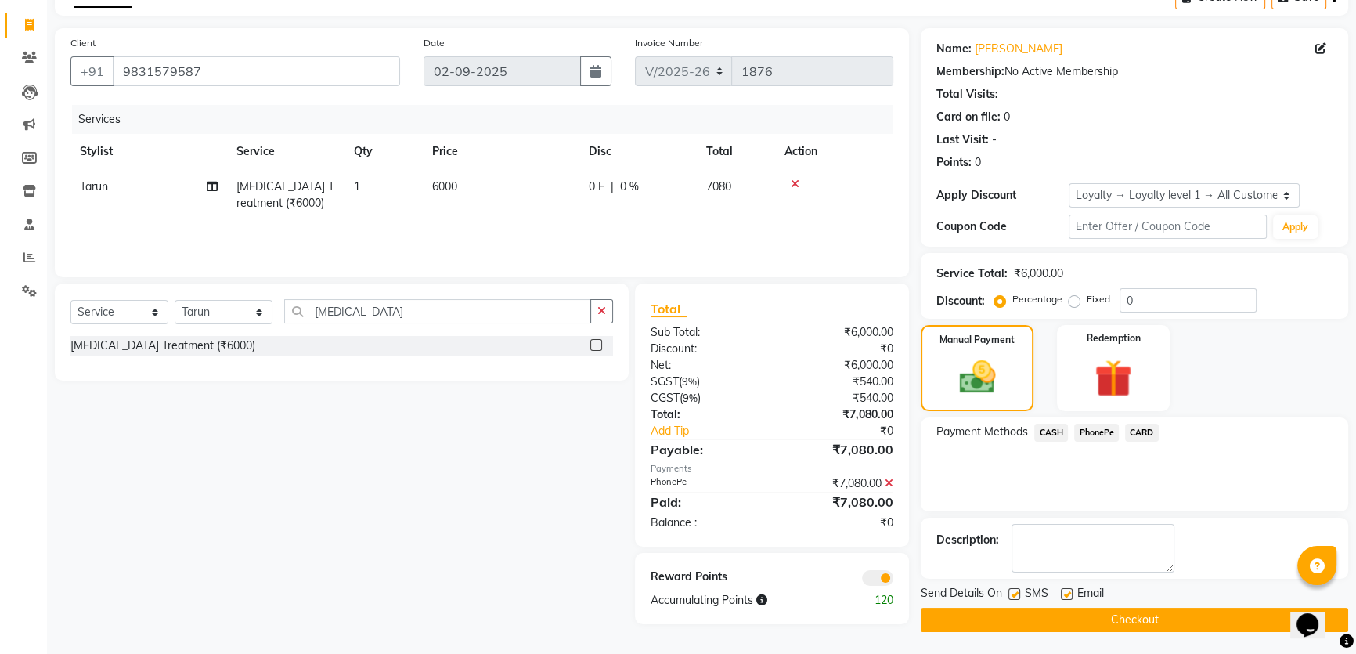
click at [1157, 608] on button "Checkout" at bounding box center [1135, 620] width 428 height 24
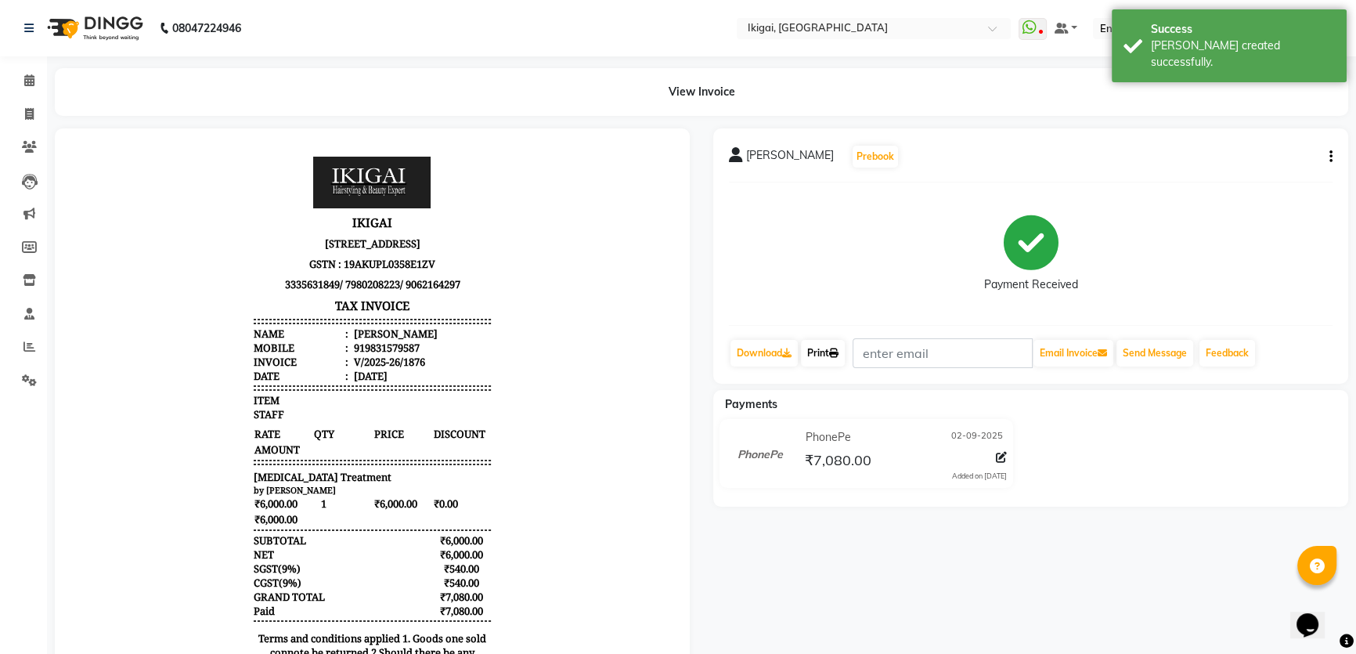
click at [832, 345] on link "Print" at bounding box center [823, 353] width 44 height 27
